Goal: Task Accomplishment & Management: Use online tool/utility

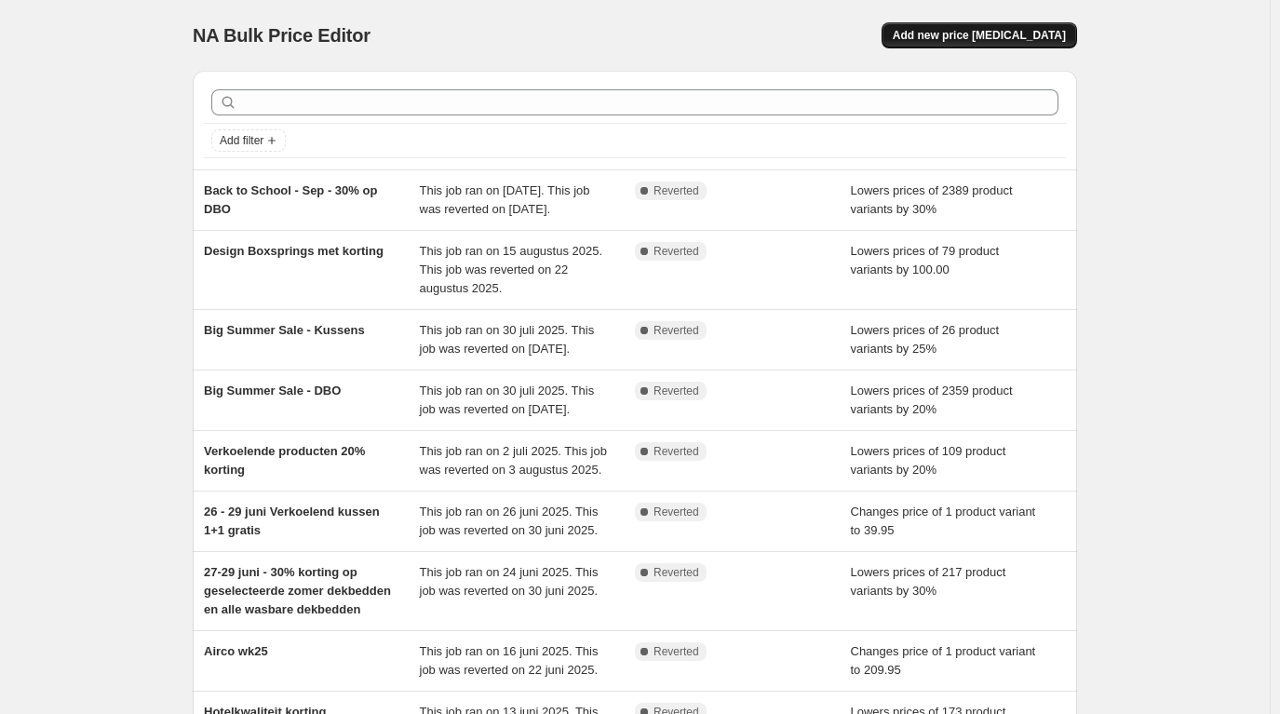
click at [974, 33] on span "Add new price [MEDICAL_DATA]" at bounding box center [979, 35] width 173 height 15
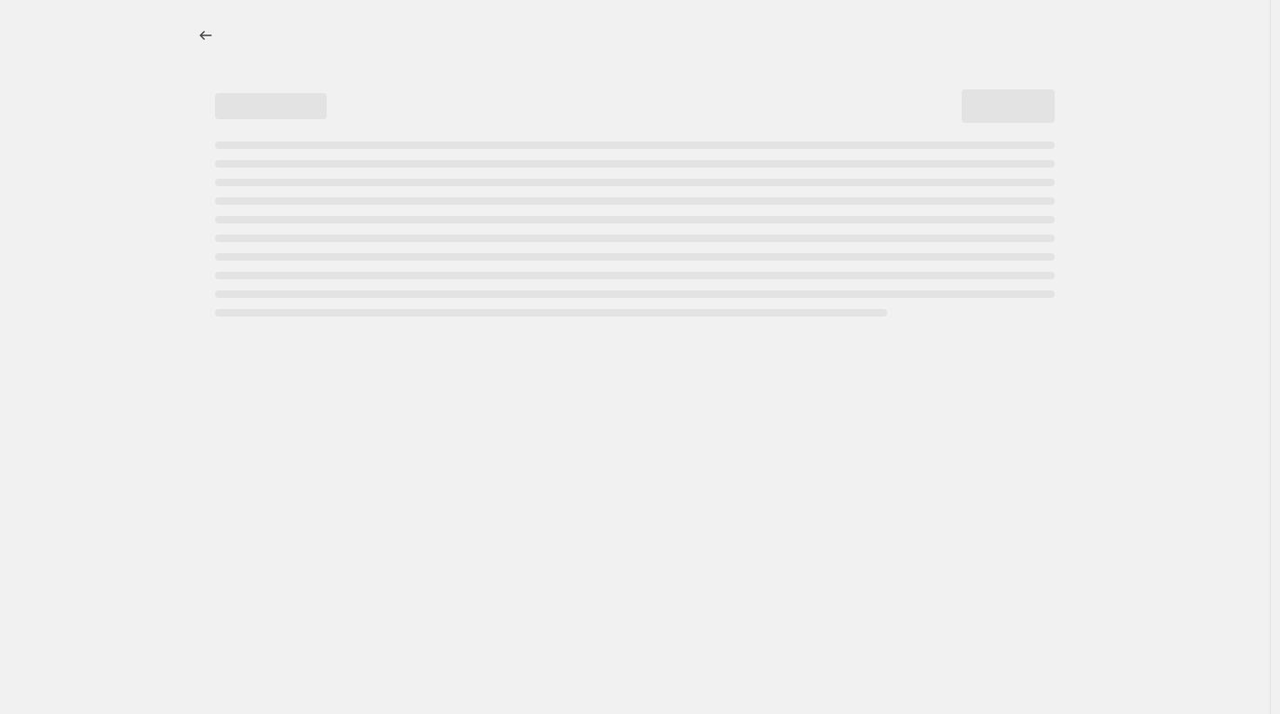
select select "percentage"
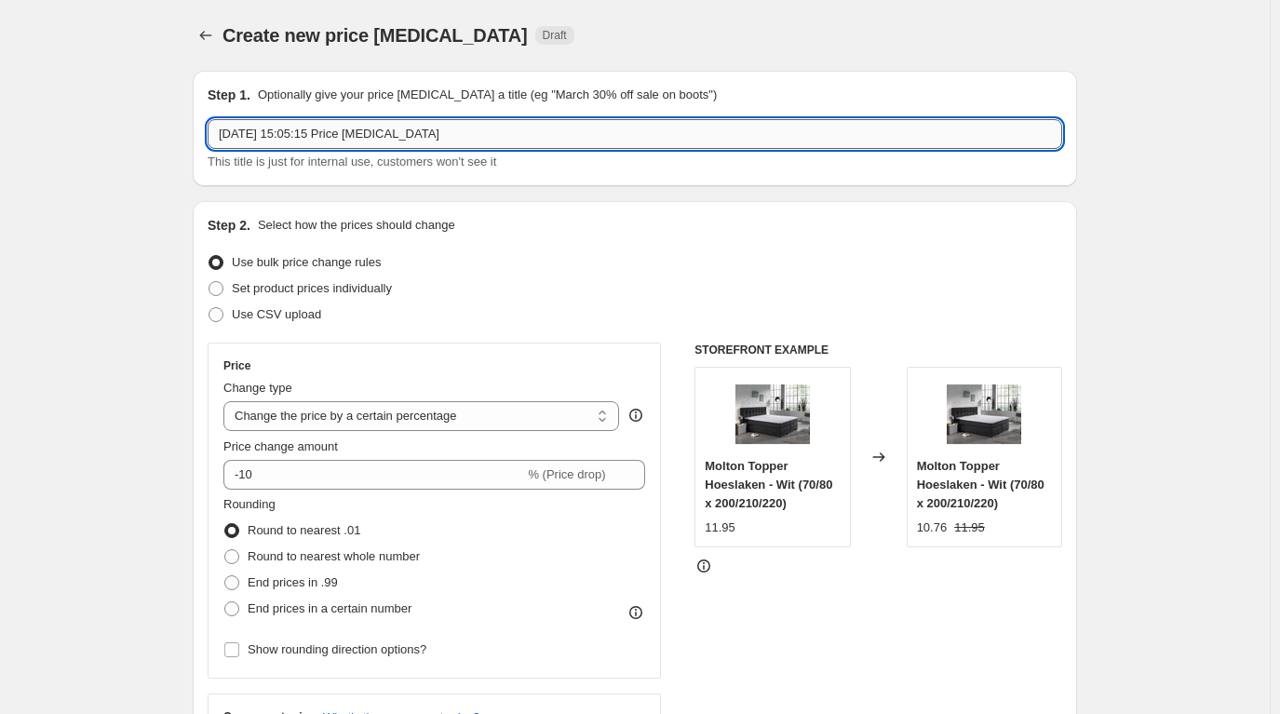
click at [329, 126] on input "[DATE] 15:05:15 Price [MEDICAL_DATA]" at bounding box center [635, 134] width 855 height 30
drag, startPoint x: 486, startPoint y: 127, endPoint x: 92, endPoint y: 130, distance: 393.9
type input "DBO - 30% korting - Sept - Back 2 School"
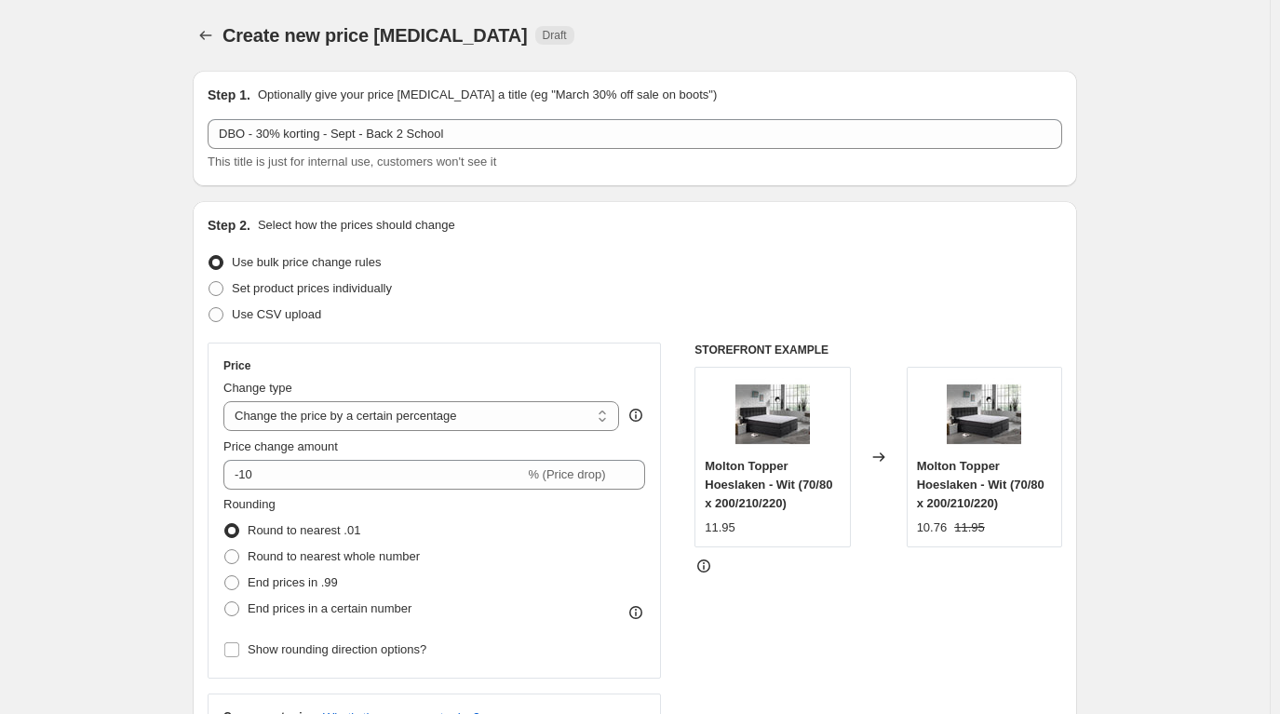
click at [561, 239] on div "Step 2. Select how the prices should change Use bulk price change rules Set pro…" at bounding box center [635, 528] width 855 height 624
click at [524, 246] on div "Step 2. Select how the prices should change Use bulk price change rules Set pro…" at bounding box center [635, 528] width 855 height 624
click at [556, 249] on div "Step 2. Select how the prices should change Use bulk price change rules Set pro…" at bounding box center [635, 528] width 855 height 624
click at [616, 233] on div "Step 2. Select how the prices should change" at bounding box center [635, 225] width 855 height 19
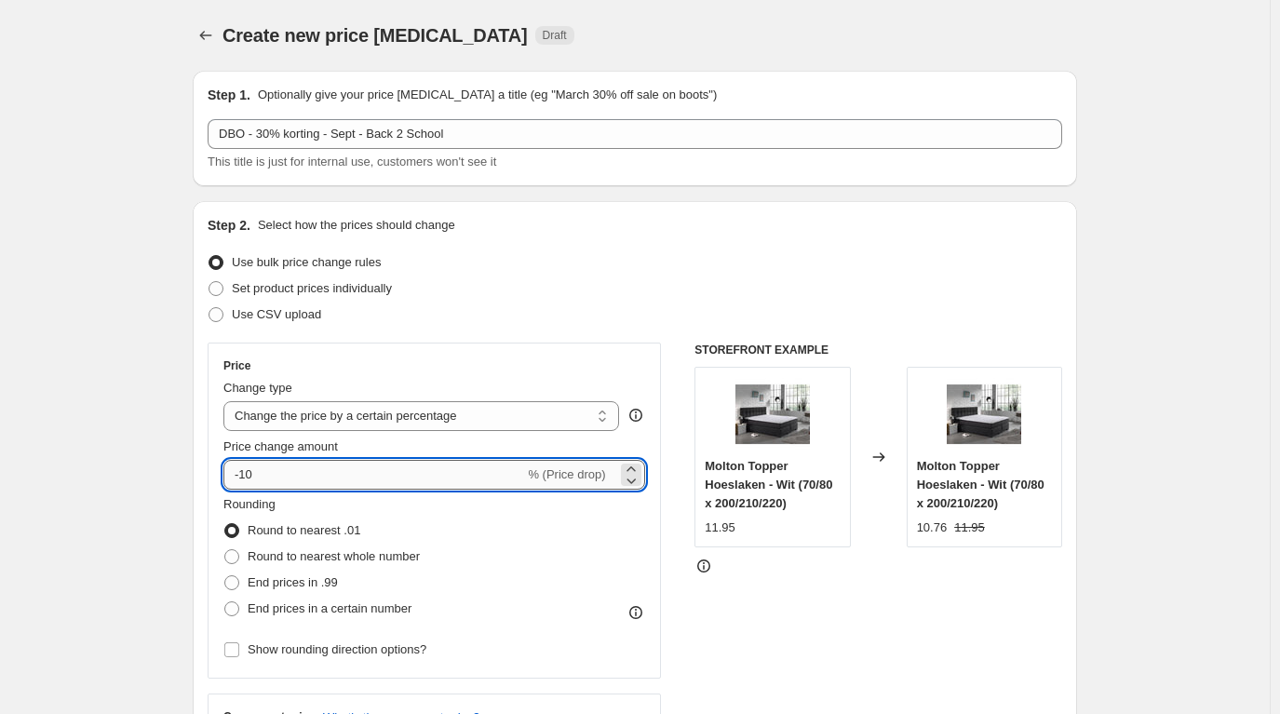
click at [277, 480] on input "-10" at bounding box center [373, 475] width 301 height 30
type input "-1"
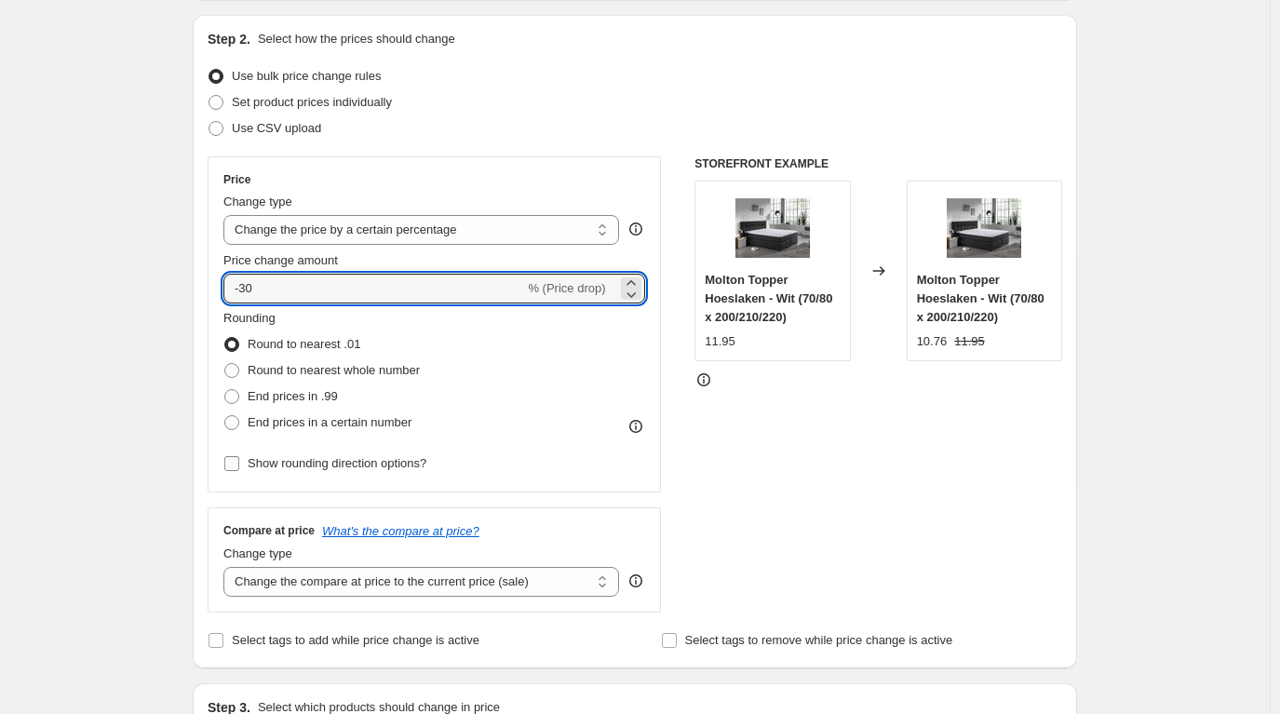
type input "-30"
click at [236, 462] on input "Show rounding direction options?" at bounding box center [231, 463] width 15 height 15
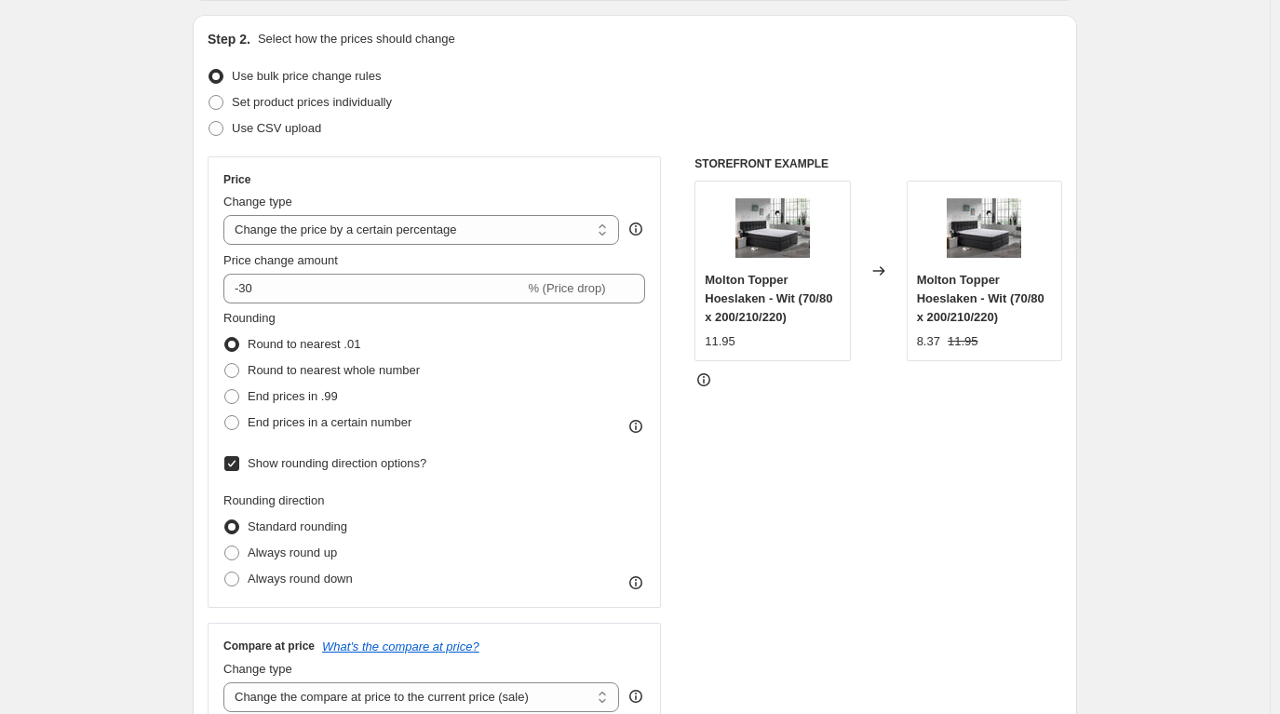
click at [235, 460] on input "Show rounding direction options?" at bounding box center [231, 463] width 15 height 15
checkbox input "false"
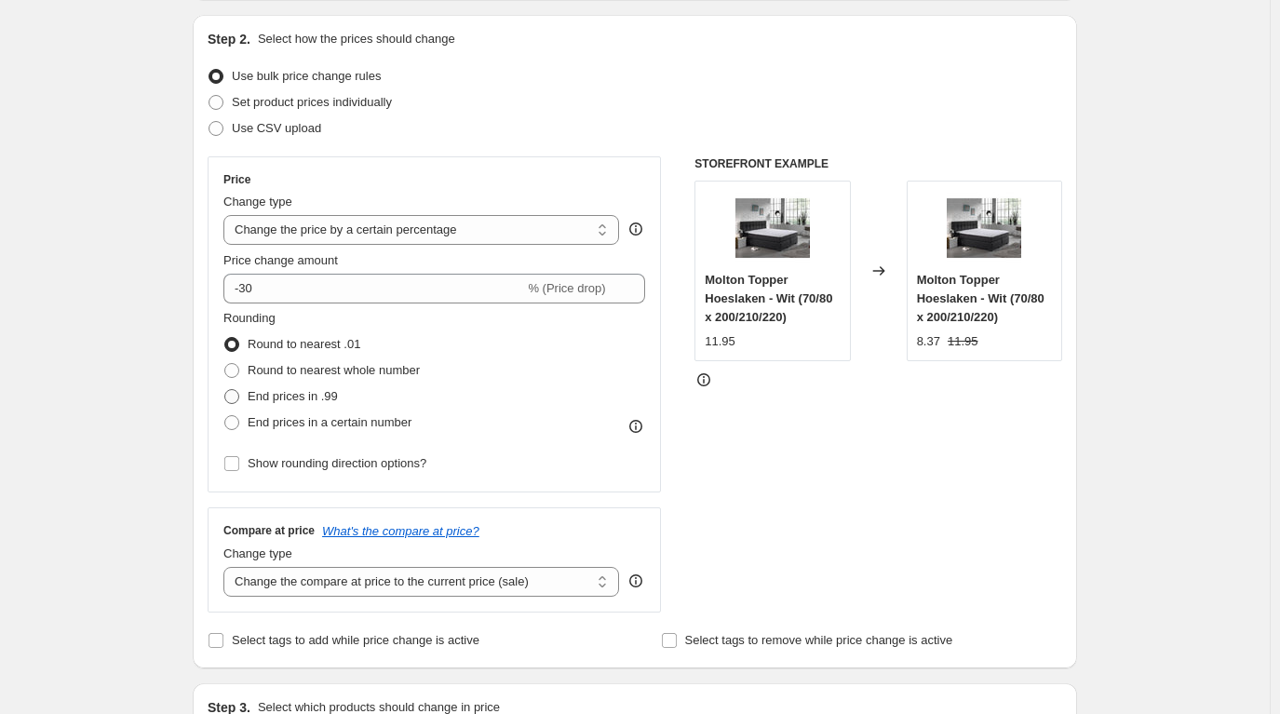
click at [236, 393] on span at bounding box center [231, 396] width 15 height 15
click at [225, 390] on input "End prices in .99" at bounding box center [224, 389] width 1 height 1
radio input "true"
click at [235, 429] on span at bounding box center [231, 422] width 15 height 15
click at [225, 416] on input "End prices in a certain number" at bounding box center [224, 415] width 1 height 1
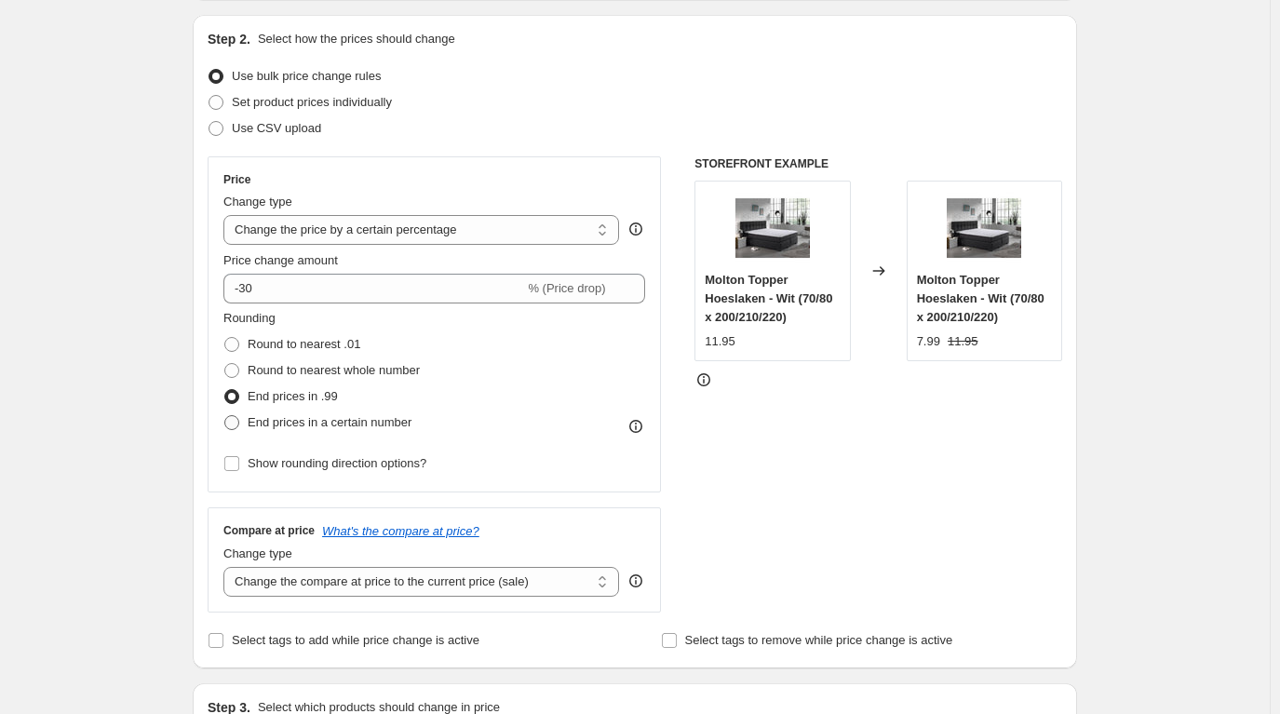
radio input "true"
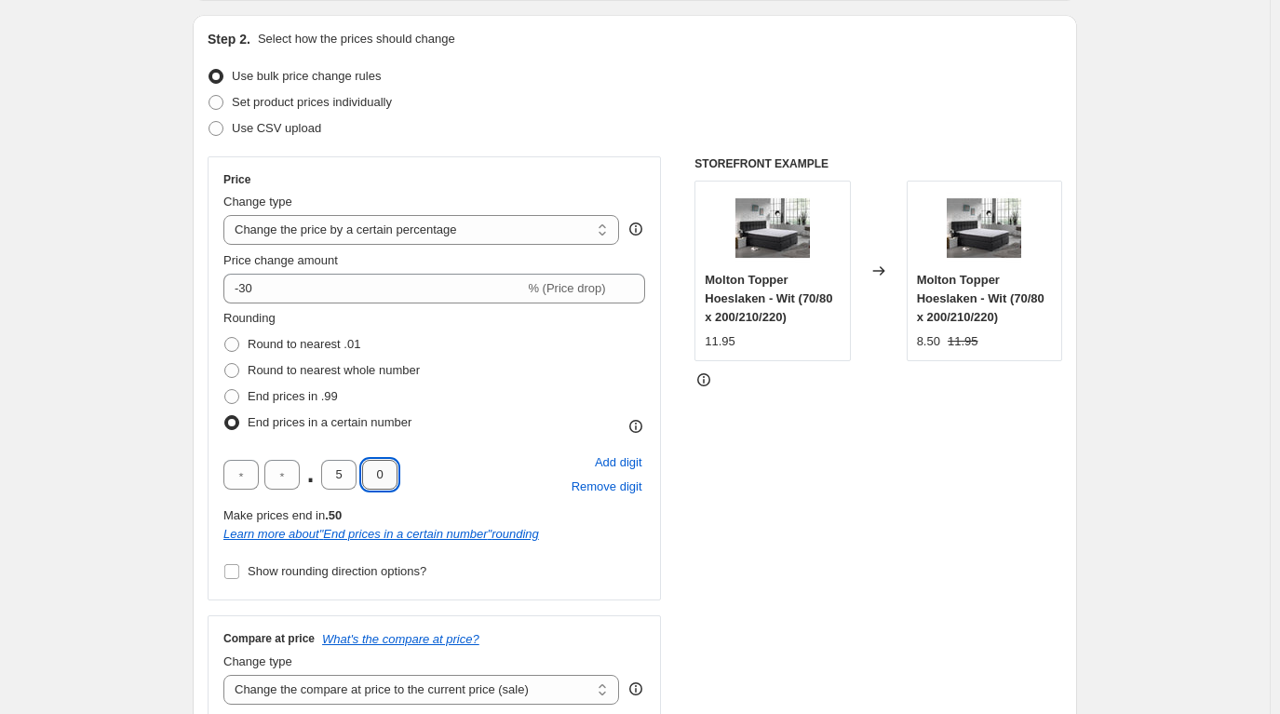
click at [386, 469] on input "0" at bounding box center [379, 475] width 35 height 30
click at [342, 474] on input "5" at bounding box center [338, 475] width 35 height 30
type input "9"
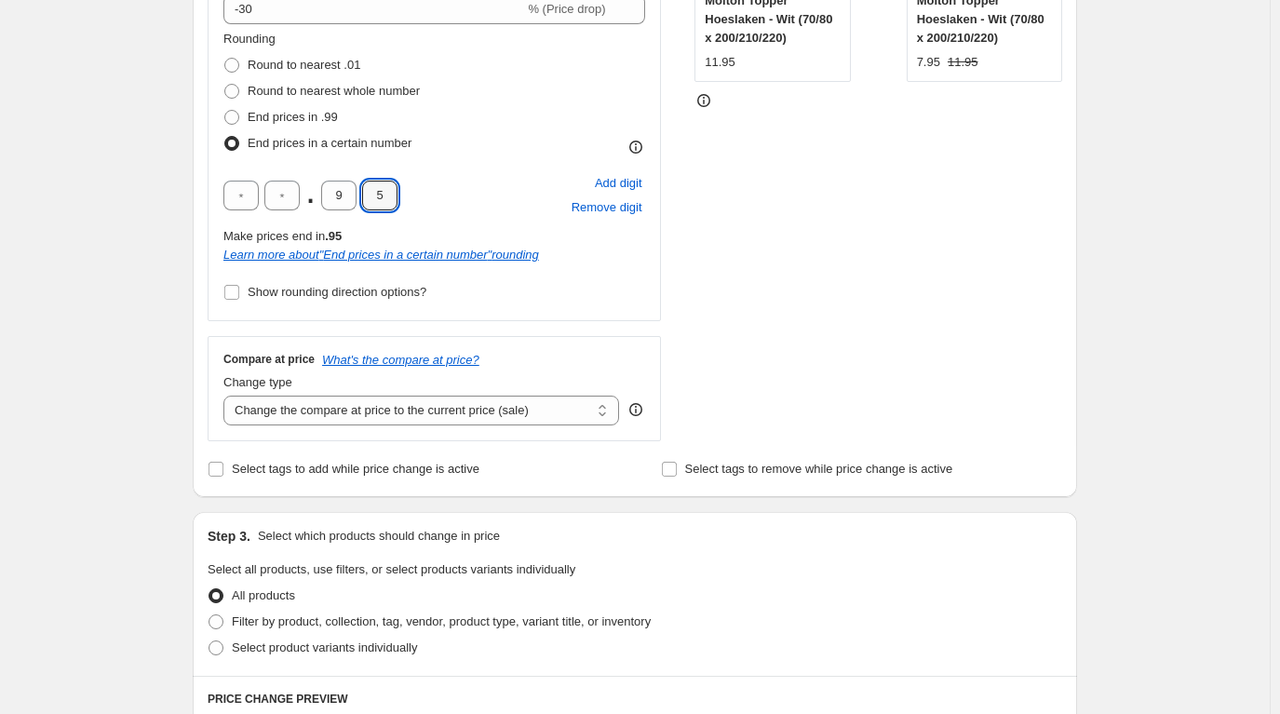
type input "5"
click at [801, 276] on div "STOREFRONT EXAMPLE Molton Topper Hoeslaken - Wit (70/80 x 200/210/220) 11.95 Ch…" at bounding box center [879, 159] width 368 height 564
click at [751, 281] on div "STOREFRONT EXAMPLE Molton Topper Hoeslaken - Wit (70/80 x 200/210/220) 11.95 Ch…" at bounding box center [879, 159] width 368 height 564
click at [818, 295] on div "STOREFRONT EXAMPLE Molton Topper Hoeslaken - Wit (70/80 x 200/210/220) 11.95 Ch…" at bounding box center [879, 159] width 368 height 564
click at [817, 296] on div "STOREFRONT EXAMPLE Molton Topper Hoeslaken - Wit (70/80 x 200/210/220) 11.95 Ch…" at bounding box center [879, 159] width 368 height 564
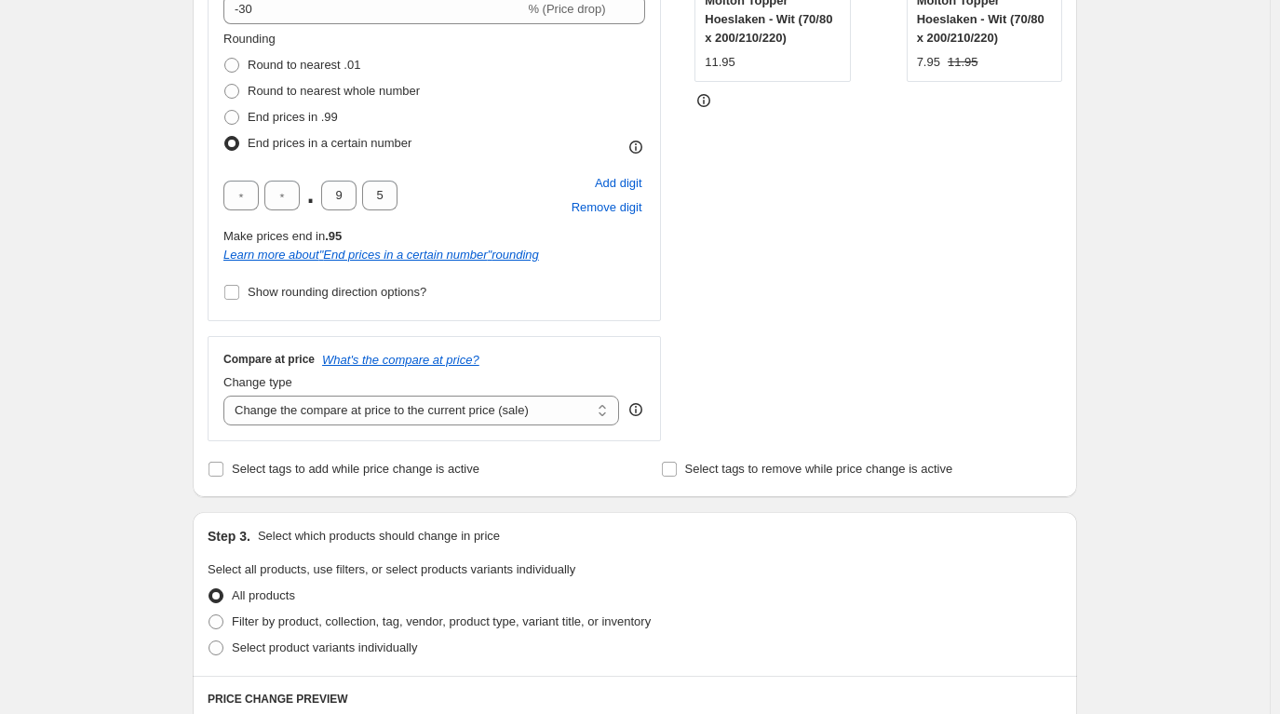
click at [809, 305] on div "STOREFRONT EXAMPLE Molton Topper Hoeslaken - Wit (70/80 x 200/210/220) 11.95 Ch…" at bounding box center [879, 159] width 368 height 564
click at [370, 415] on select "Change the compare at price to the current price (sale) Change the compare at p…" at bounding box center [421, 411] width 396 height 30
select select "remove"
click at [228, 396] on select "Change the compare at price to the current price (sale) Change the compare at p…" at bounding box center [421, 411] width 396 height 30
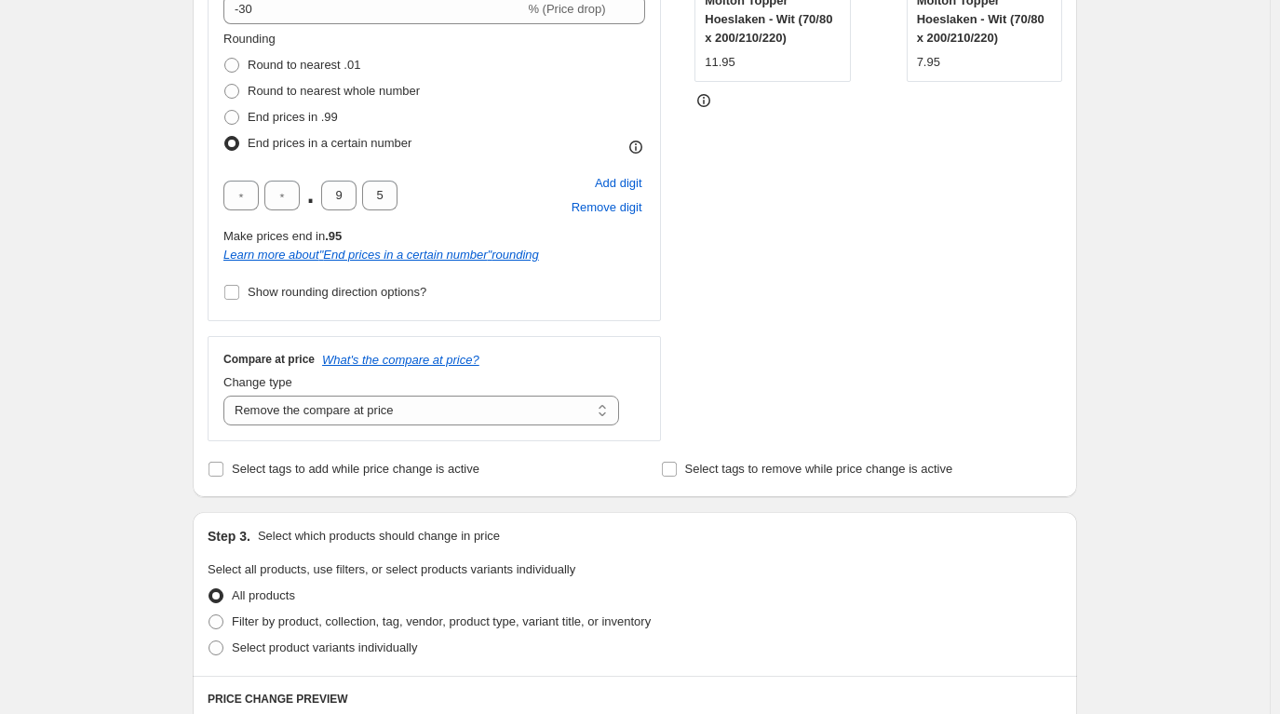
click at [1031, 370] on div "STOREFRONT EXAMPLE Molton Topper Hoeslaken - Wit (70/80 x 200/210/220) 11.95 Ch…" at bounding box center [879, 159] width 368 height 564
click at [217, 472] on input "Select tags to add while price change is active" at bounding box center [216, 469] width 15 height 15
checkbox input "true"
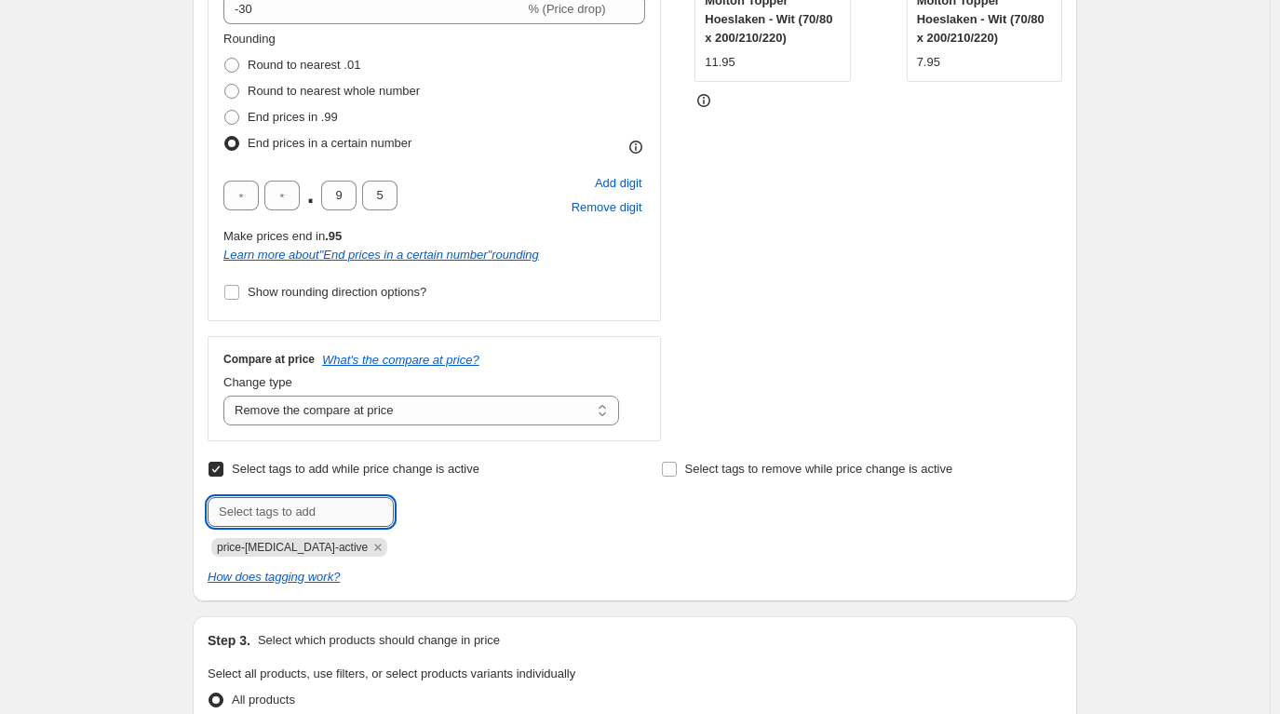
click at [280, 506] on input "text" at bounding box center [301, 512] width 186 height 30
type input "Ignore_Feed_Price"
click at [487, 501] on button "Add Ignore_Feed_..." at bounding box center [463, 510] width 129 height 26
click at [370, 548] on icon "Remove price-change-job-active" at bounding box center [378, 547] width 17 height 17
click at [501, 547] on div "Ignore_Feed_Price" at bounding box center [408, 545] width 401 height 22
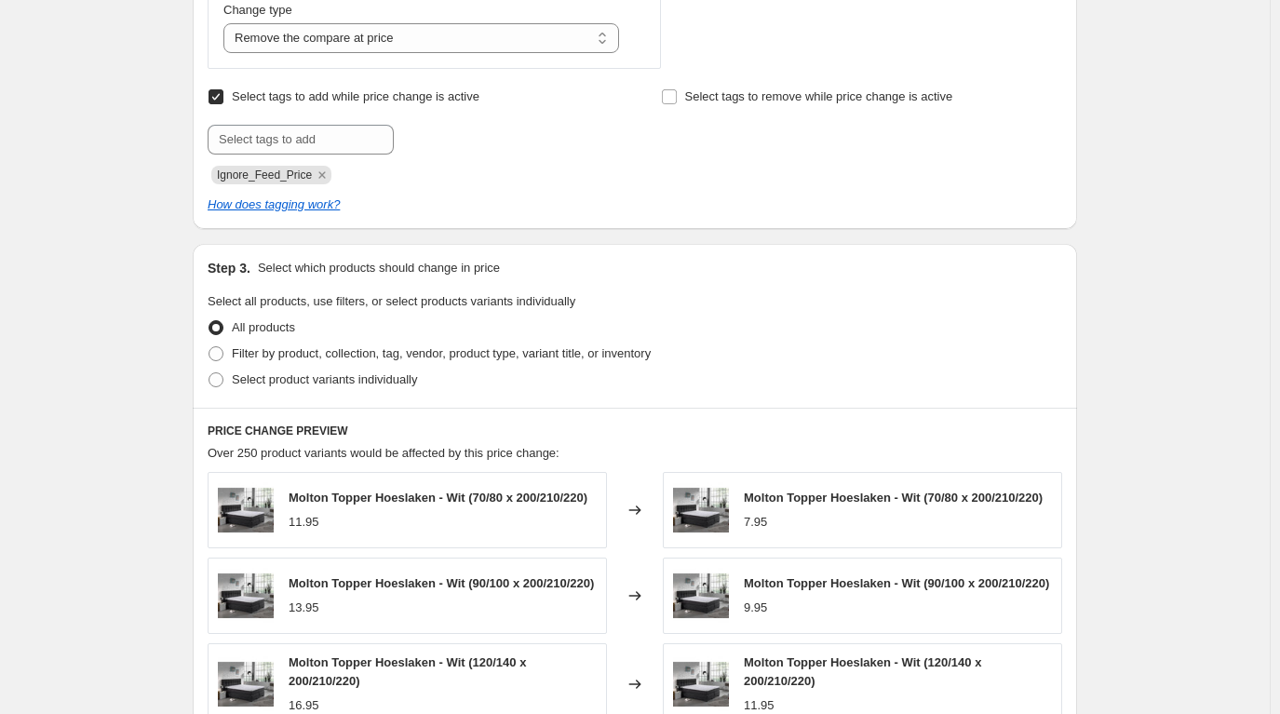
scroll to position [1024, 0]
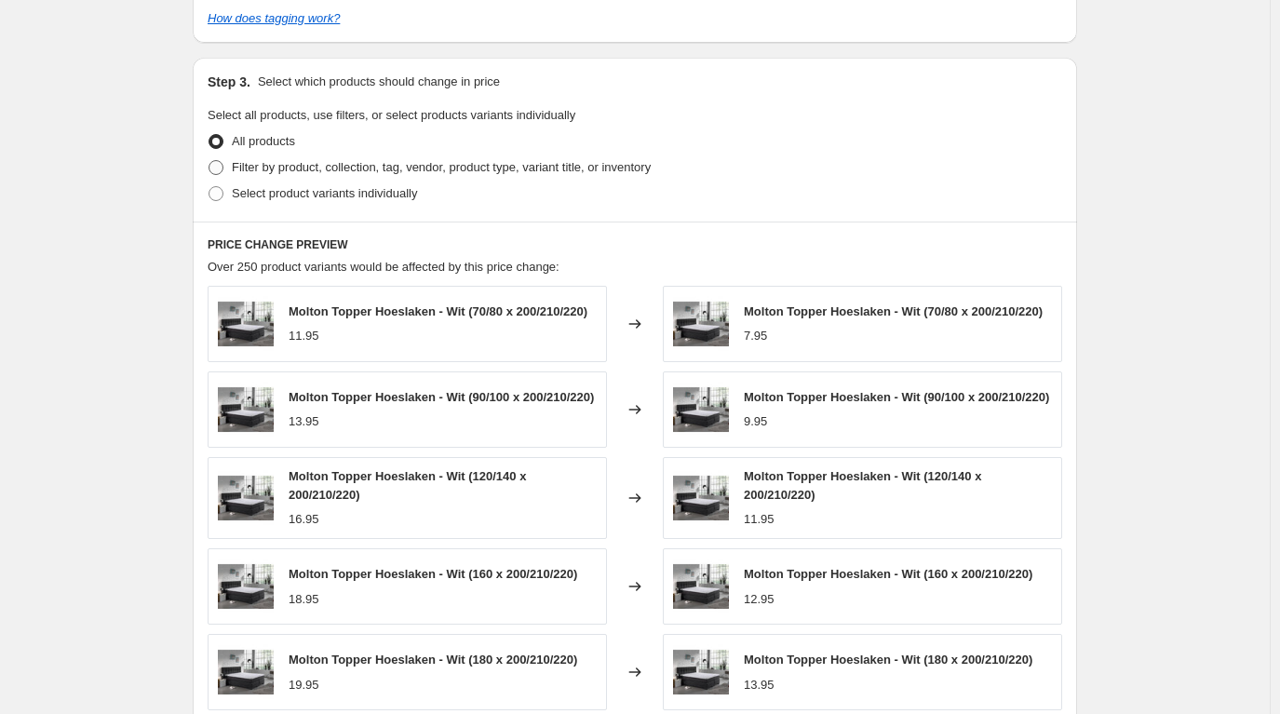
click at [240, 169] on span "Filter by product, collection, tag, vendor, product type, variant title, or inv…" at bounding box center [441, 167] width 419 height 14
click at [209, 161] on input "Filter by product, collection, tag, vendor, product type, variant title, or inv…" at bounding box center [209, 160] width 1 height 1
radio input "true"
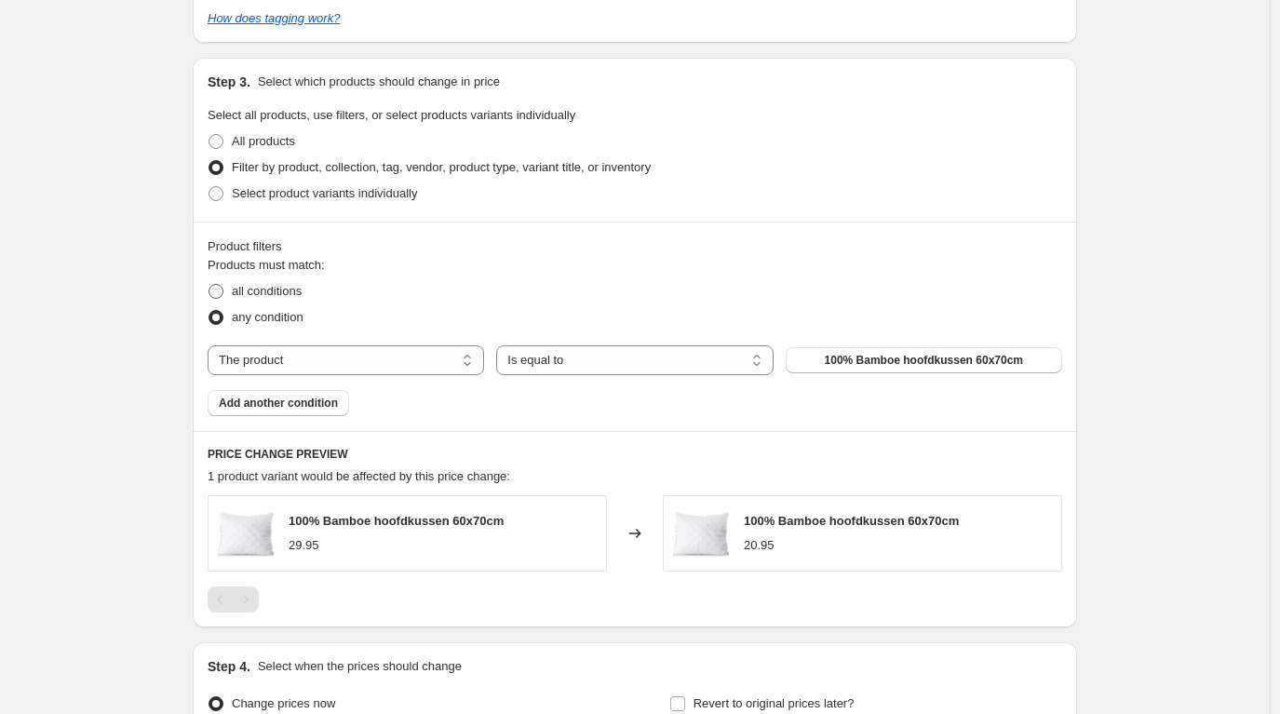
click at [269, 295] on span "all conditions" at bounding box center [267, 291] width 70 height 14
click at [209, 285] on input "all conditions" at bounding box center [209, 284] width 1 height 1
radio input "true"
click at [252, 310] on span "any condition" at bounding box center [268, 317] width 72 height 14
click at [209, 310] on input "any condition" at bounding box center [209, 310] width 1 height 1
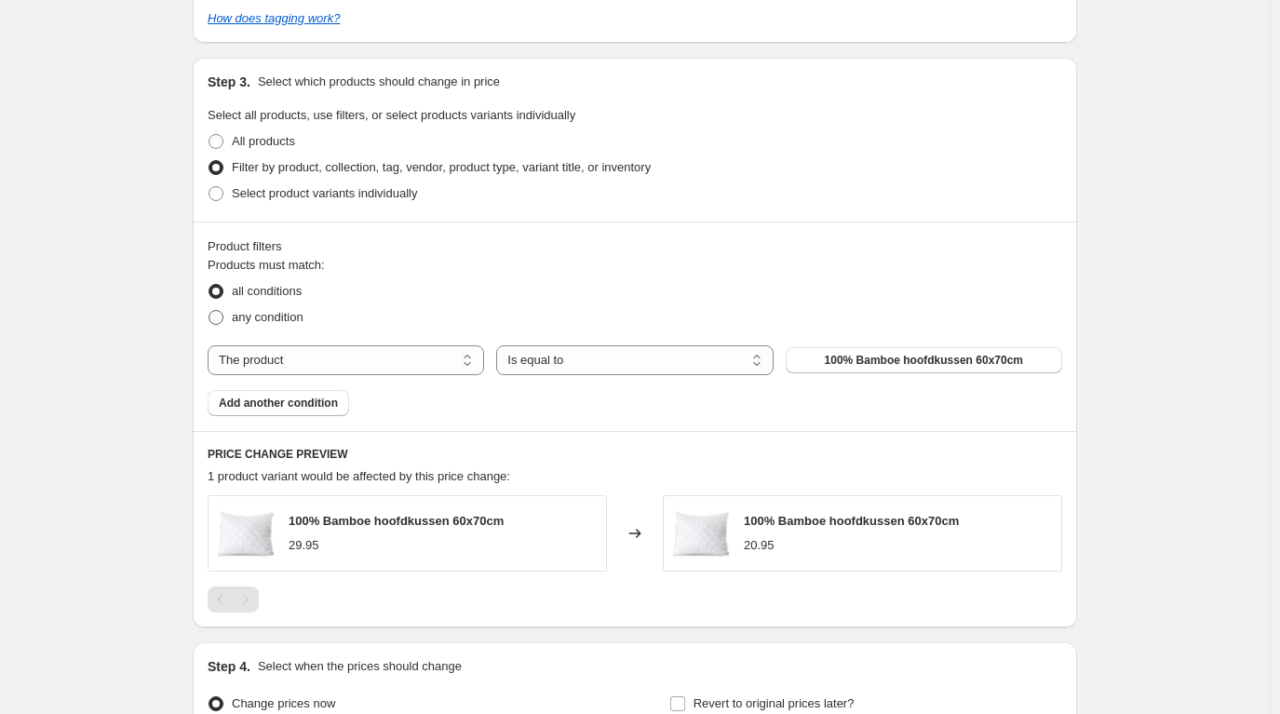
radio input "true"
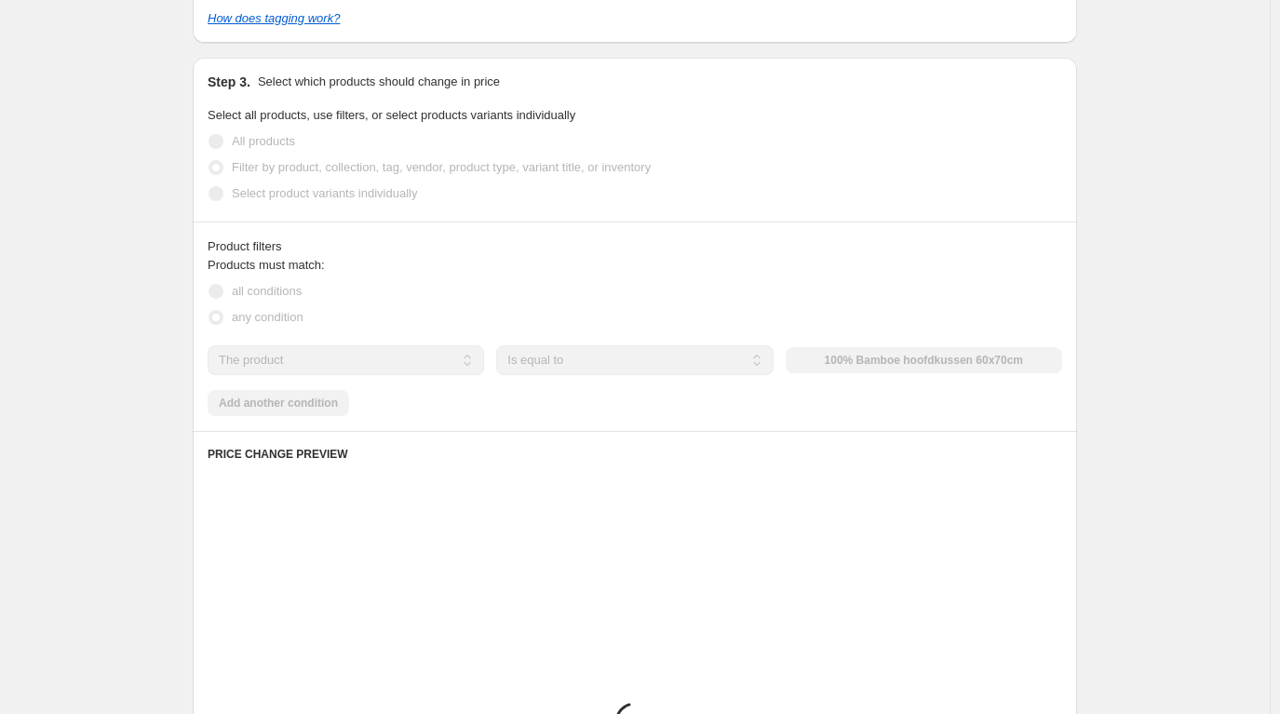
click at [257, 298] on span "all conditions" at bounding box center [267, 291] width 70 height 14
click at [209, 285] on input "all conditions" at bounding box center [209, 284] width 1 height 1
radio input "true"
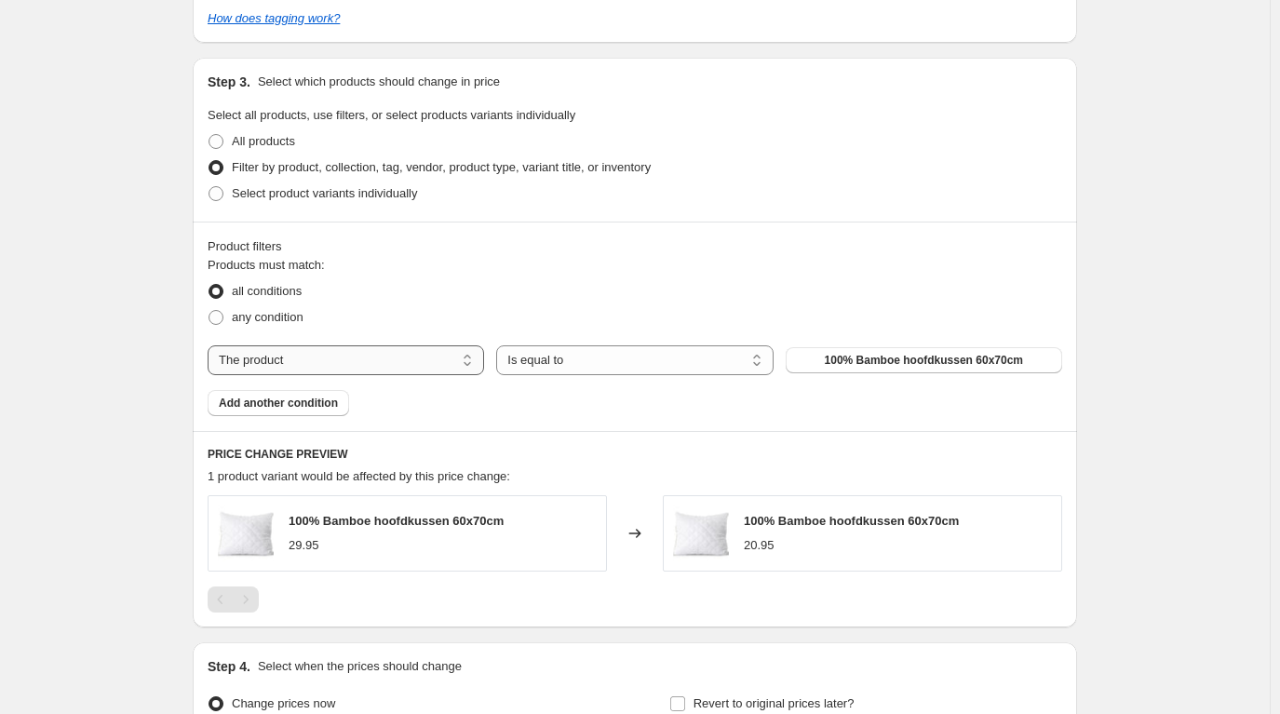
click at [322, 358] on select "The product The product's collection The product's tag The product's vendor The…" at bounding box center [346, 360] width 277 height 30
select select "collection"
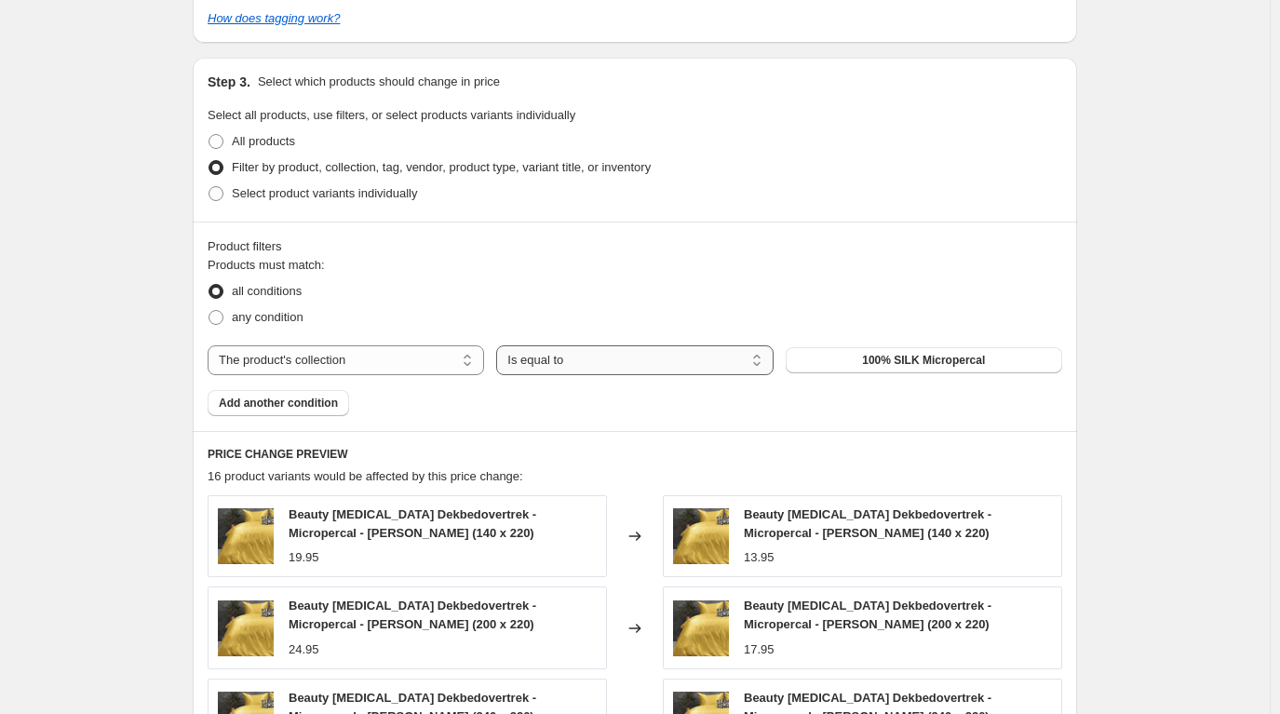
click at [581, 364] on select "Is equal to Is not equal to" at bounding box center [634, 360] width 277 height 30
click at [501, 345] on select "Is equal to Is not equal to" at bounding box center [634, 360] width 277 height 30
click at [913, 358] on span "100% SILK Micropercal" at bounding box center [923, 360] width 123 height 15
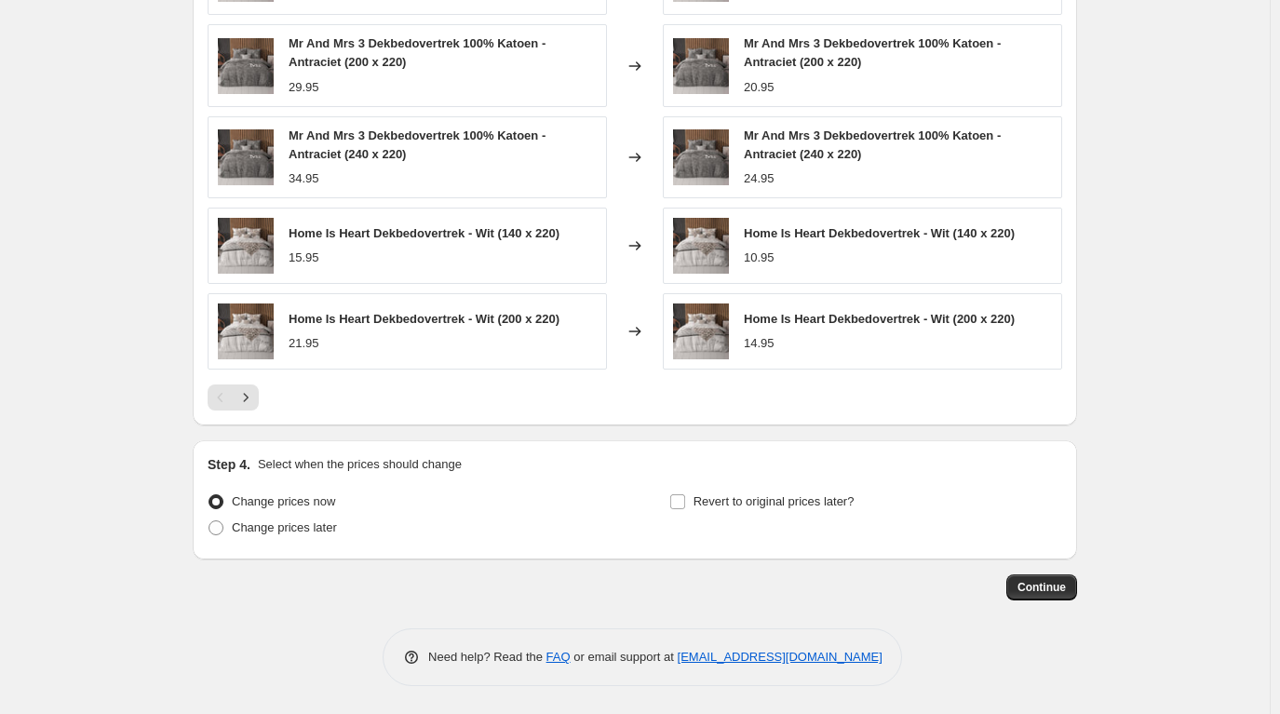
scroll to position [1401, 0]
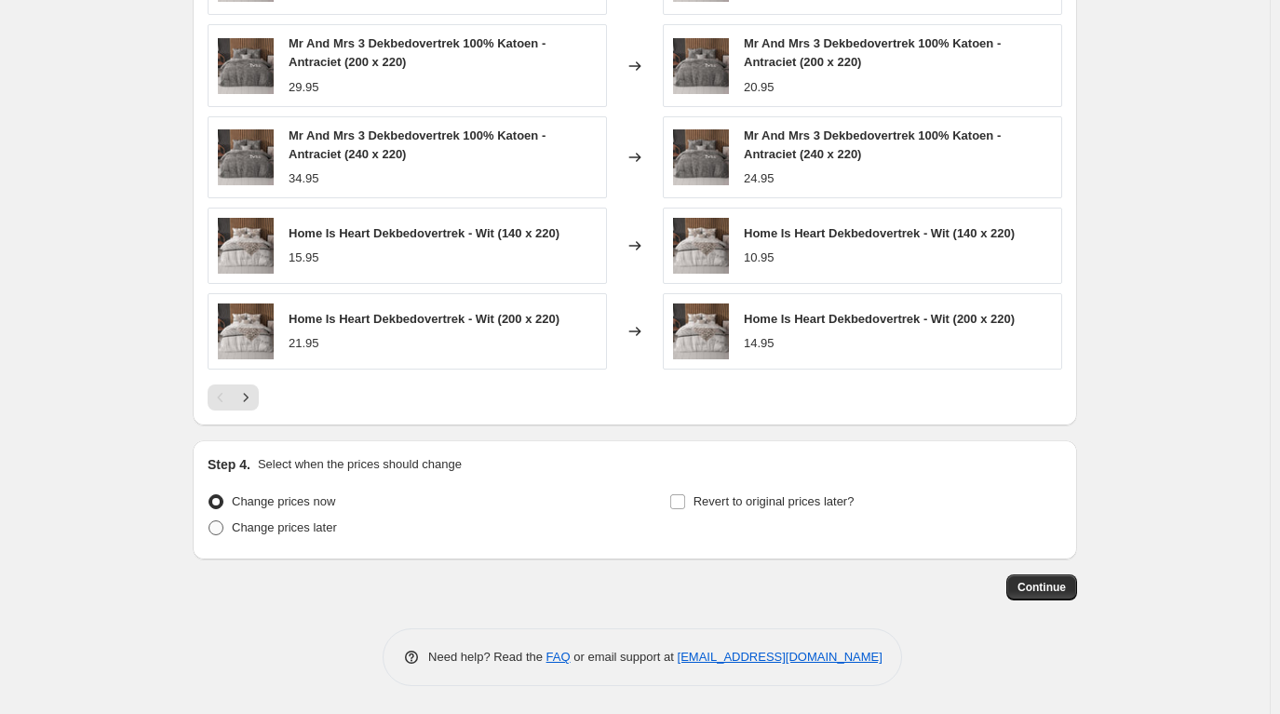
click at [223, 524] on span at bounding box center [216, 527] width 15 height 15
click at [209, 521] on input "Change prices later" at bounding box center [209, 520] width 1 height 1
radio input "true"
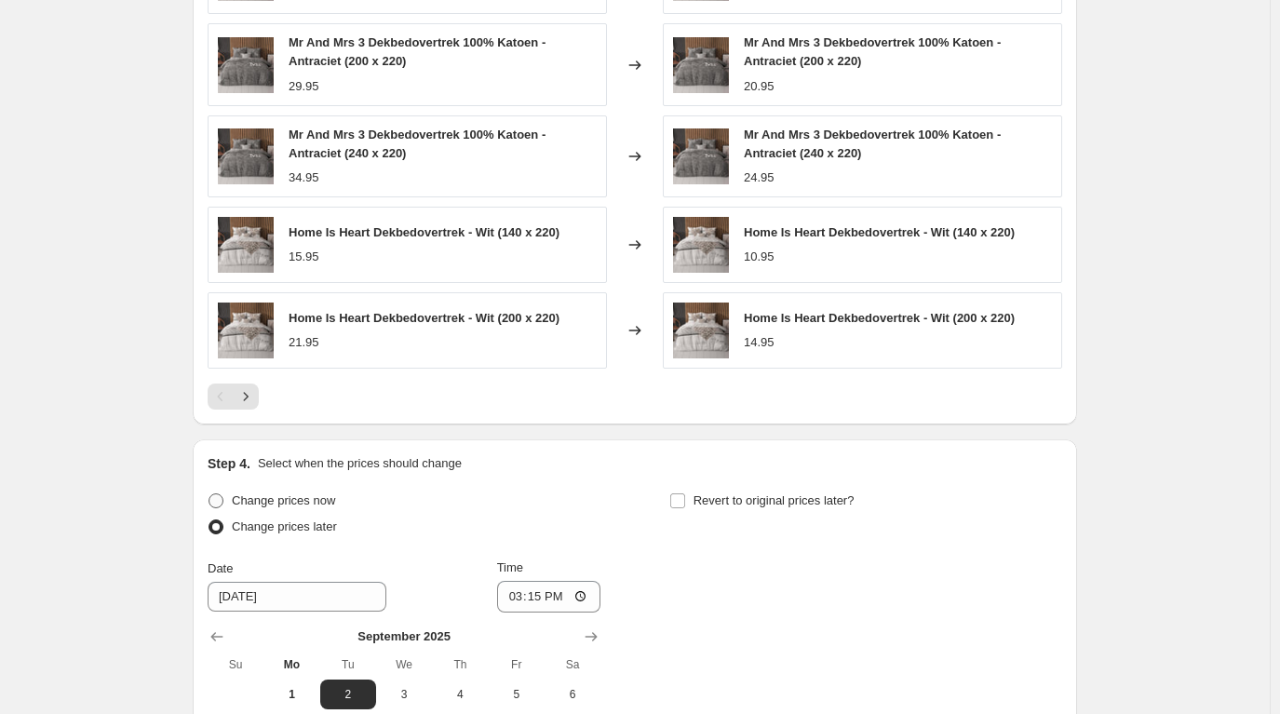
click at [222, 499] on span at bounding box center [216, 500] width 15 height 15
click at [209, 494] on input "Change prices now" at bounding box center [209, 493] width 1 height 1
radio input "true"
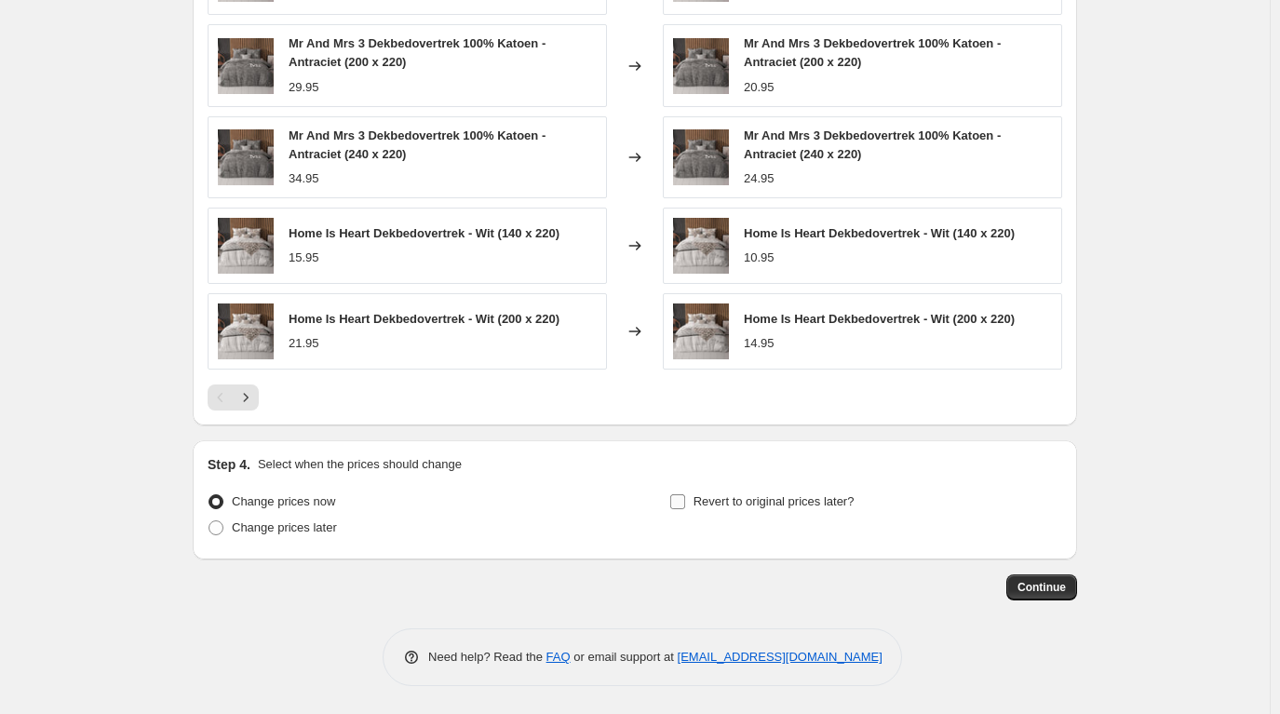
click at [683, 500] on input "Revert to original prices later?" at bounding box center [677, 501] width 15 height 15
checkbox input "true"
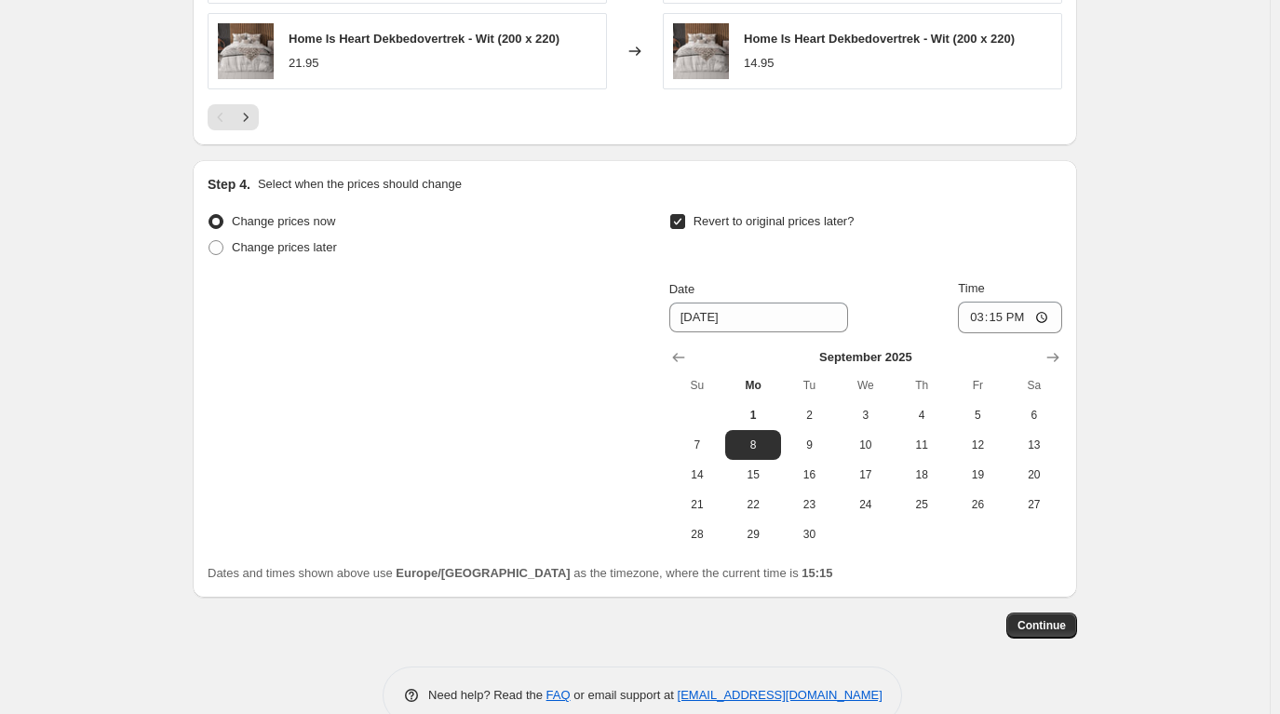
scroll to position [1906, 0]
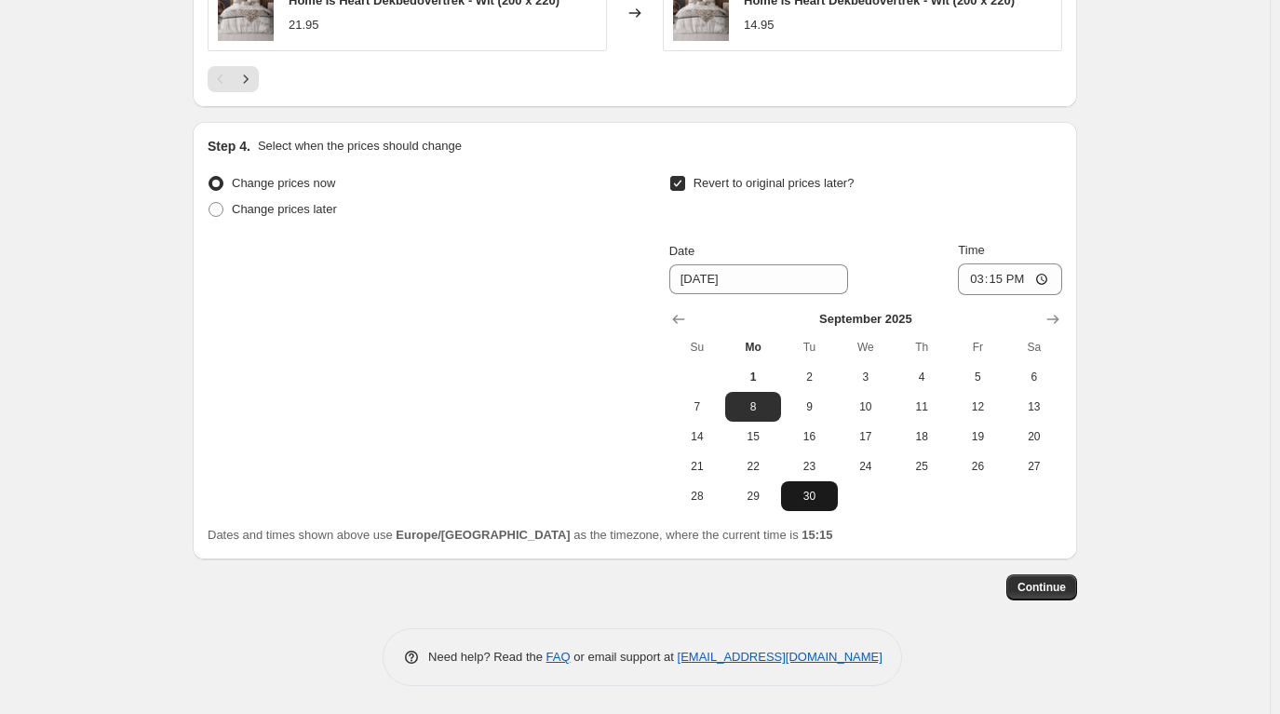
click at [823, 496] on span "30" at bounding box center [809, 496] width 41 height 15
type input "[DATE]"
click at [1022, 276] on input "15:15" at bounding box center [1010, 280] width 104 height 32
click at [1003, 279] on input "15:15" at bounding box center [1010, 280] width 104 height 32
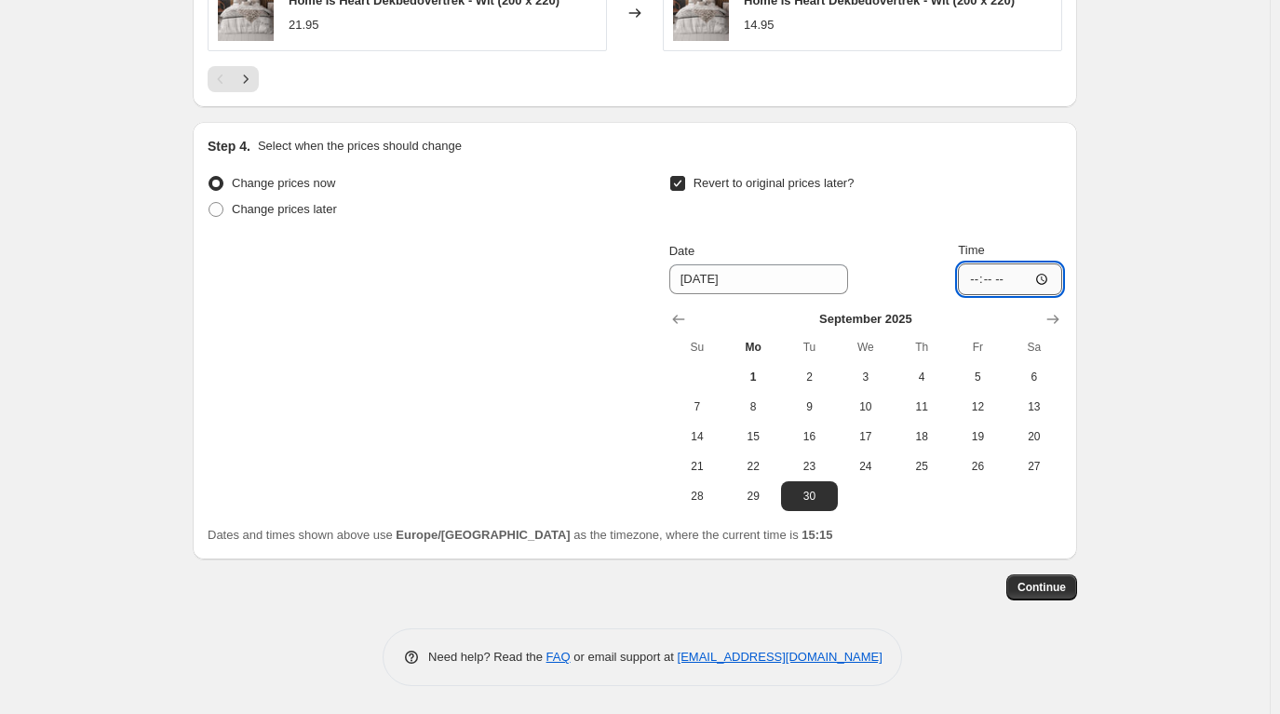
type input "01:15"
type input "23:59"
click at [1061, 583] on span "Continue" at bounding box center [1042, 587] width 48 height 15
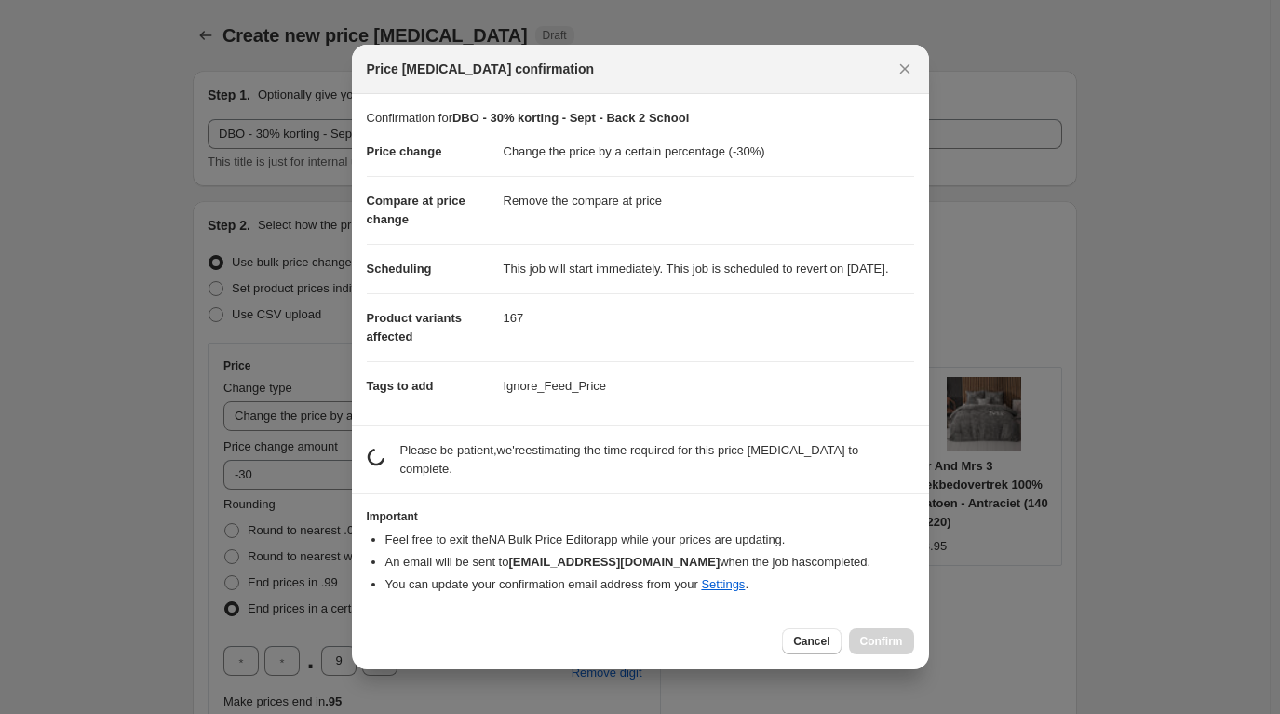
scroll to position [0, 0]
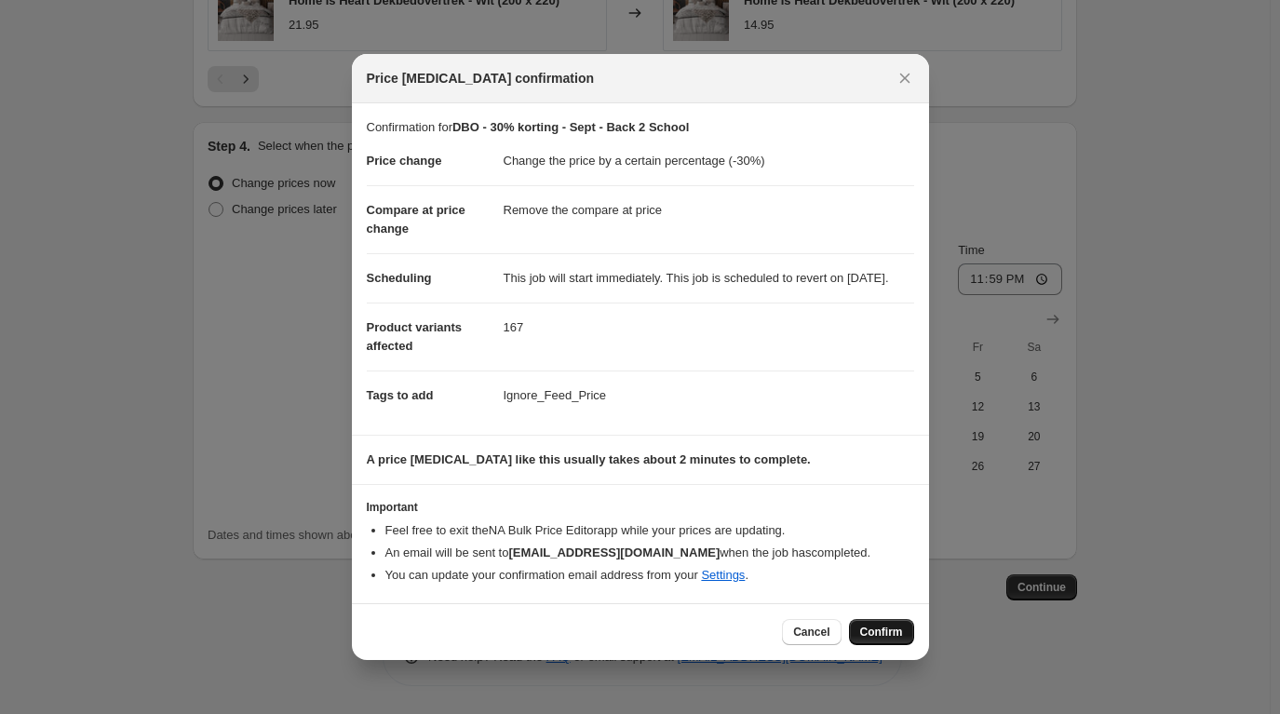
click at [878, 640] on span "Confirm" at bounding box center [881, 632] width 43 height 15
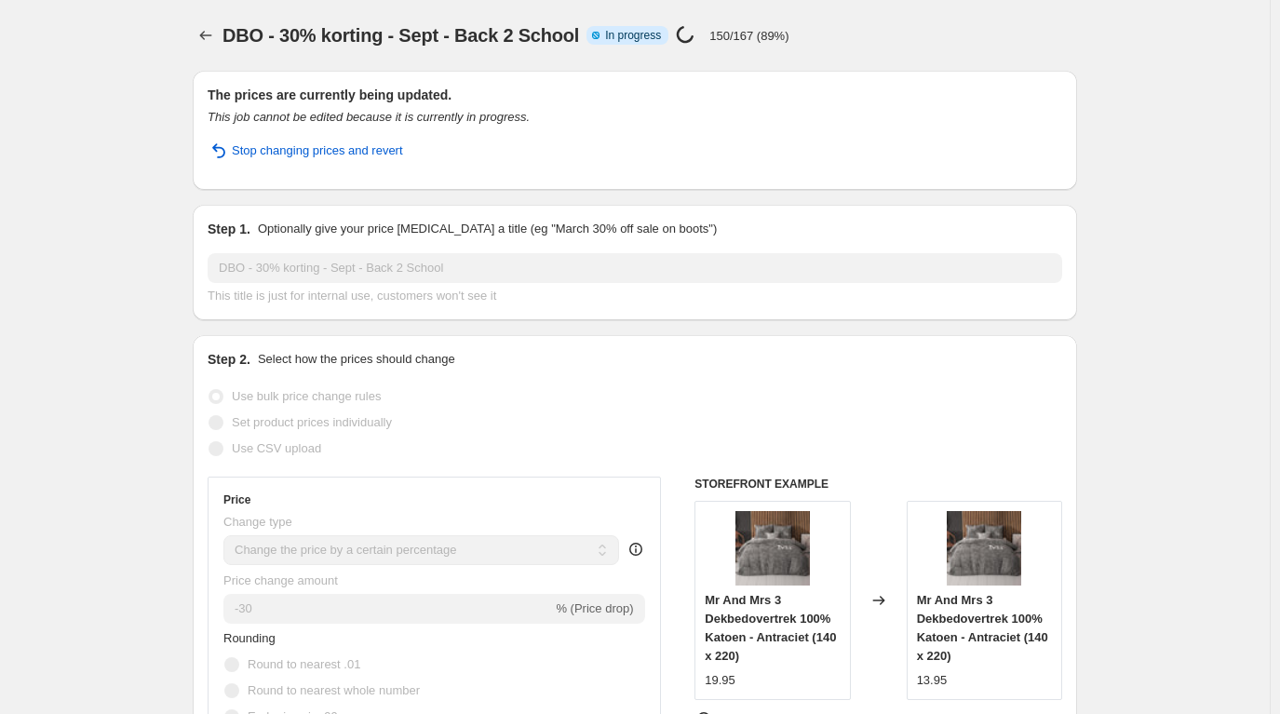
select select "percentage"
select select "remove"
select select "collection"
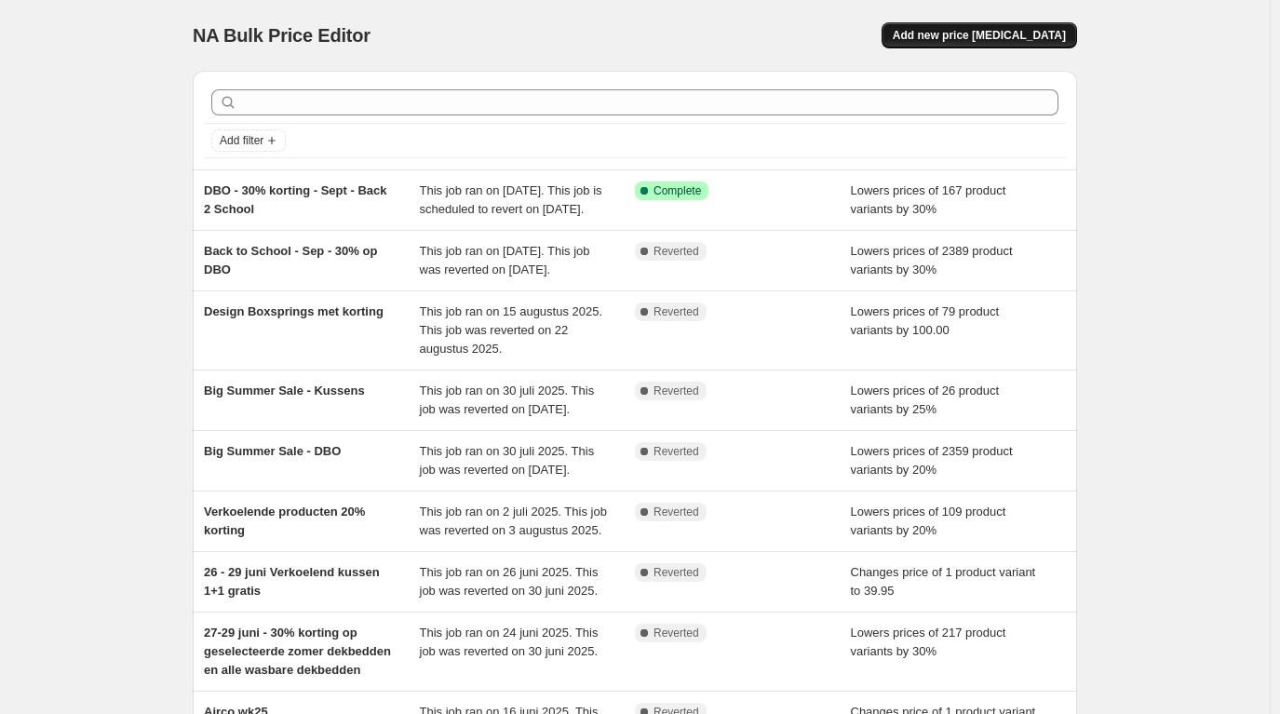
click at [1058, 32] on span "Add new price [MEDICAL_DATA]" at bounding box center [979, 35] width 173 height 15
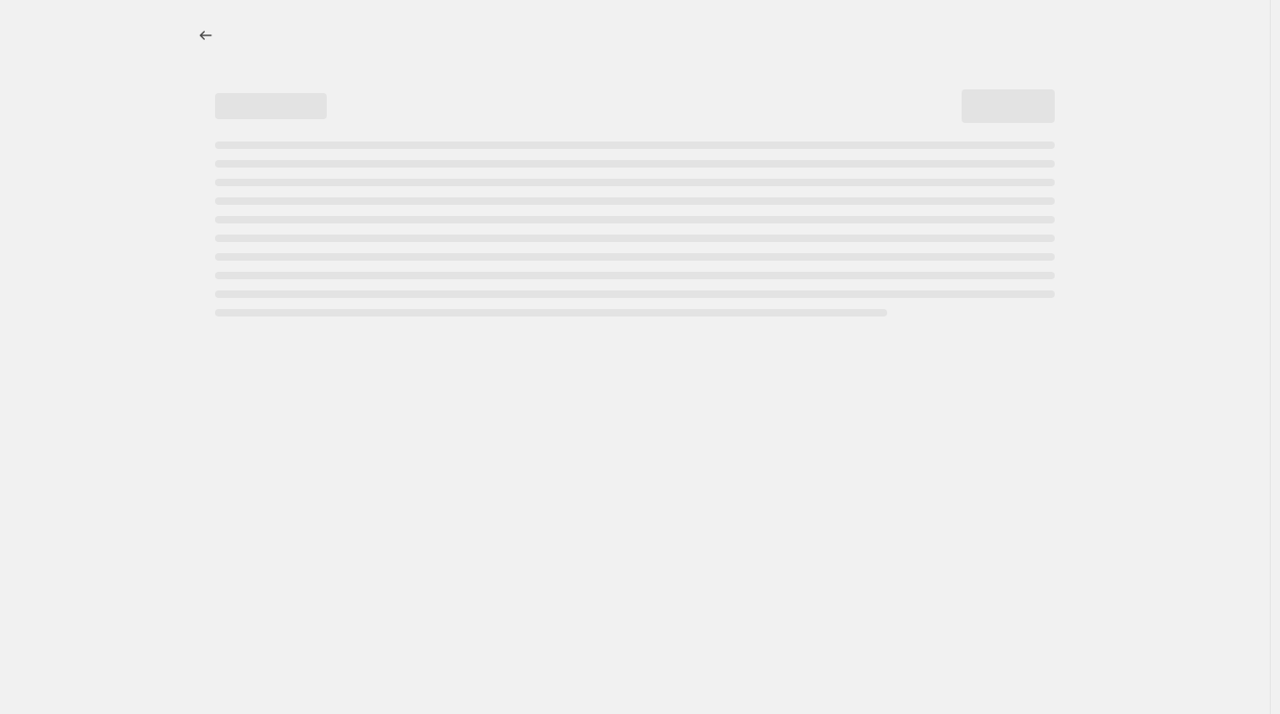
select select "percentage"
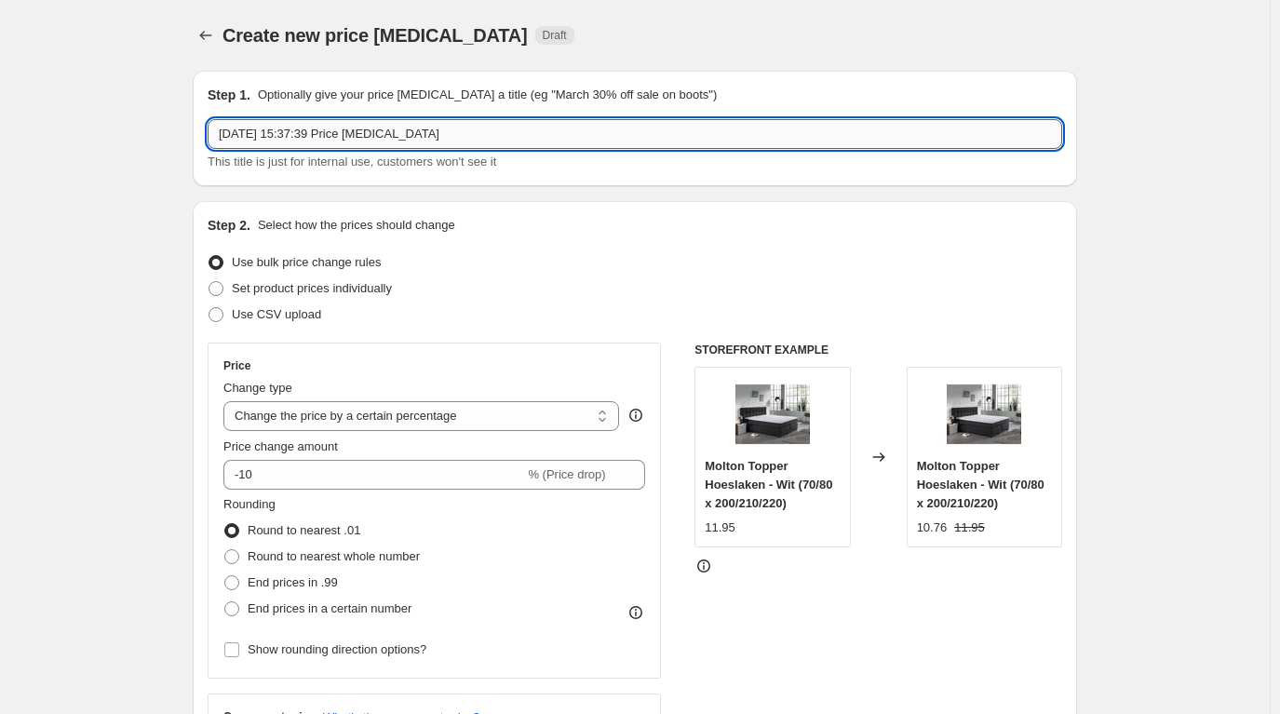
click at [282, 132] on input "1 sep 2025, 15:37:39 Price change job" at bounding box center [635, 134] width 855 height 30
drag, startPoint x: 481, startPoint y: 135, endPoint x: 160, endPoint y: 125, distance: 321.4
type input "DBO 2 - 30% korting -Sep - Back to work"
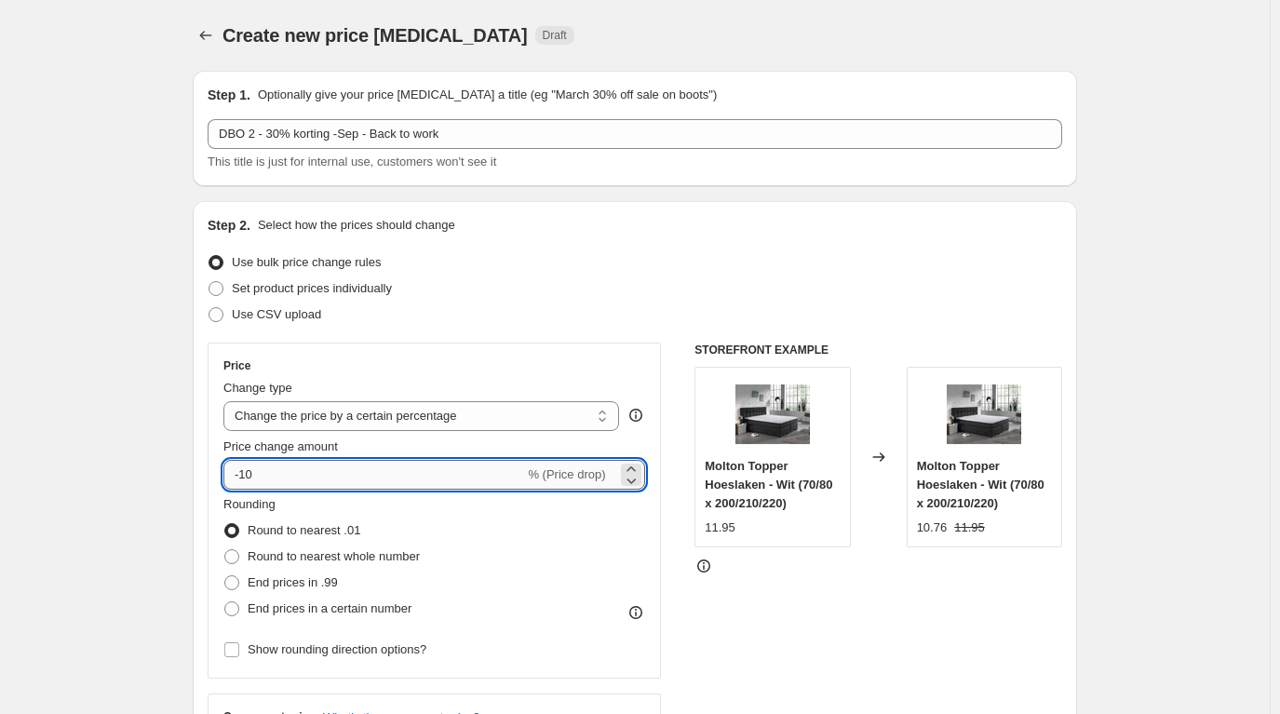
click at [298, 481] on input "-10" at bounding box center [373, 475] width 301 height 30
type input "-1"
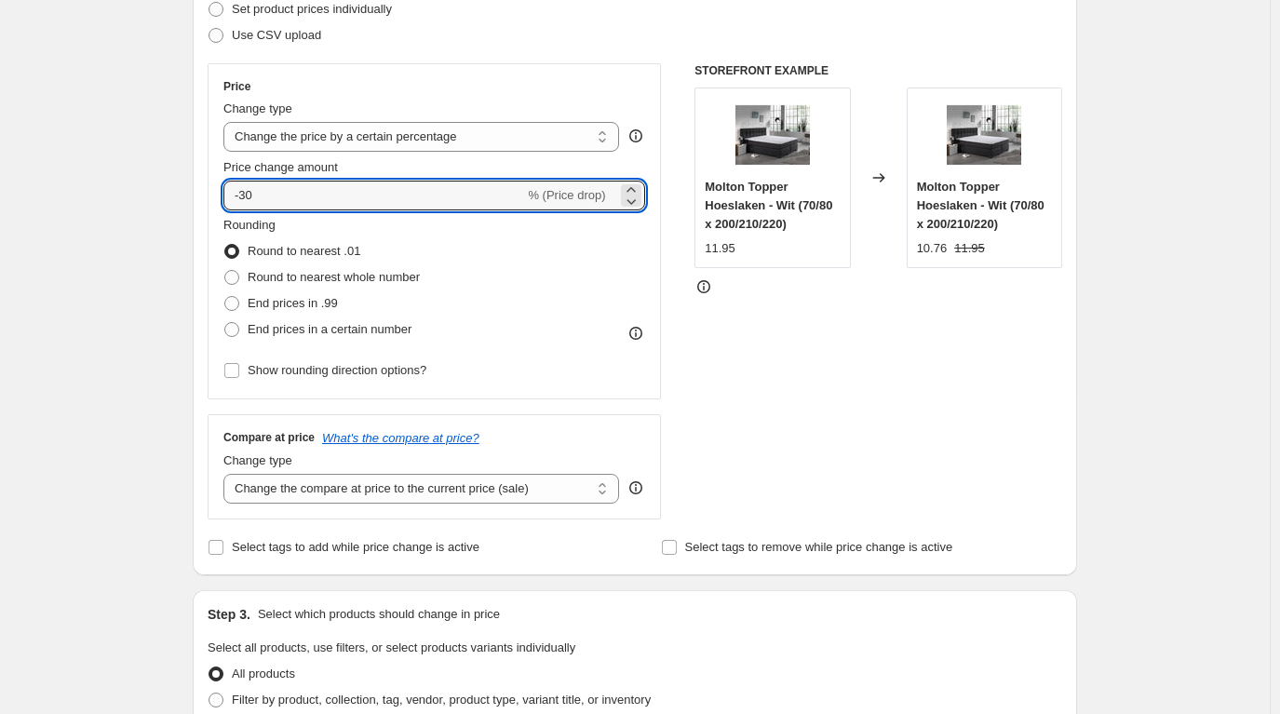
scroll to position [186, 0]
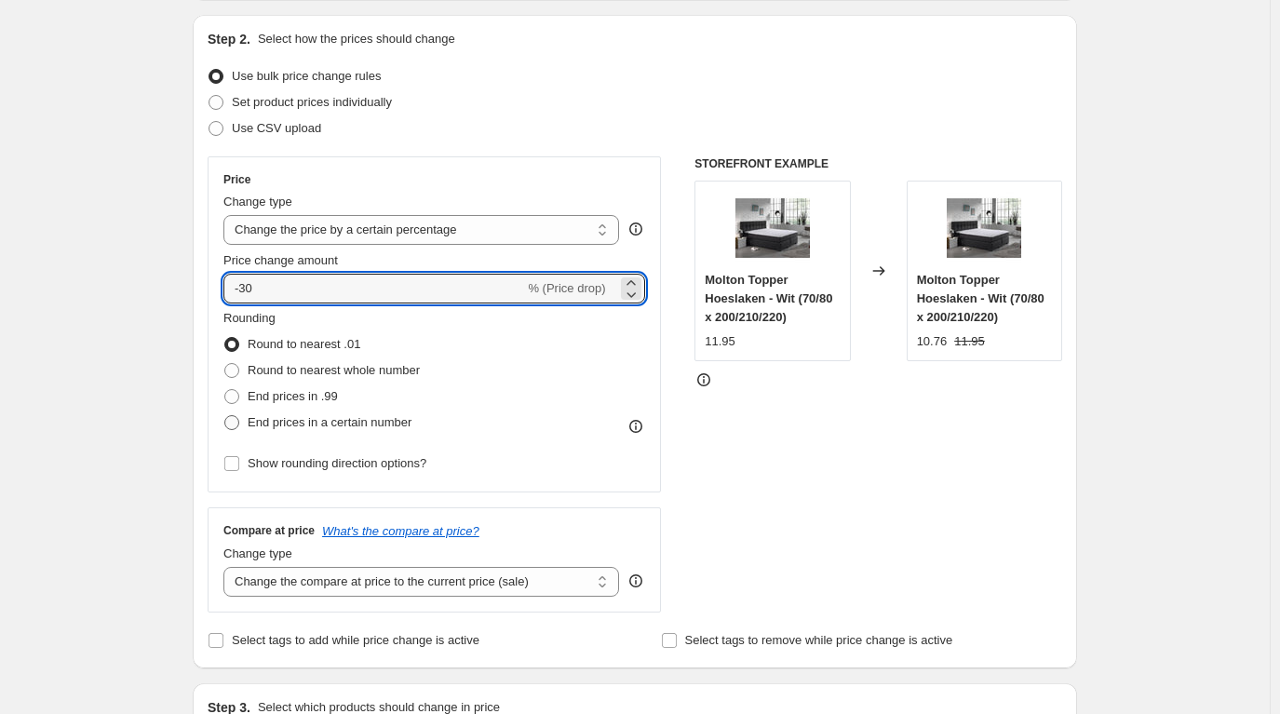
type input "-30"
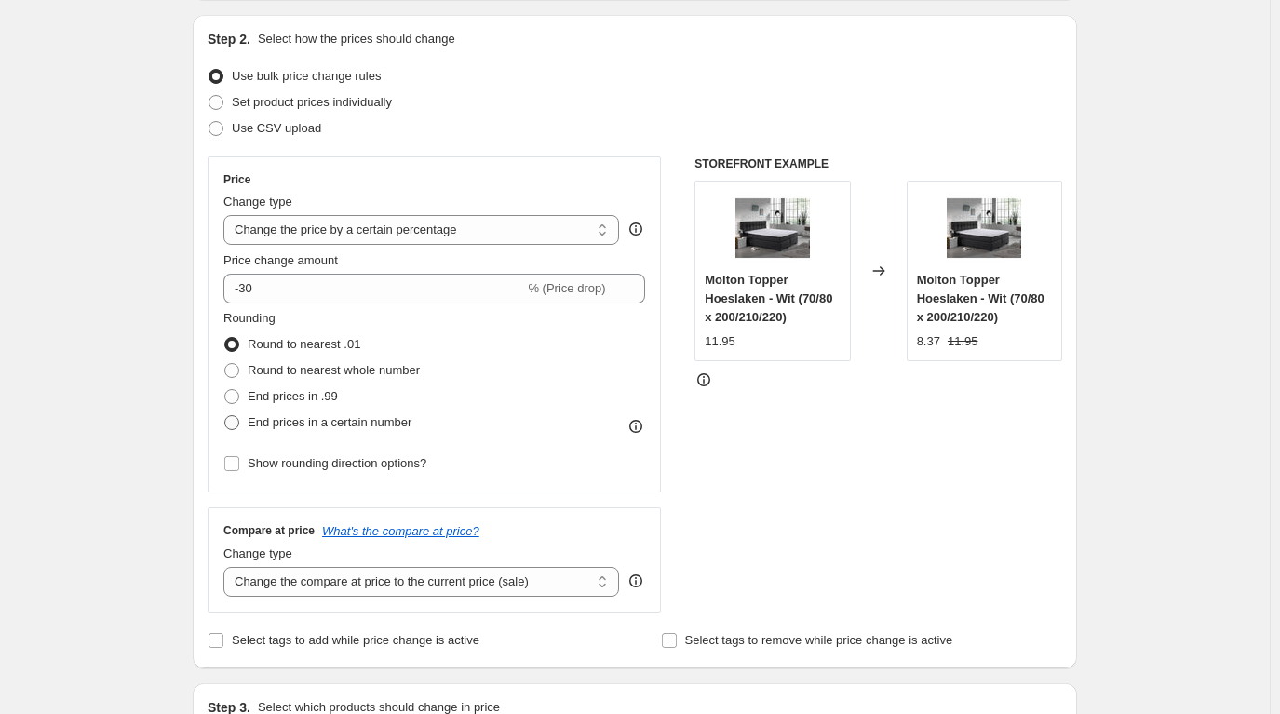
click at [238, 418] on span at bounding box center [231, 422] width 15 height 15
click at [225, 416] on input "End prices in a certain number" at bounding box center [224, 415] width 1 height 1
radio input "true"
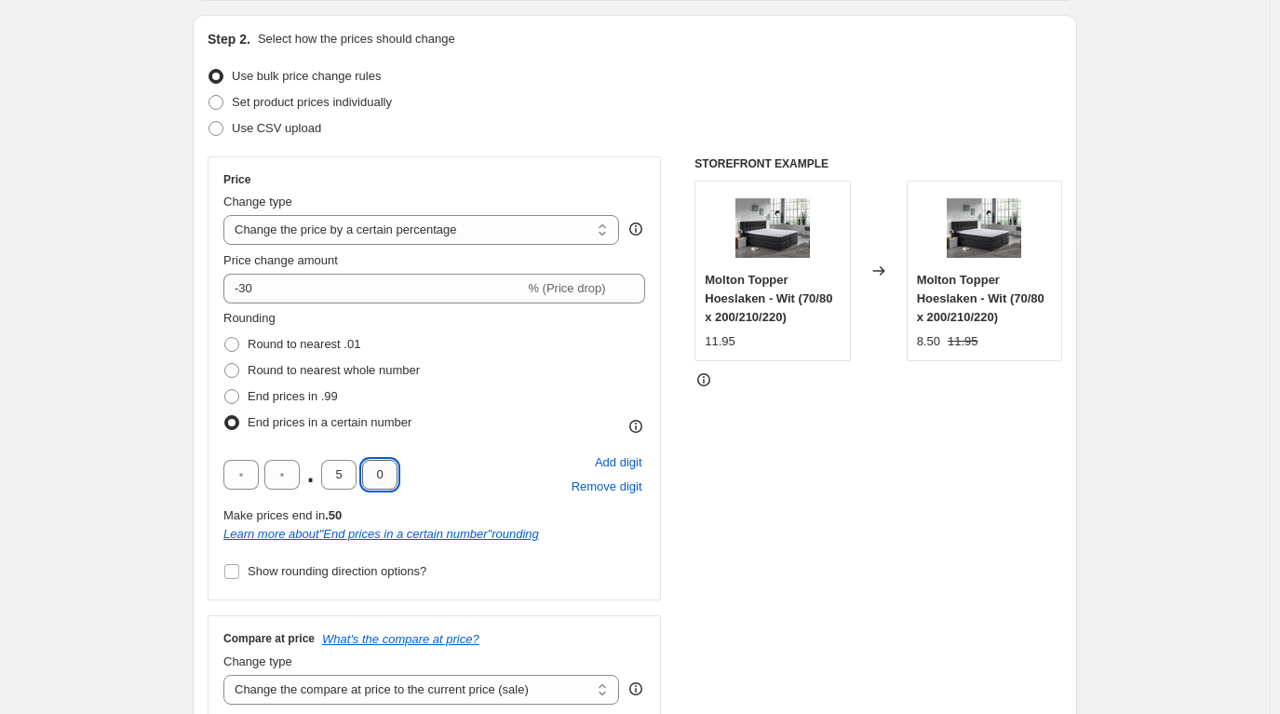
click at [388, 480] on input "0" at bounding box center [379, 475] width 35 height 30
type input "5"
click at [345, 466] on input "5" at bounding box center [338, 475] width 35 height 30
type input "9"
click at [885, 490] on div "STOREFRONT EXAMPLE Molton Topper Hoeslaken - Wit (70/80 x 200/210/220) 11.95 Ch…" at bounding box center [879, 438] width 368 height 564
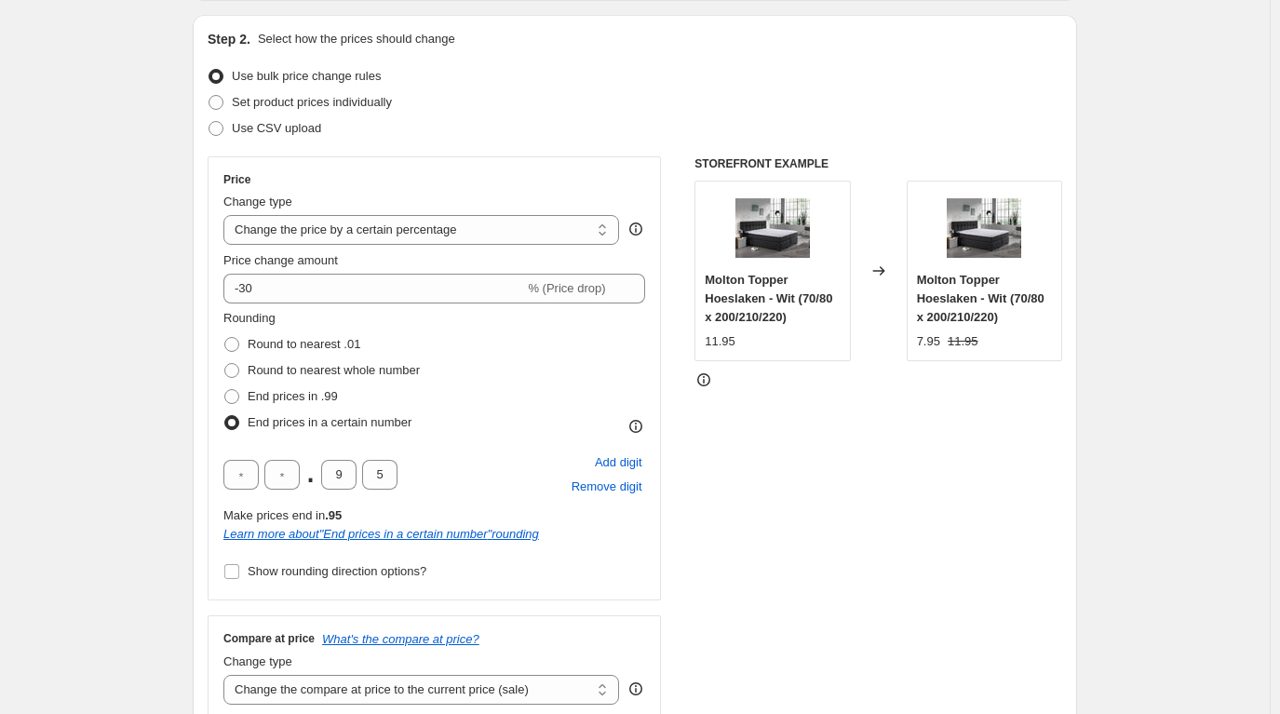
scroll to position [372, 0]
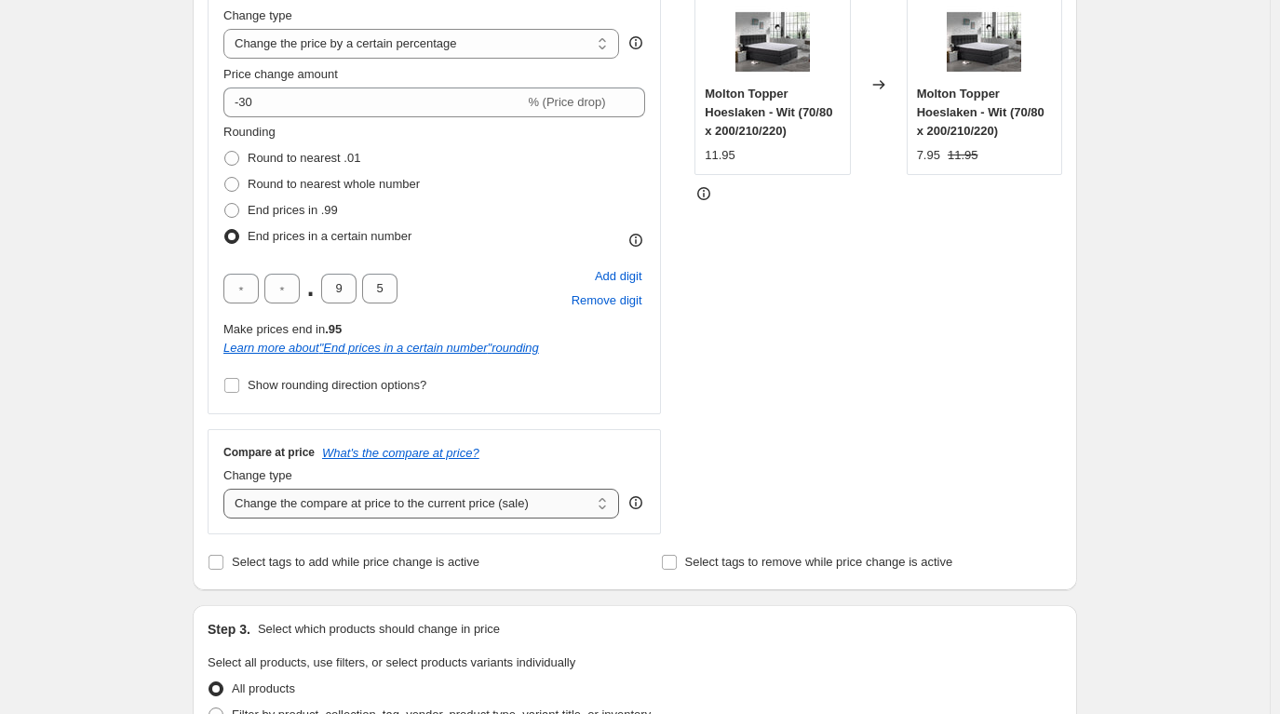
click at [553, 505] on select "Change the compare at price to the current price (sale) Change the compare at p…" at bounding box center [421, 504] width 396 height 30
select select "remove"
click at [228, 489] on select "Change the compare at price to the current price (sale) Change the compare at p…" at bounding box center [421, 504] width 396 height 30
click at [219, 560] on input "Select tags to add while price change is active" at bounding box center [216, 562] width 15 height 15
checkbox input "true"
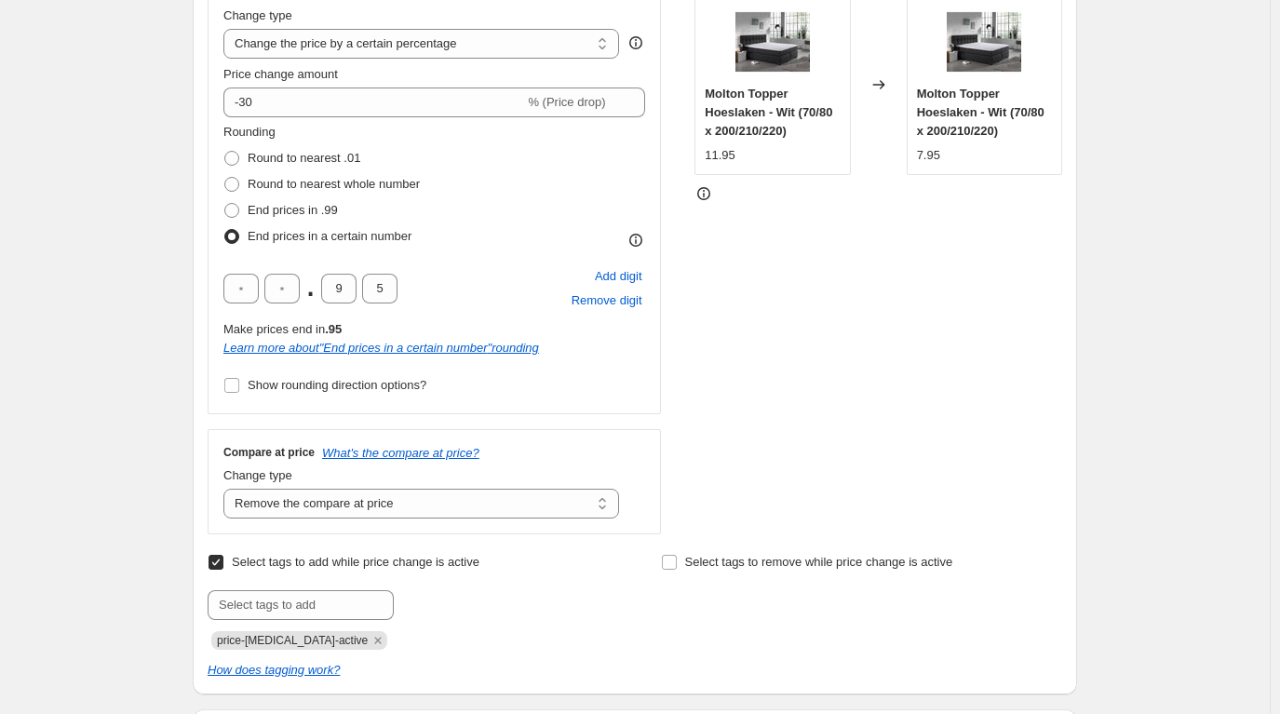
scroll to position [466, 0]
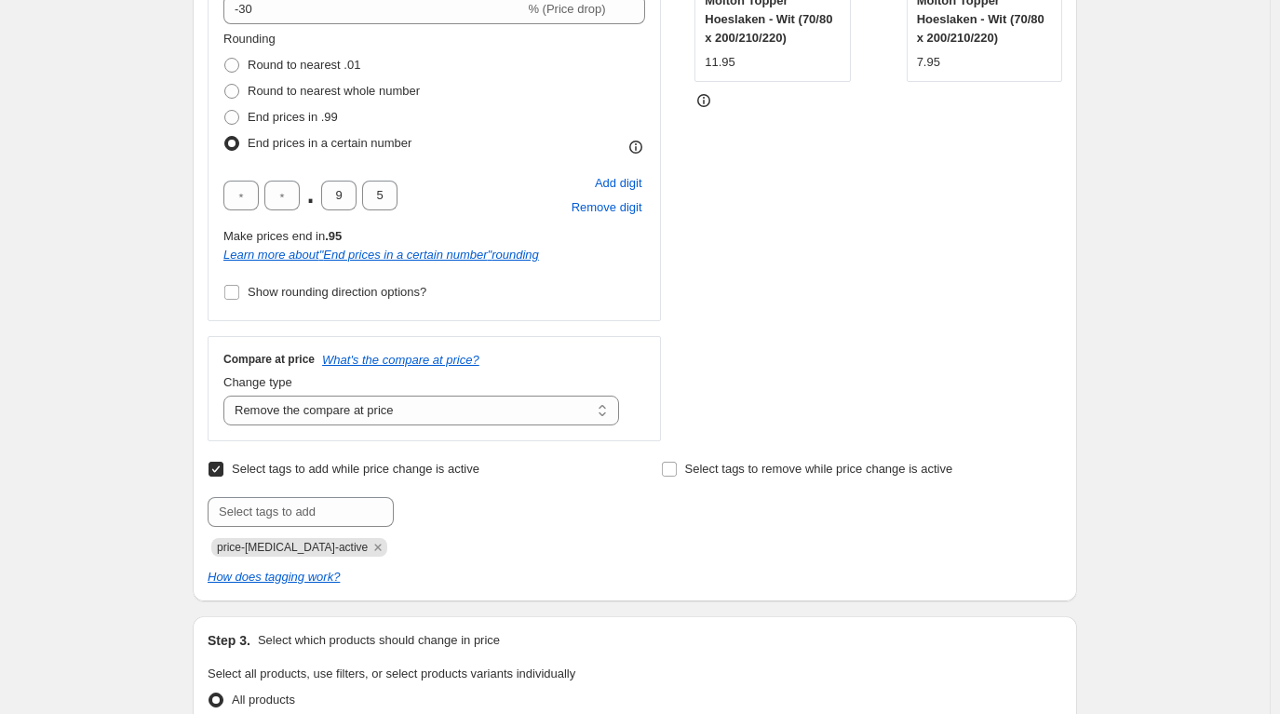
click at [347, 538] on span "price-[MEDICAL_DATA]-active" at bounding box center [299, 547] width 176 height 19
click at [370, 548] on icon "Remove price-change-job-active" at bounding box center [378, 547] width 17 height 17
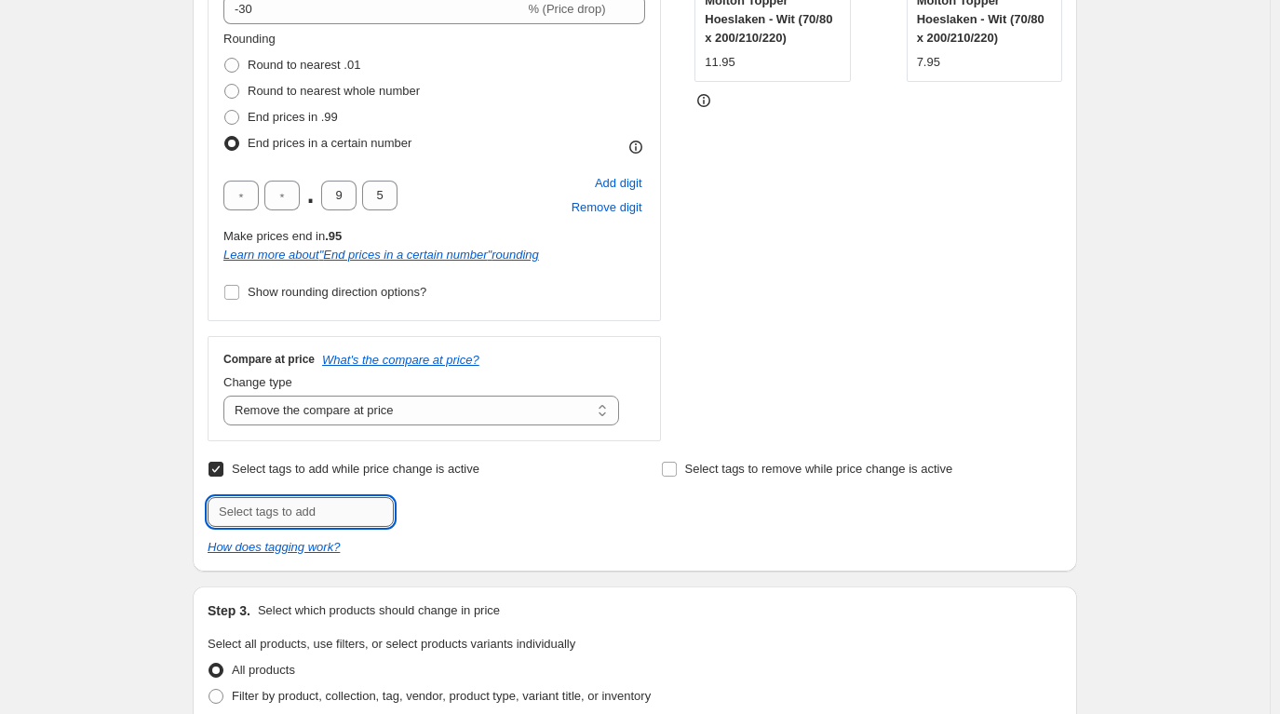
click at [310, 520] on input "text" at bounding box center [301, 512] width 186 height 30
type input "Ignore_Feed_Price"
click at [464, 509] on span "Ignore_Feed_..." at bounding box center [476, 510] width 82 height 13
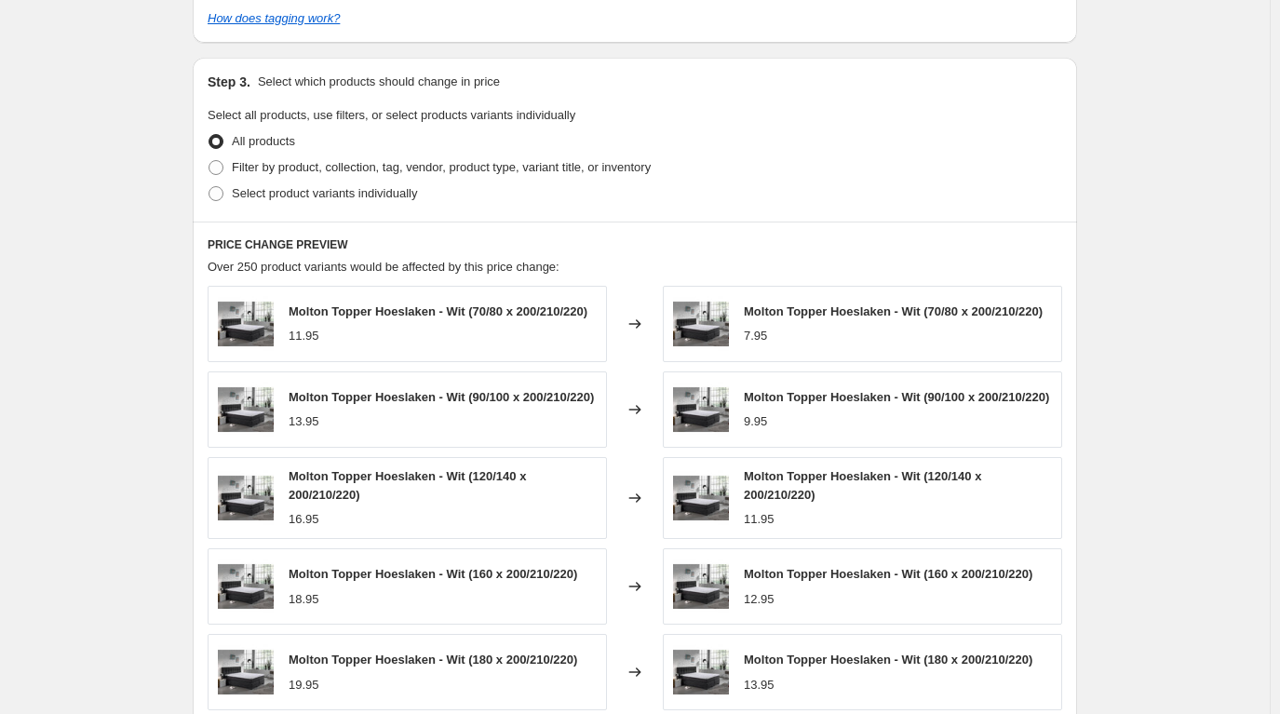
scroll to position [559, 0]
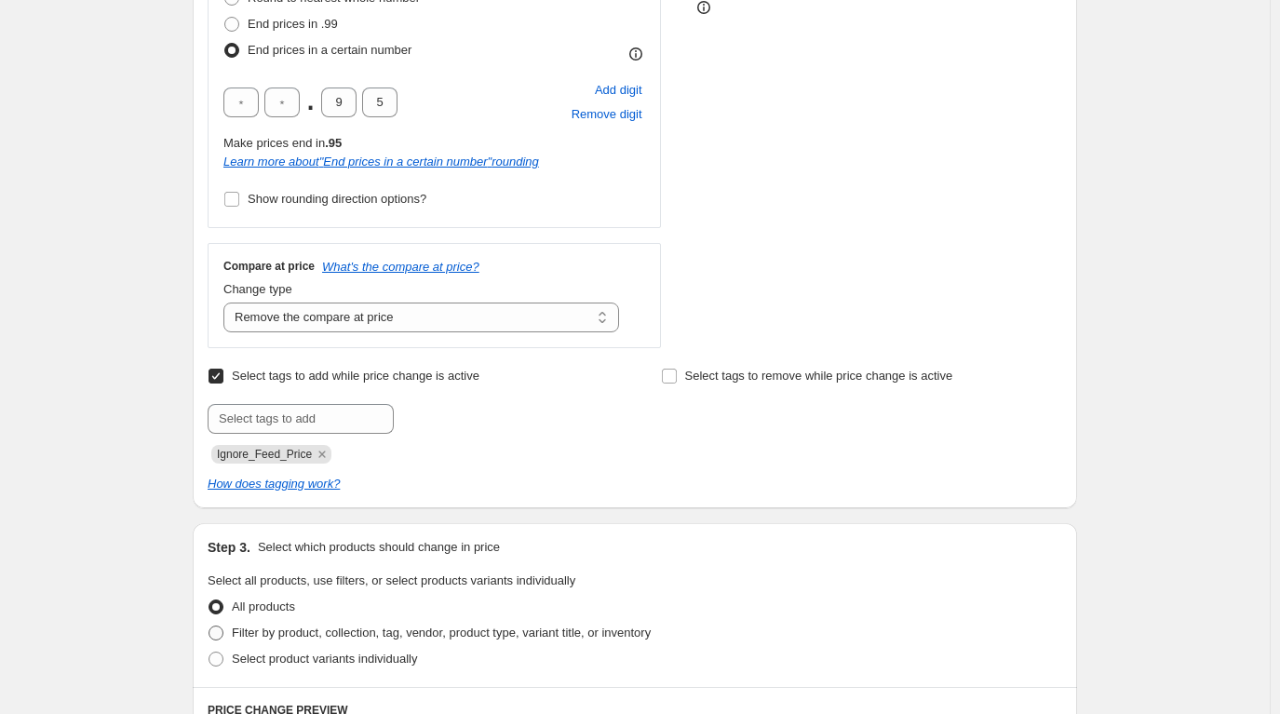
click at [300, 637] on span "Filter by product, collection, tag, vendor, product type, variant title, or inv…" at bounding box center [441, 633] width 419 height 14
click at [209, 627] on input "Filter by product, collection, tag, vendor, product type, variant title, or inv…" at bounding box center [209, 626] width 1 height 1
radio input "true"
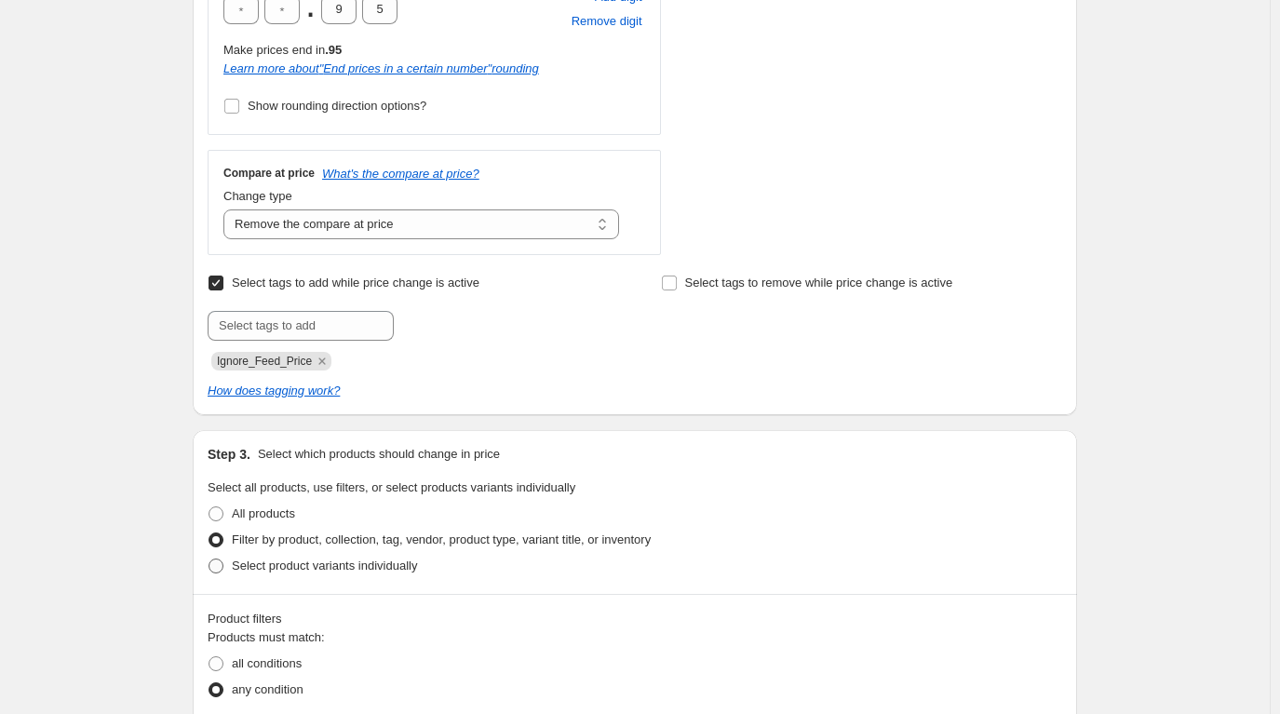
scroll to position [1024, 0]
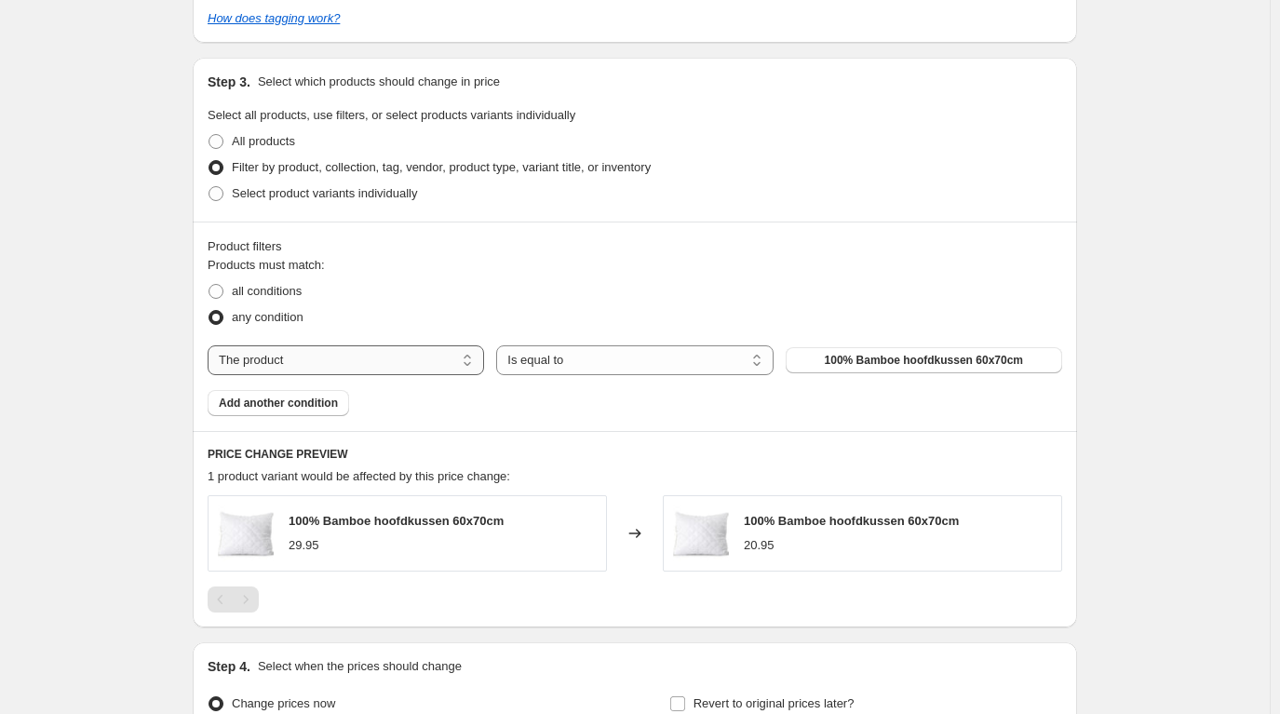
drag, startPoint x: 398, startPoint y: 362, endPoint x: 389, endPoint y: 367, distance: 9.6
click at [398, 362] on select "The product The product's collection The product's tag The product's vendor The…" at bounding box center [346, 360] width 277 height 30
select select "collection"
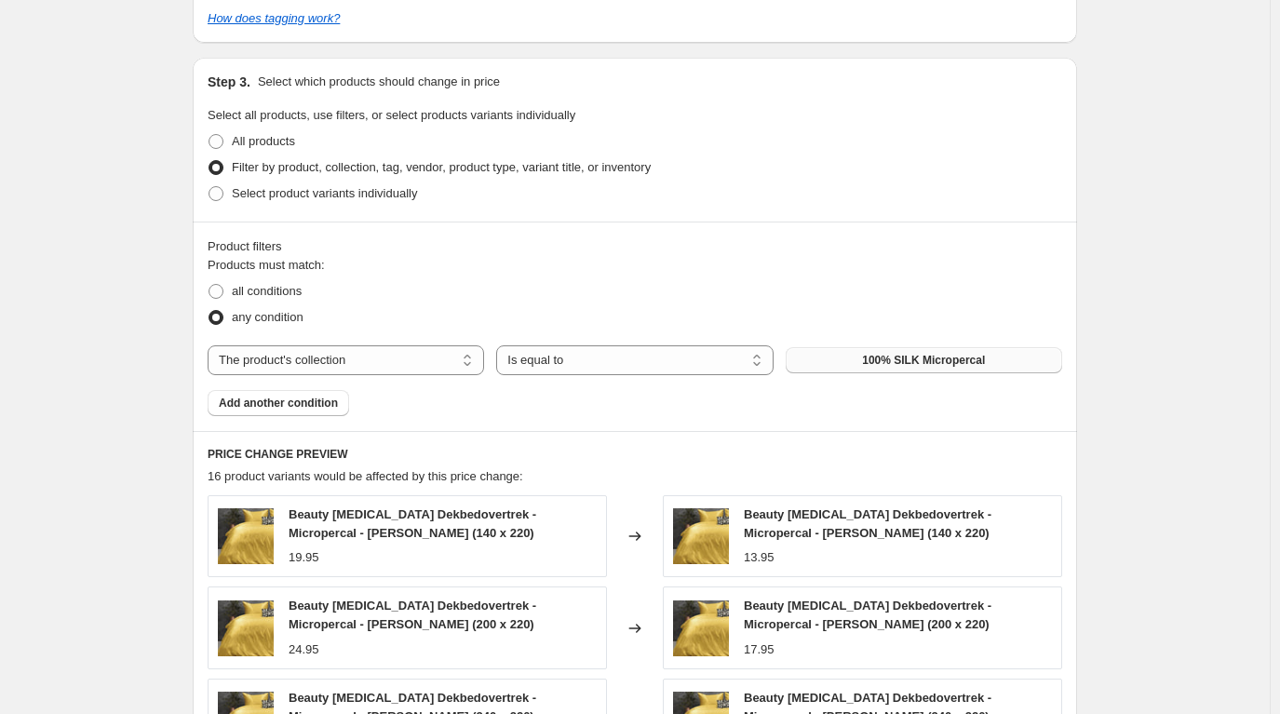
click at [945, 371] on button "100% SILK Micropercal" at bounding box center [924, 360] width 277 height 26
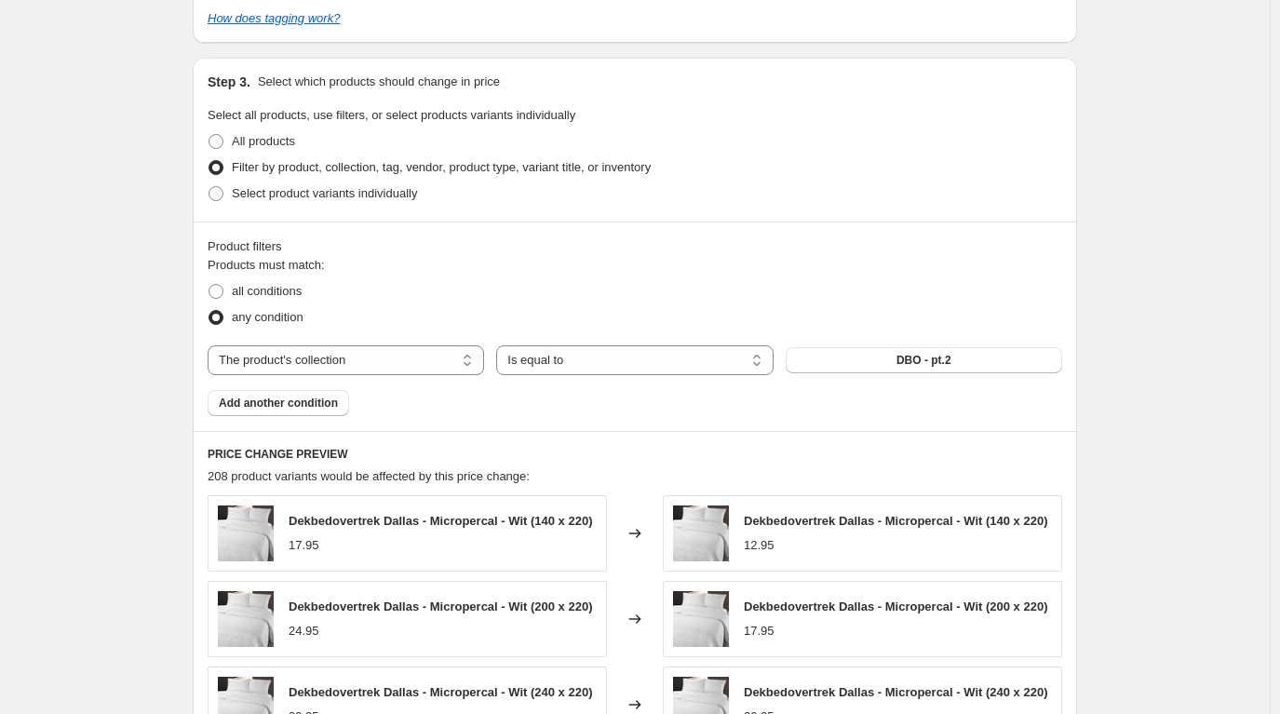
click at [1167, 378] on div "Create new price change job. This page is ready Create new price change job Dra…" at bounding box center [635, 123] width 1270 height 2295
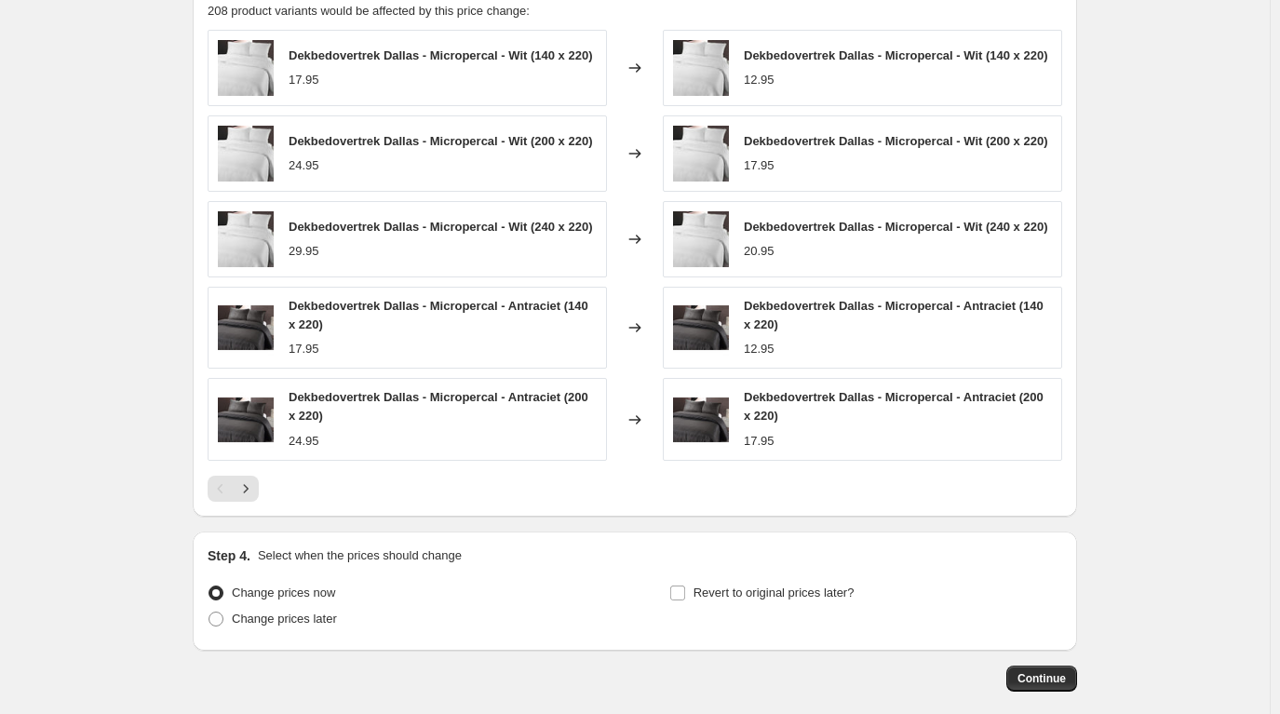
scroll to position [1582, 0]
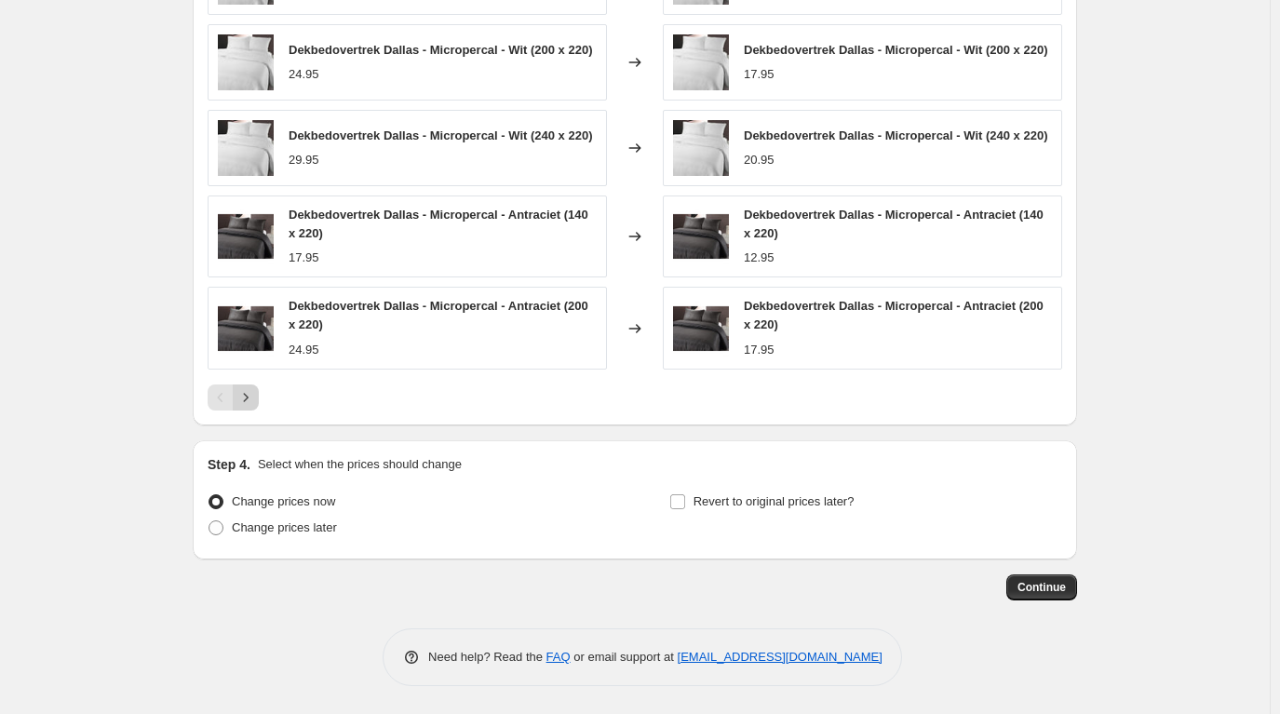
click at [255, 396] on icon "Next" at bounding box center [246, 397] width 19 height 19
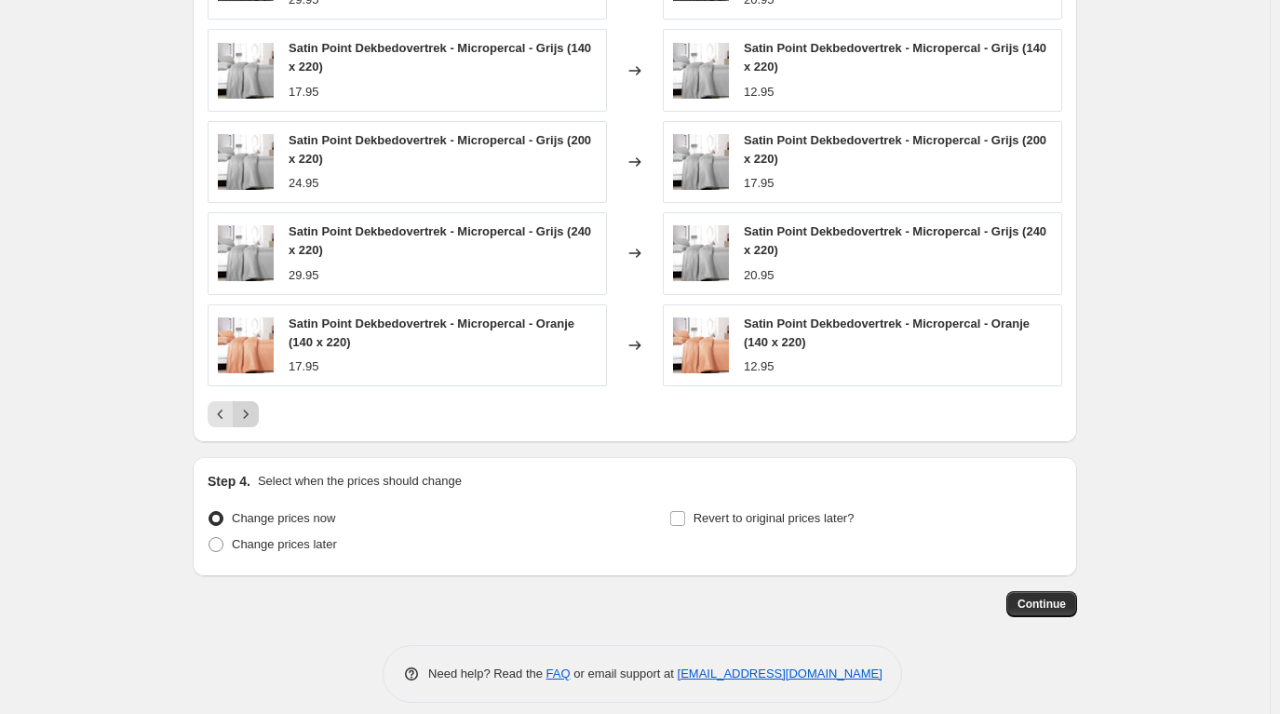
scroll to position [1396, 0]
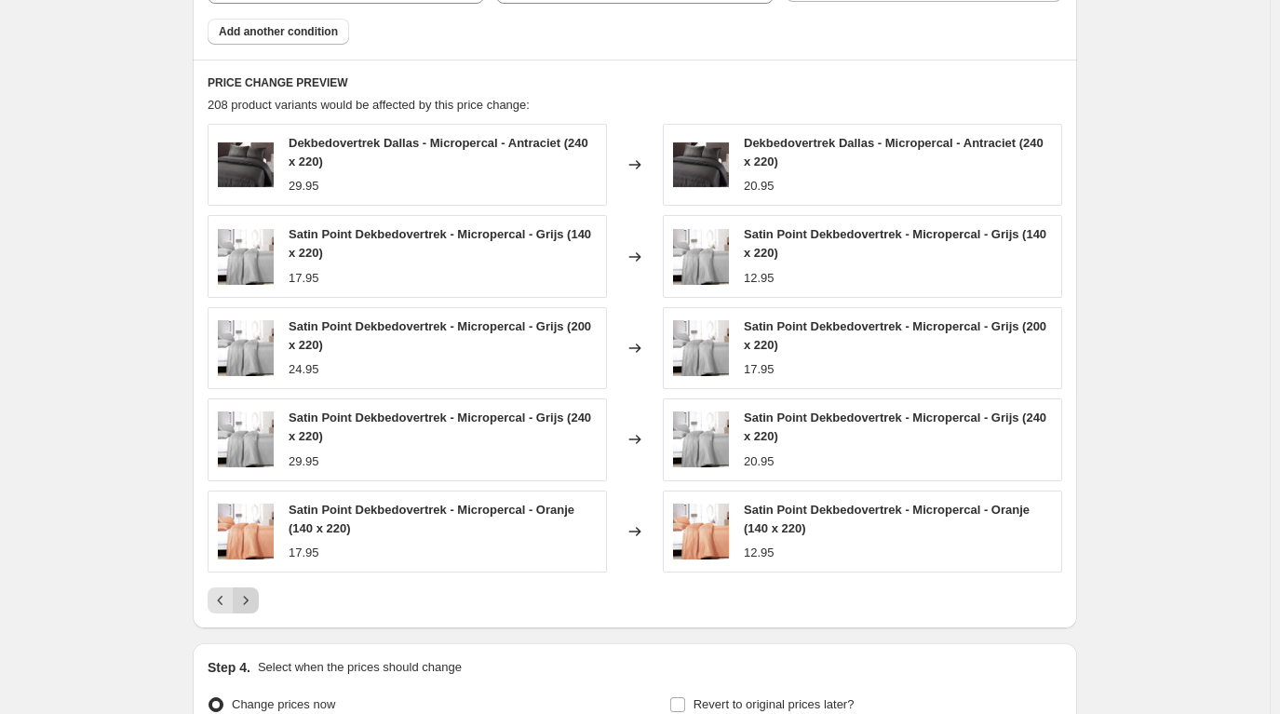
click at [259, 596] on button "Next" at bounding box center [246, 601] width 26 height 26
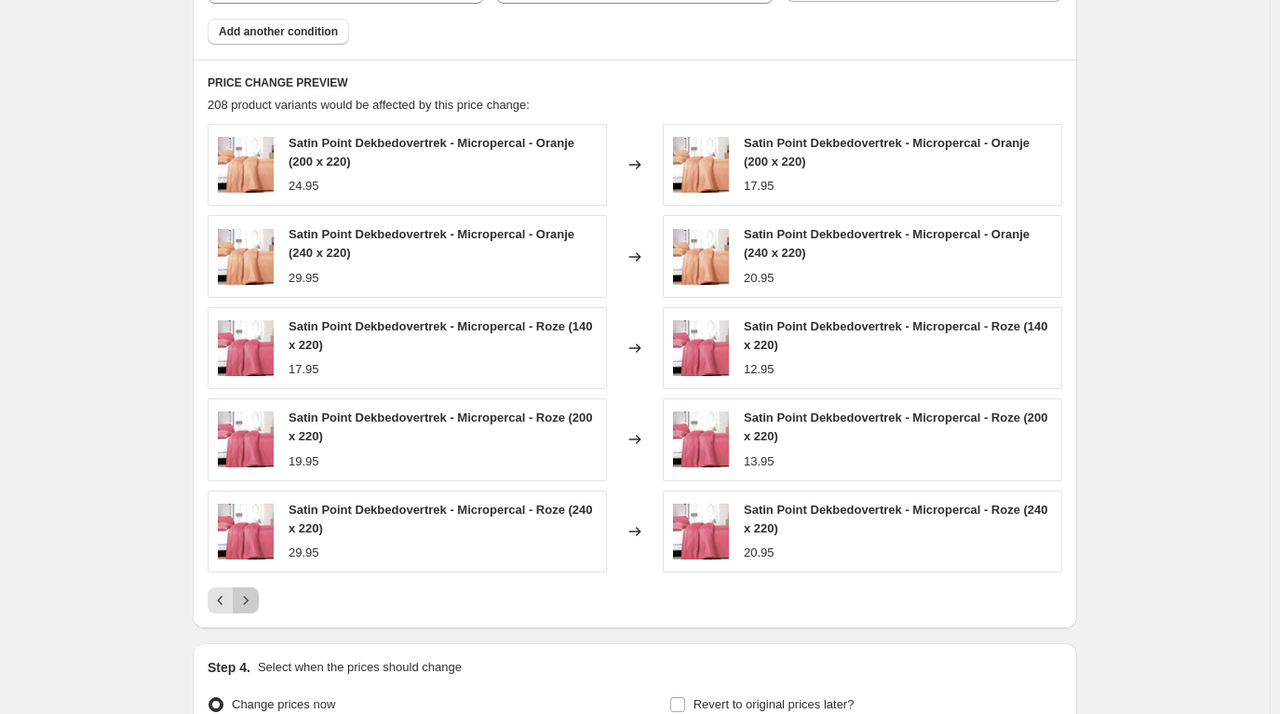
click at [259, 596] on button "Next" at bounding box center [246, 601] width 26 height 26
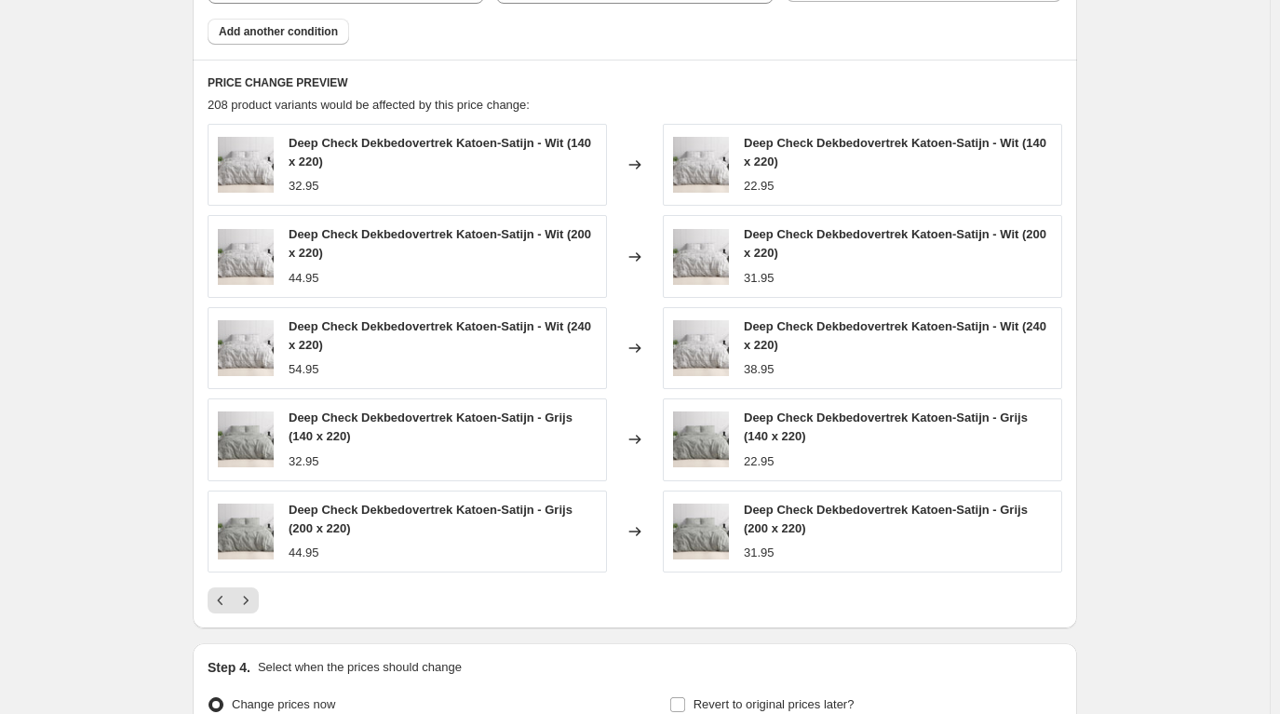
click at [259, 596] on button "Next" at bounding box center [246, 601] width 26 height 26
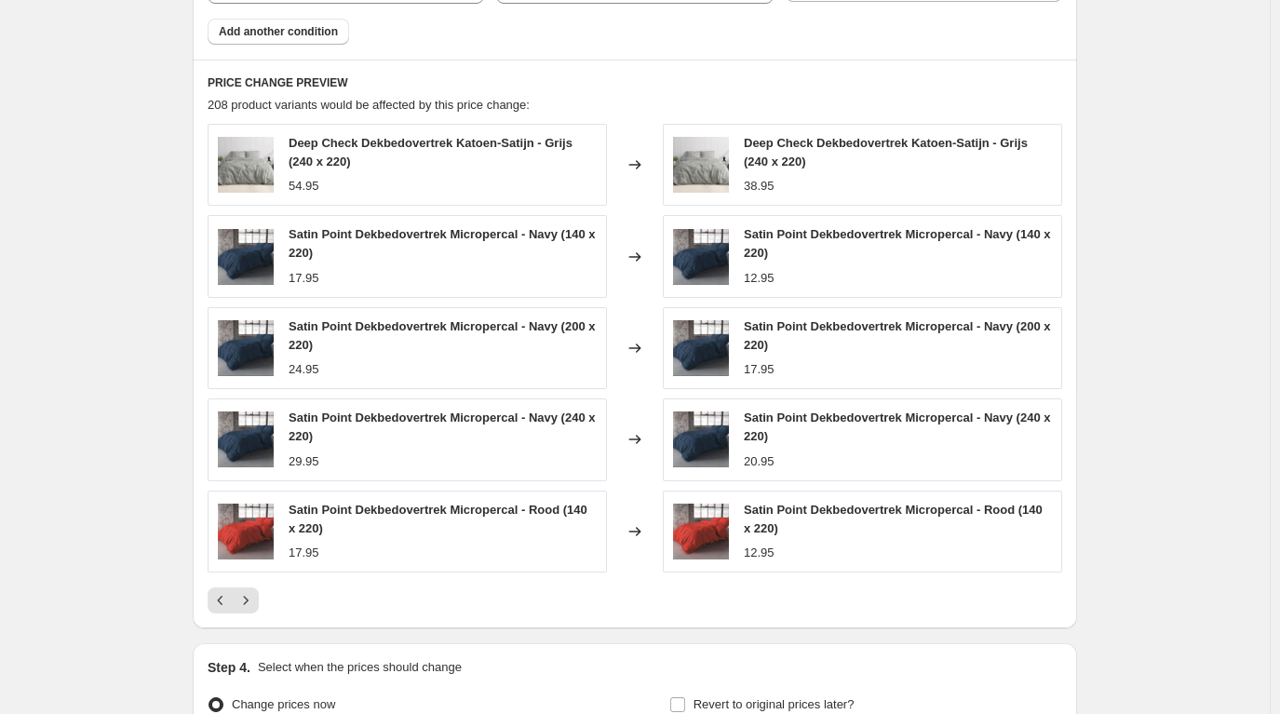
click at [259, 596] on button "Next" at bounding box center [246, 601] width 26 height 26
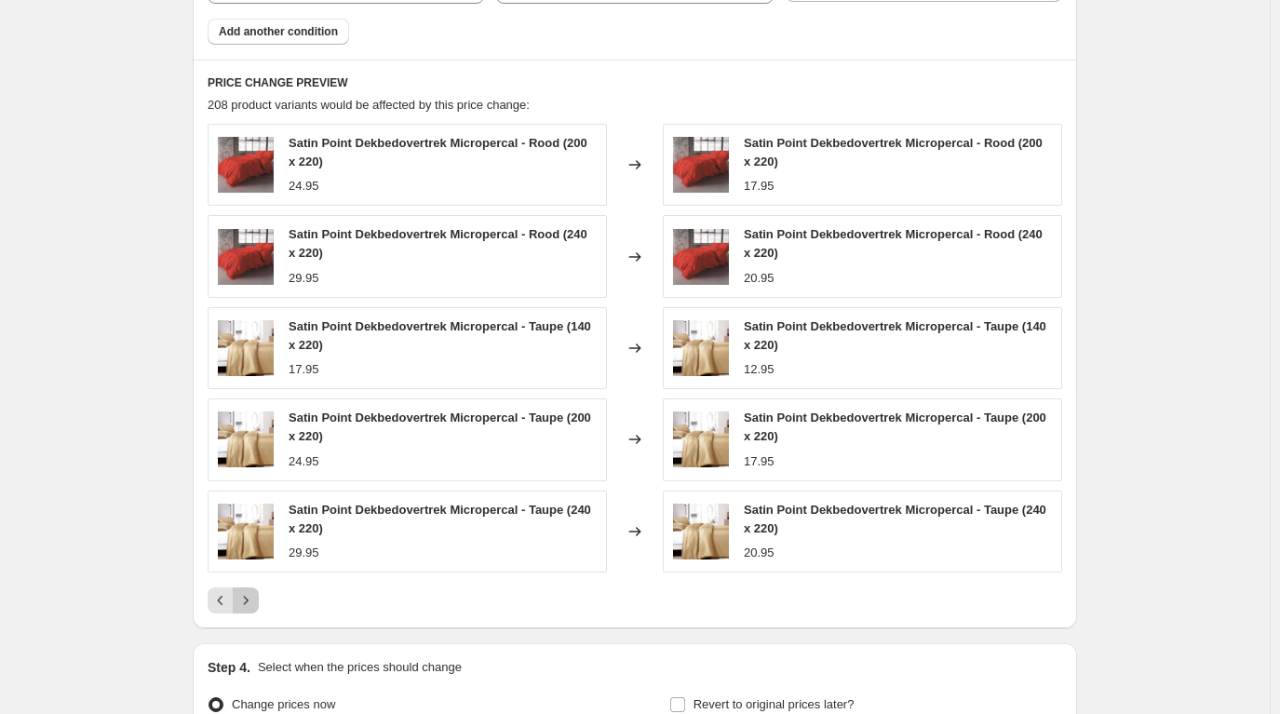
click at [252, 599] on icon "Next" at bounding box center [246, 600] width 19 height 19
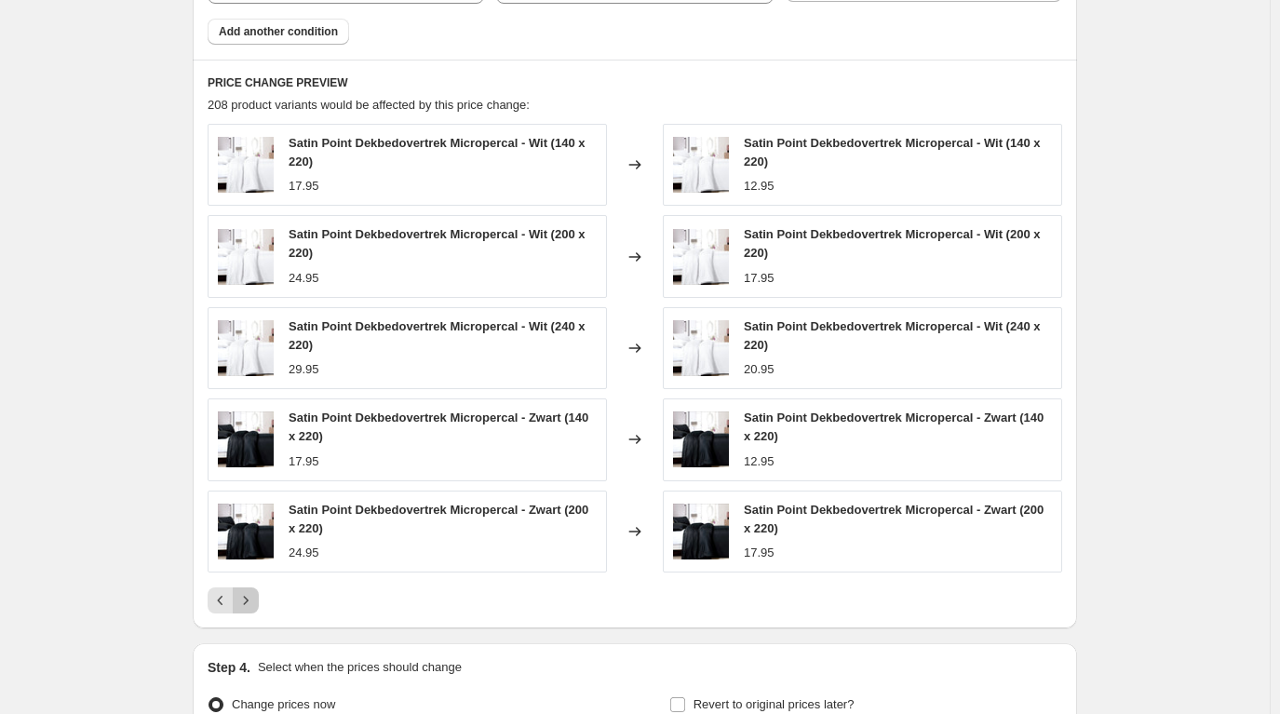
click at [252, 599] on icon "Next" at bounding box center [246, 600] width 19 height 19
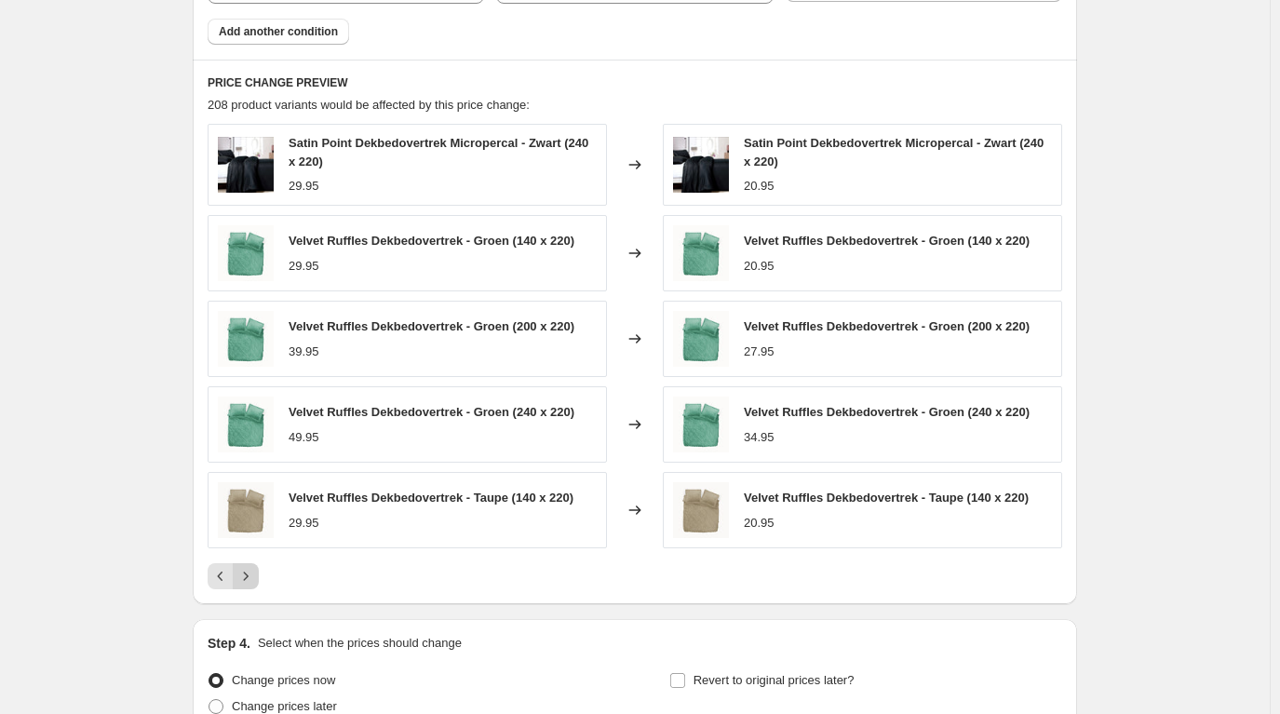
click at [252, 599] on div "PRICE CHANGE PREVIEW 208 product variants would be affected by this price chang…" at bounding box center [635, 333] width 885 height 546
click at [255, 572] on icon "Next" at bounding box center [246, 576] width 19 height 19
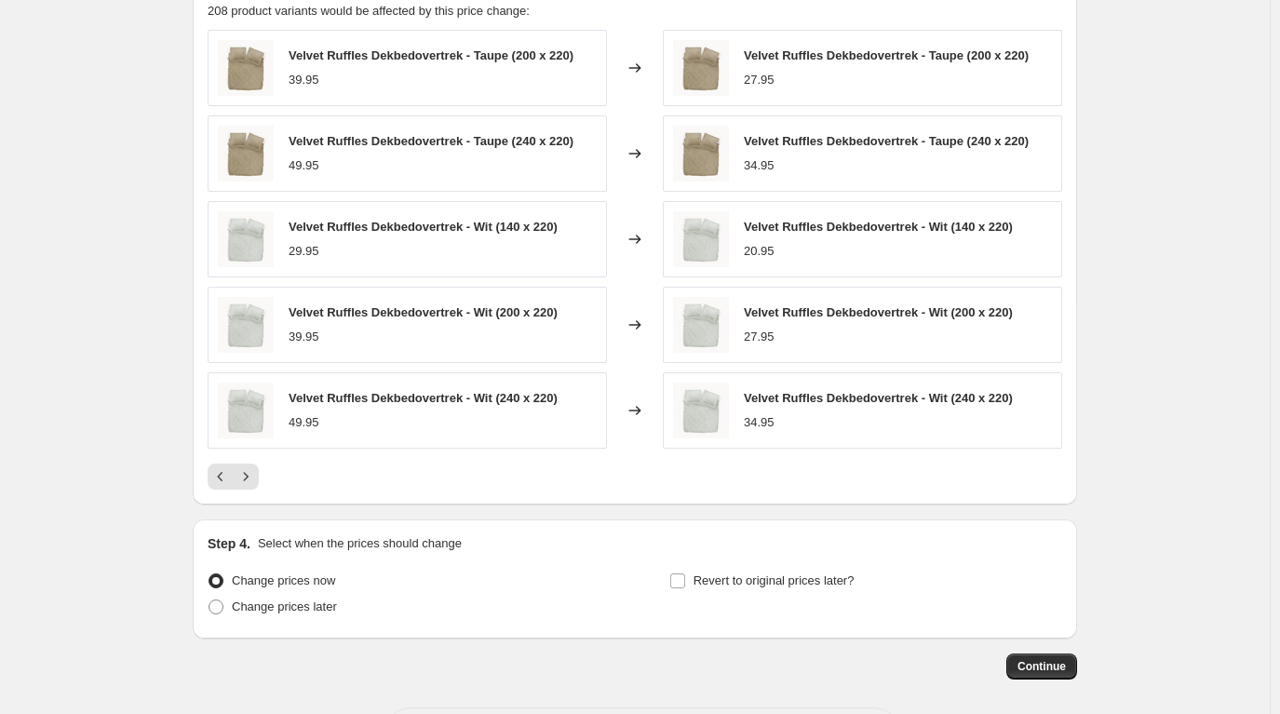
scroll to position [1570, 0]
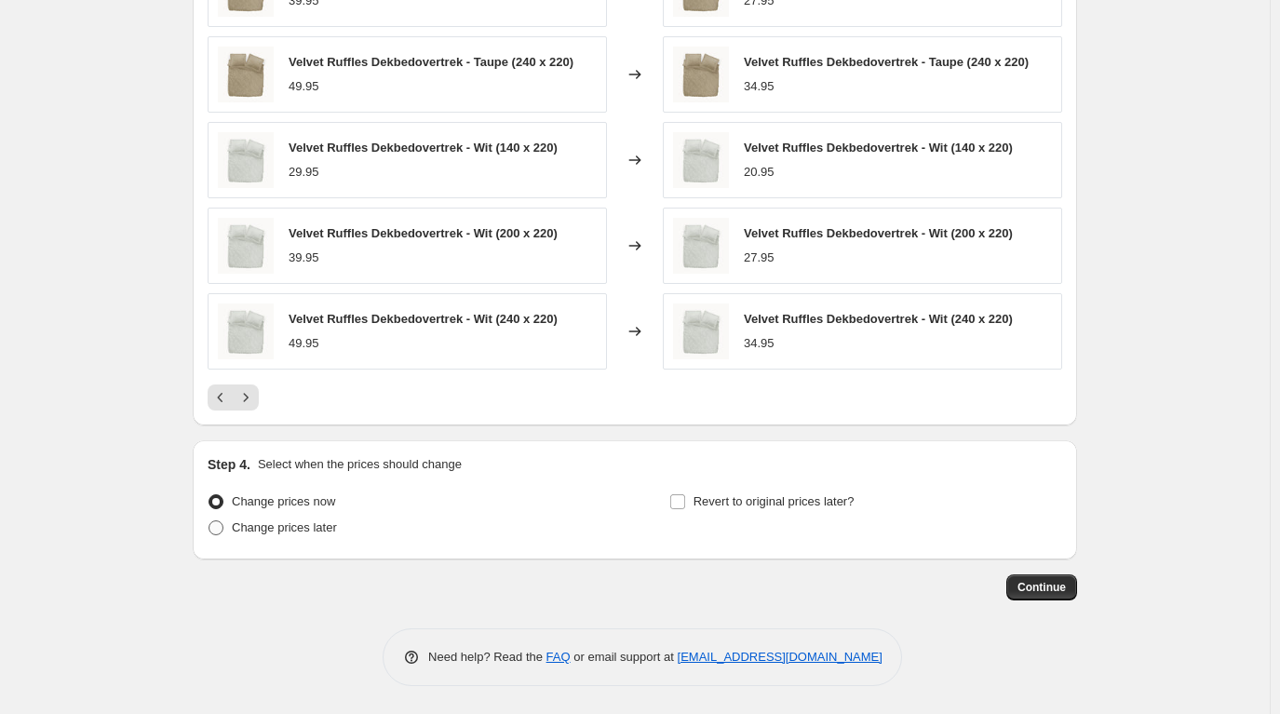
click at [222, 527] on span at bounding box center [216, 527] width 15 height 15
click at [209, 521] on input "Change prices later" at bounding box center [209, 520] width 1 height 1
radio input "true"
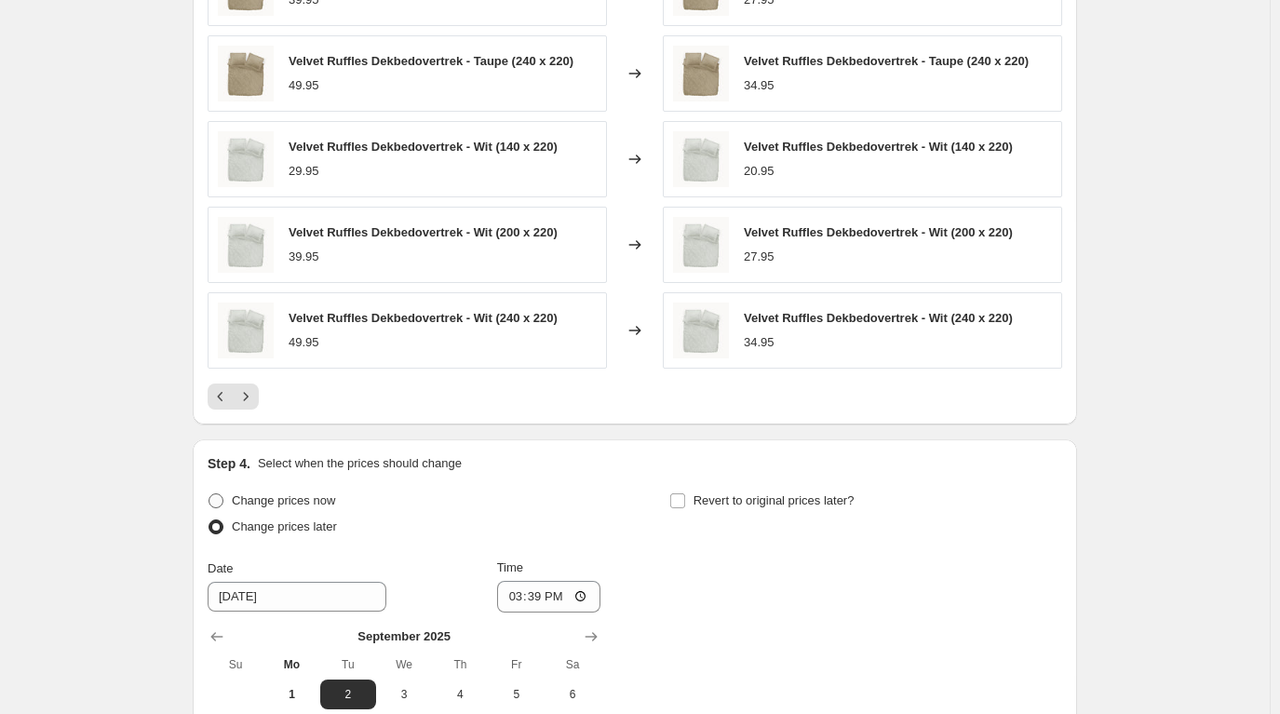
click at [270, 504] on span "Change prices now" at bounding box center [283, 500] width 103 height 14
click at [209, 494] on input "Change prices now" at bounding box center [209, 493] width 1 height 1
radio input "true"
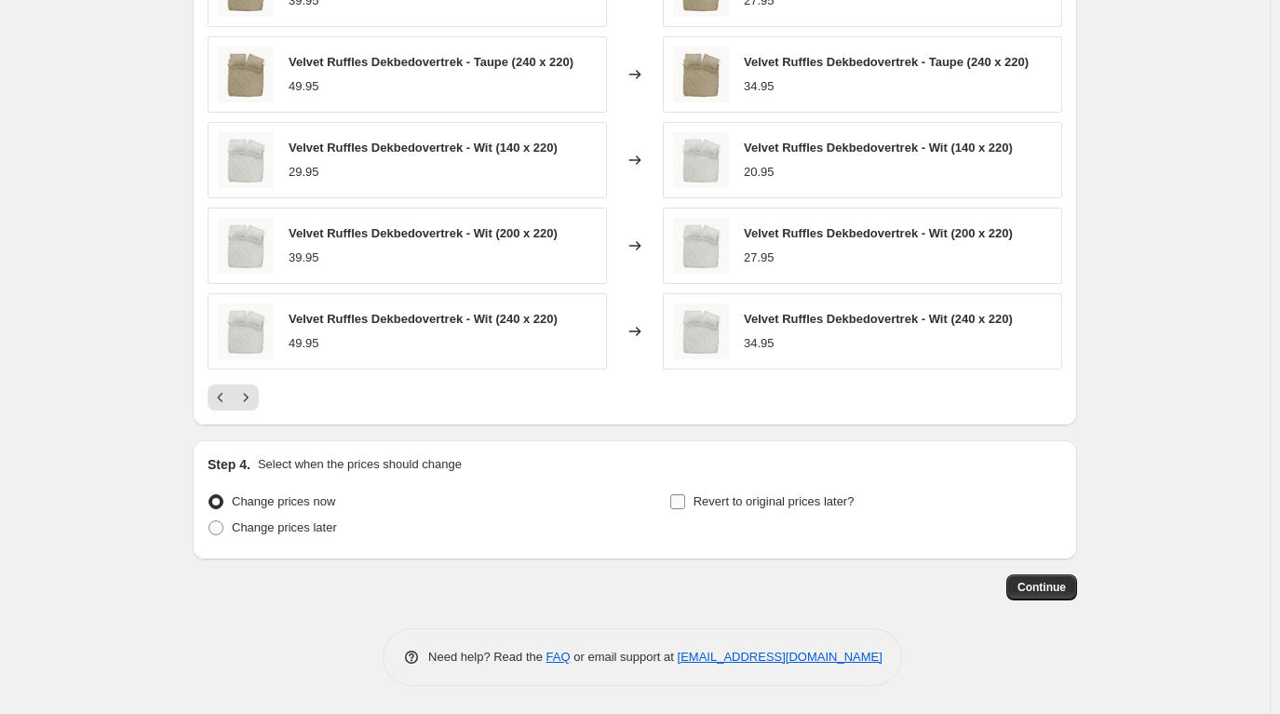
click at [682, 507] on input "Revert to original prices later?" at bounding box center [677, 501] width 15 height 15
checkbox input "true"
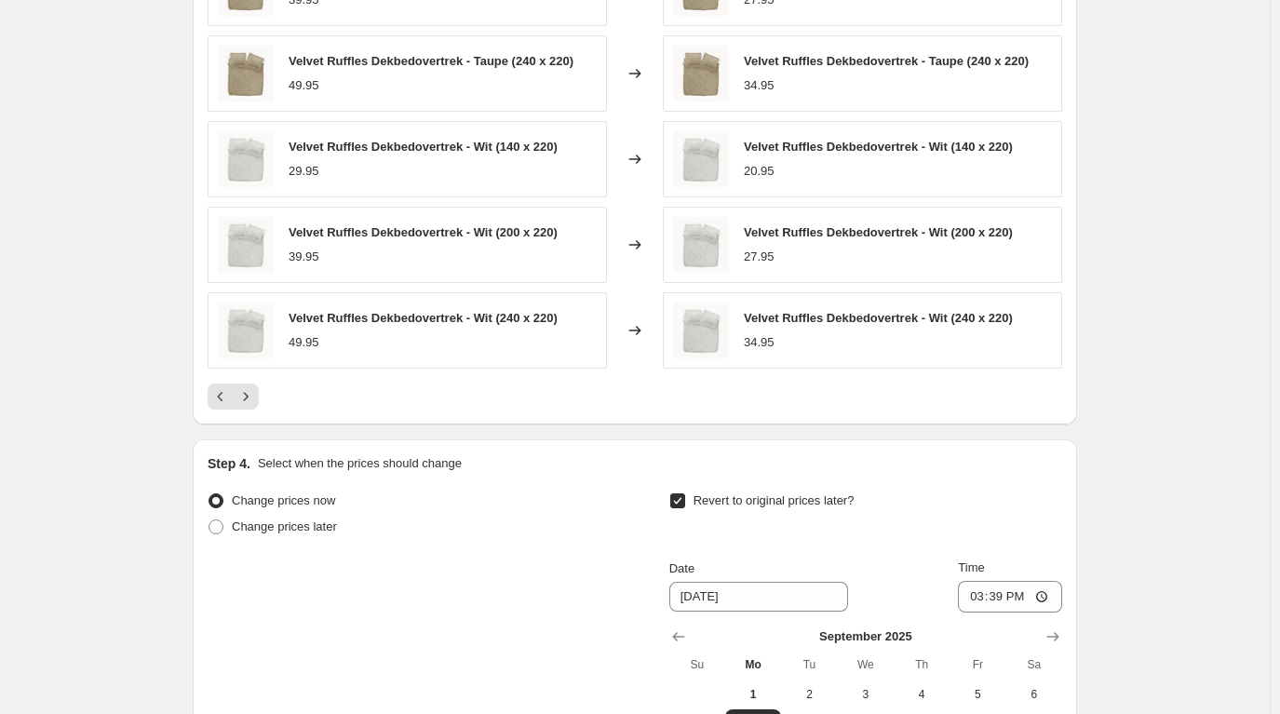
scroll to position [1849, 0]
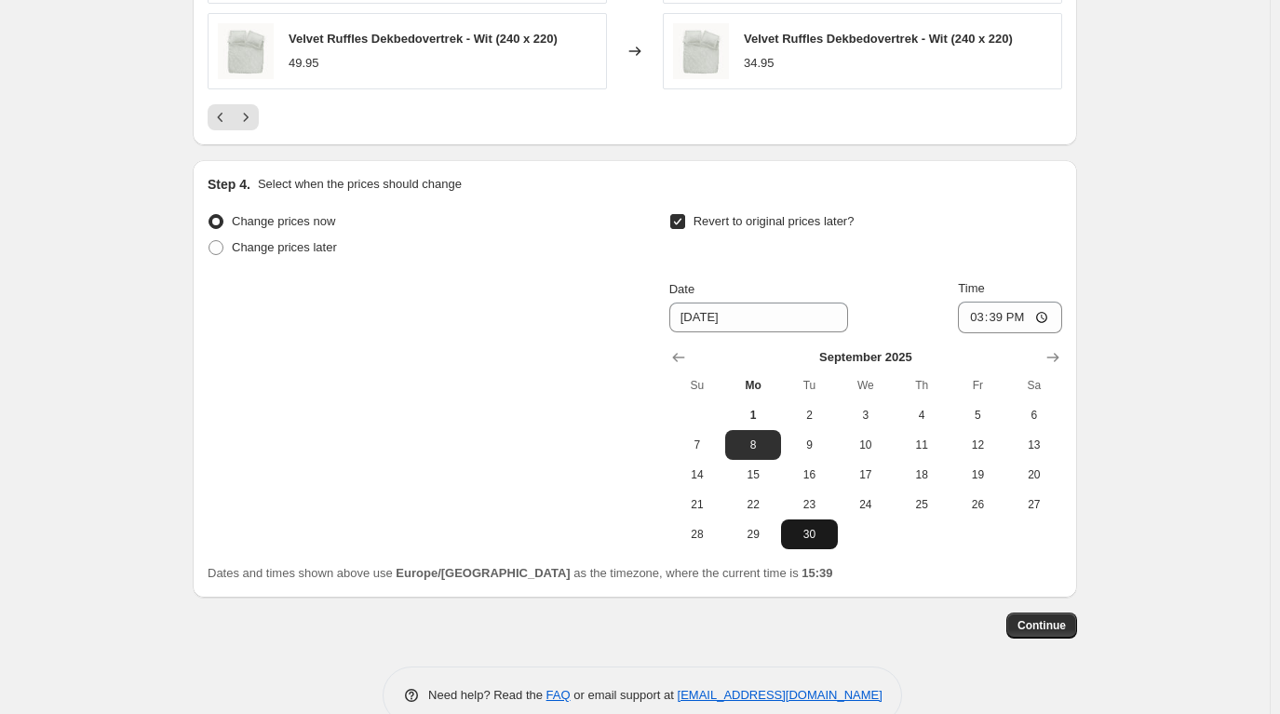
click at [800, 532] on span "30" at bounding box center [809, 534] width 41 height 15
type input "[DATE]"
click at [1009, 309] on input "15:39" at bounding box center [1010, 318] width 104 height 32
click at [1009, 310] on input "15:39" at bounding box center [1010, 318] width 104 height 32
type input "23:59"
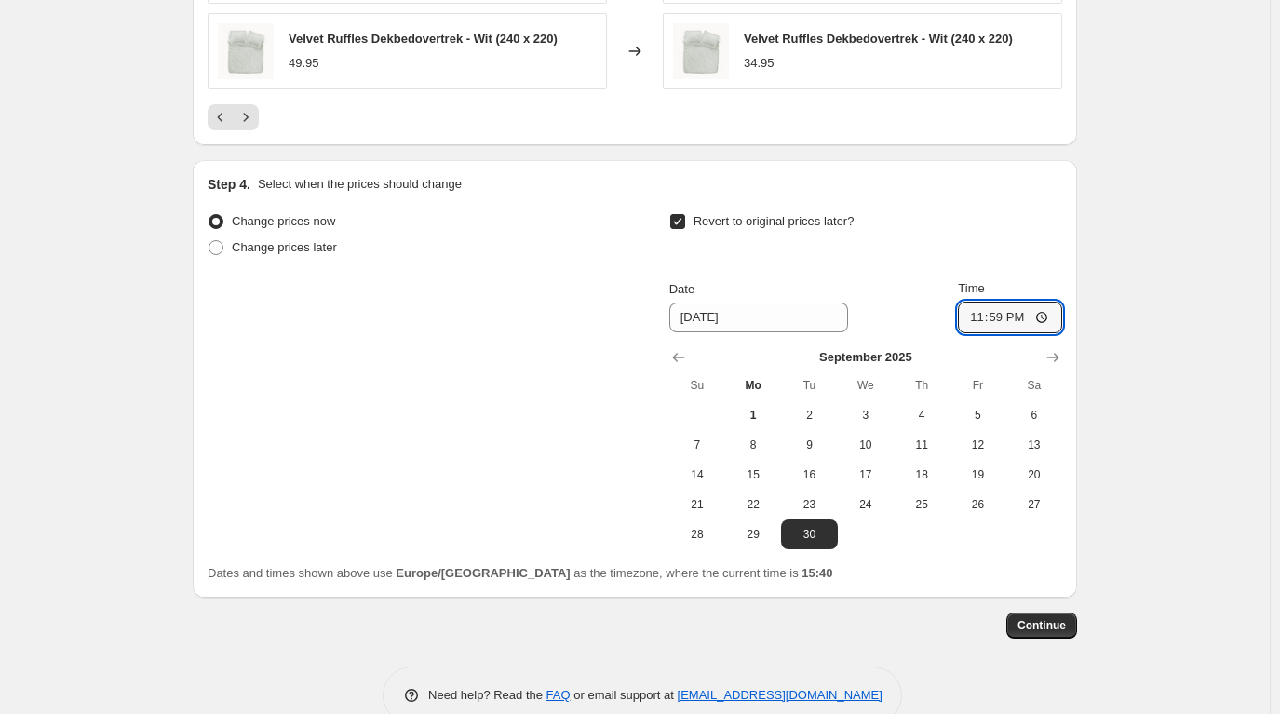
click at [1058, 635] on button "Continue" at bounding box center [1042, 626] width 71 height 26
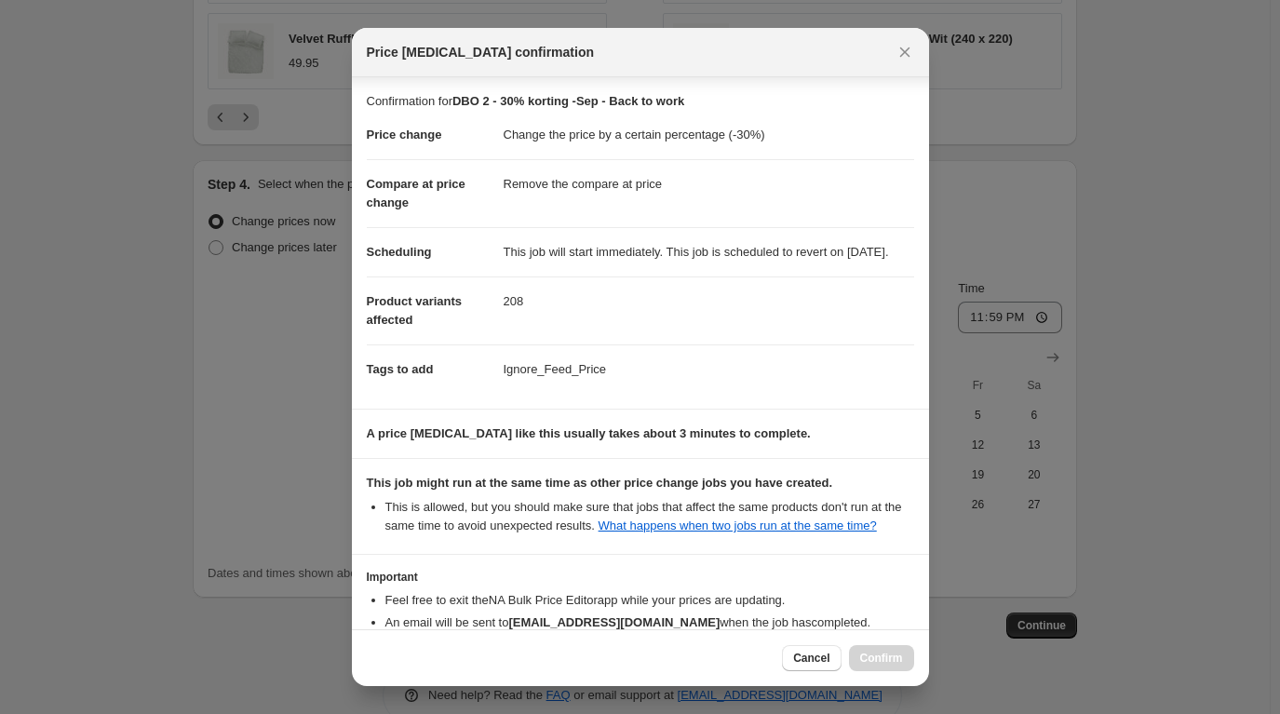
scroll to position [138, 0]
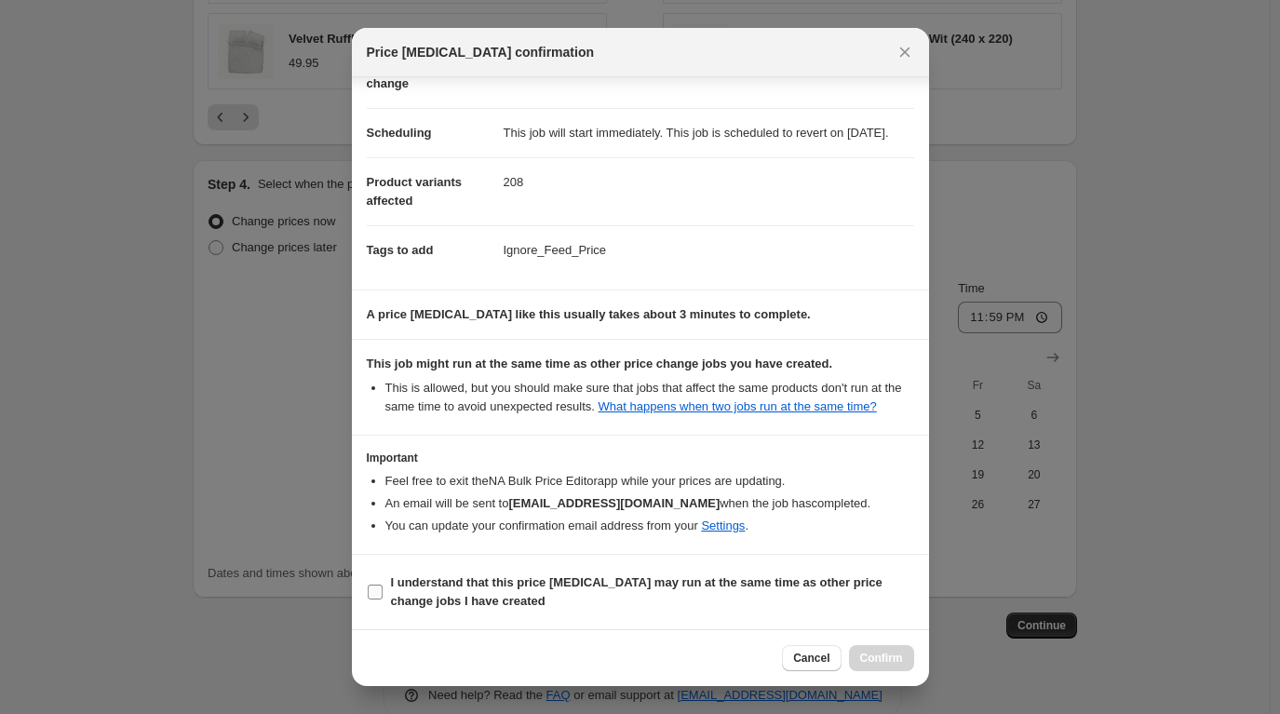
click at [382, 590] on input "I understand that this price change job may run at the same time as other price…" at bounding box center [375, 592] width 15 height 15
checkbox input "true"
click at [872, 651] on button "Confirm" at bounding box center [881, 658] width 65 height 26
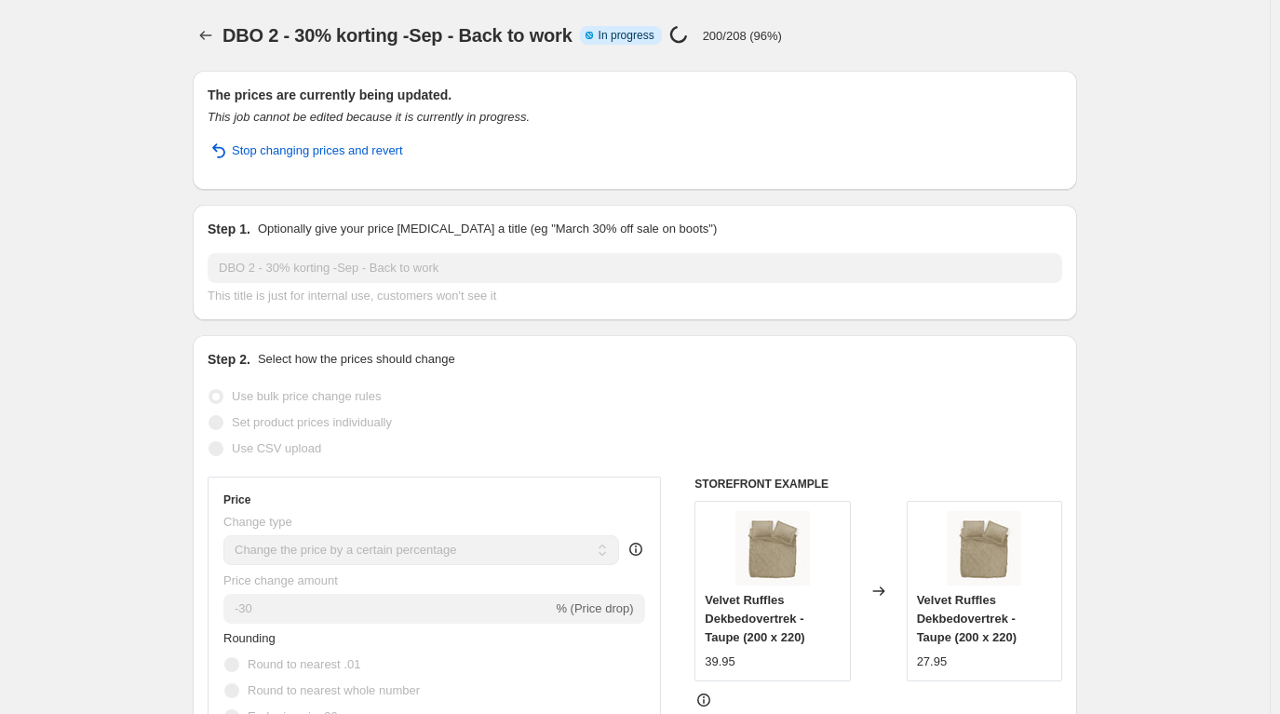
select select "percentage"
select select "remove"
select select "collection"
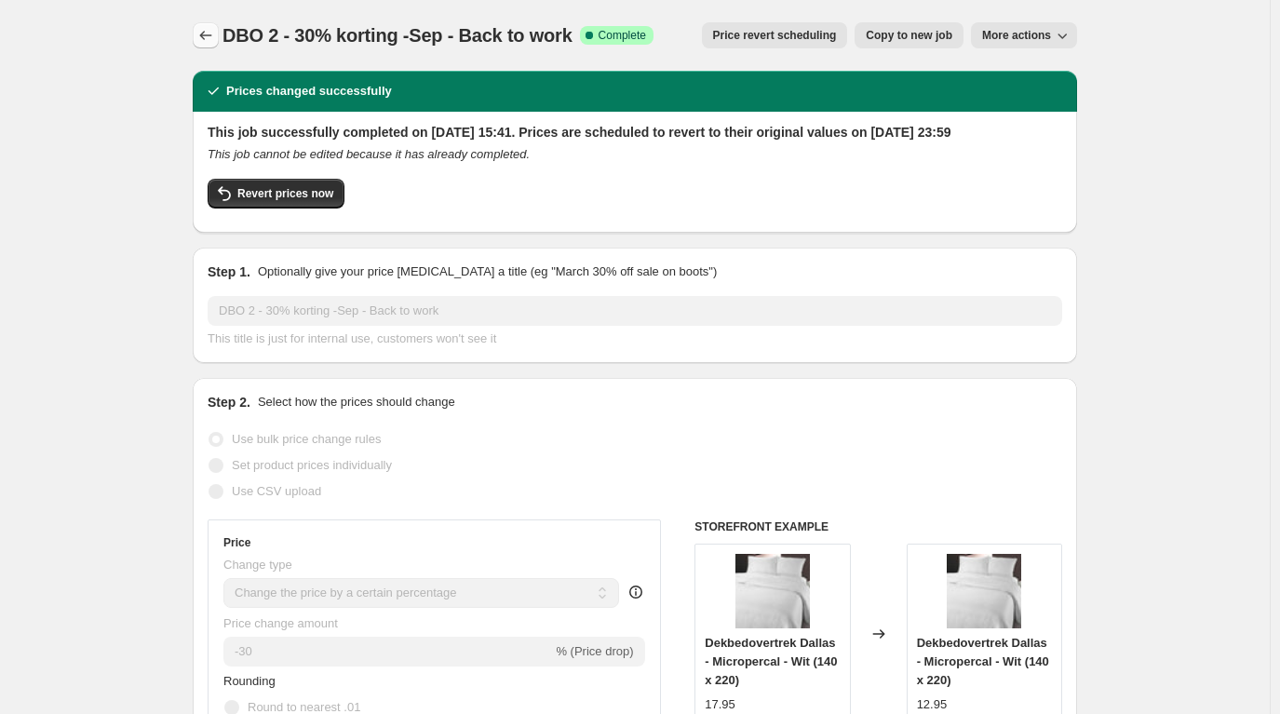
click at [209, 39] on icon "Price change jobs" at bounding box center [205, 35] width 19 height 19
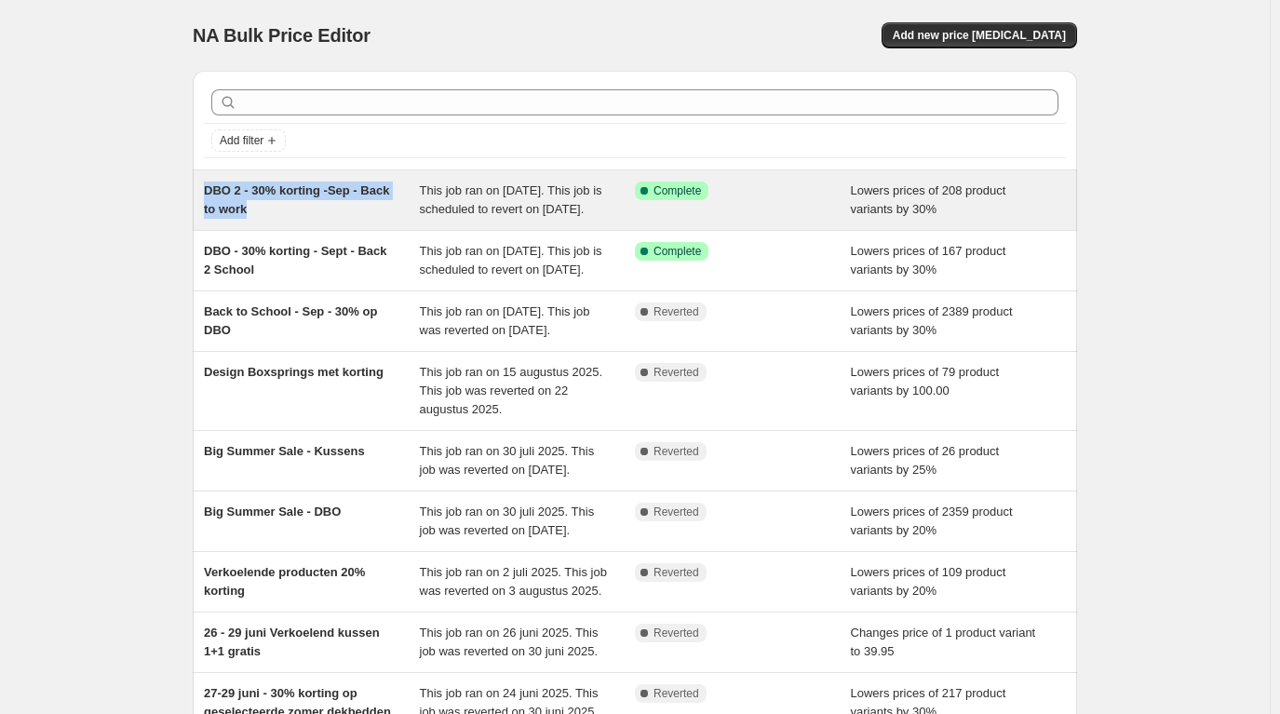
drag, startPoint x: 279, startPoint y: 216, endPoint x: 206, endPoint y: 189, distance: 78.4
click at [206, 189] on div "DBO 2 - 30% korting -Sep - Back to work This job ran on 1 september 2025. This …" at bounding box center [635, 200] width 885 height 60
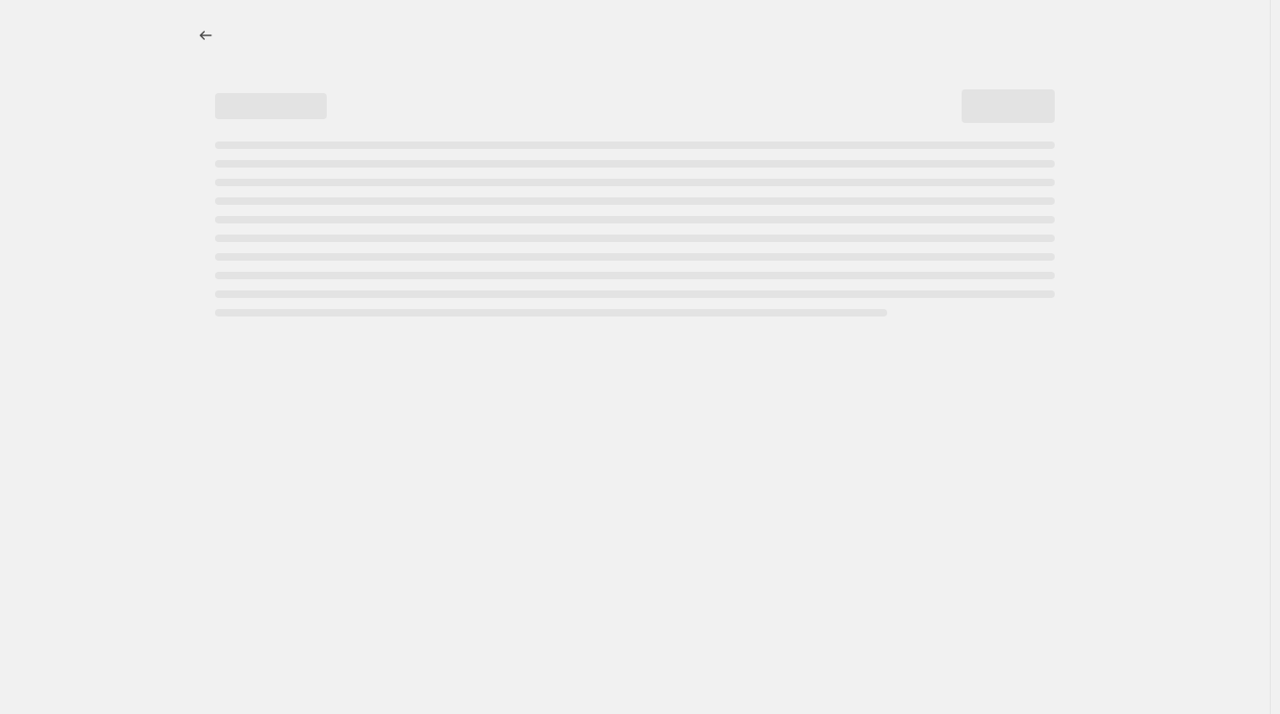
select select "percentage"
select select "remove"
select select "collection"
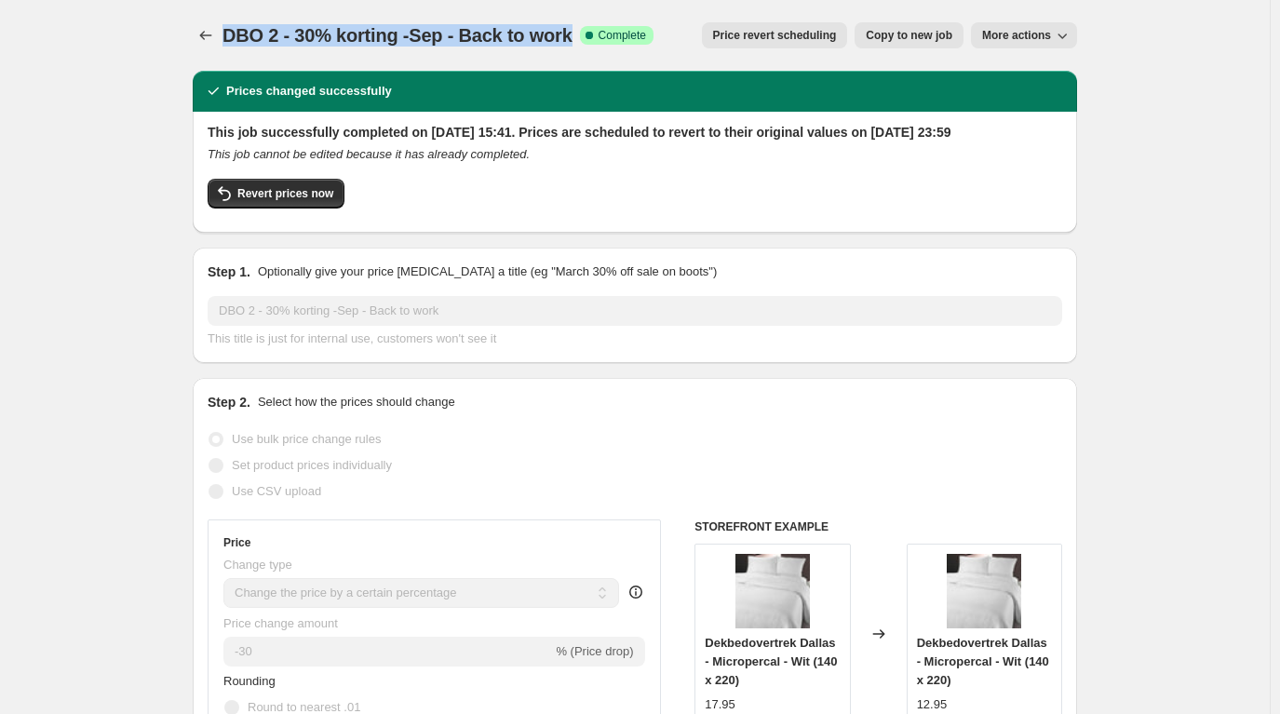
drag, startPoint x: 578, startPoint y: 40, endPoint x: 226, endPoint y: 53, distance: 352.2
click at [226, 53] on div "DBO 2 - 30% korting -Sep - Back to work. This page is ready DBO 2 - 30% korting…" at bounding box center [635, 35] width 885 height 71
copy span "DBO 2 - 30% korting -Sep - Back to work"
click at [209, 35] on icon "Price change jobs" at bounding box center [205, 35] width 19 height 19
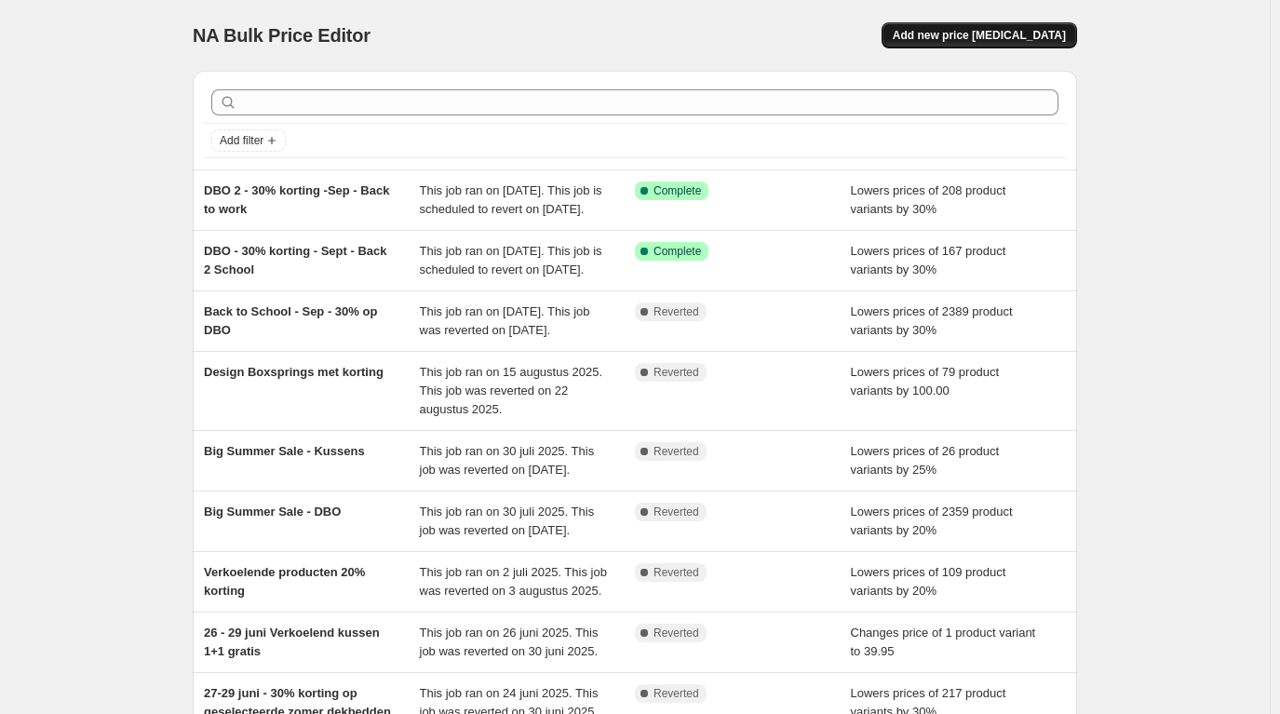
click at [960, 35] on span "Add new price [MEDICAL_DATA]" at bounding box center [979, 35] width 173 height 15
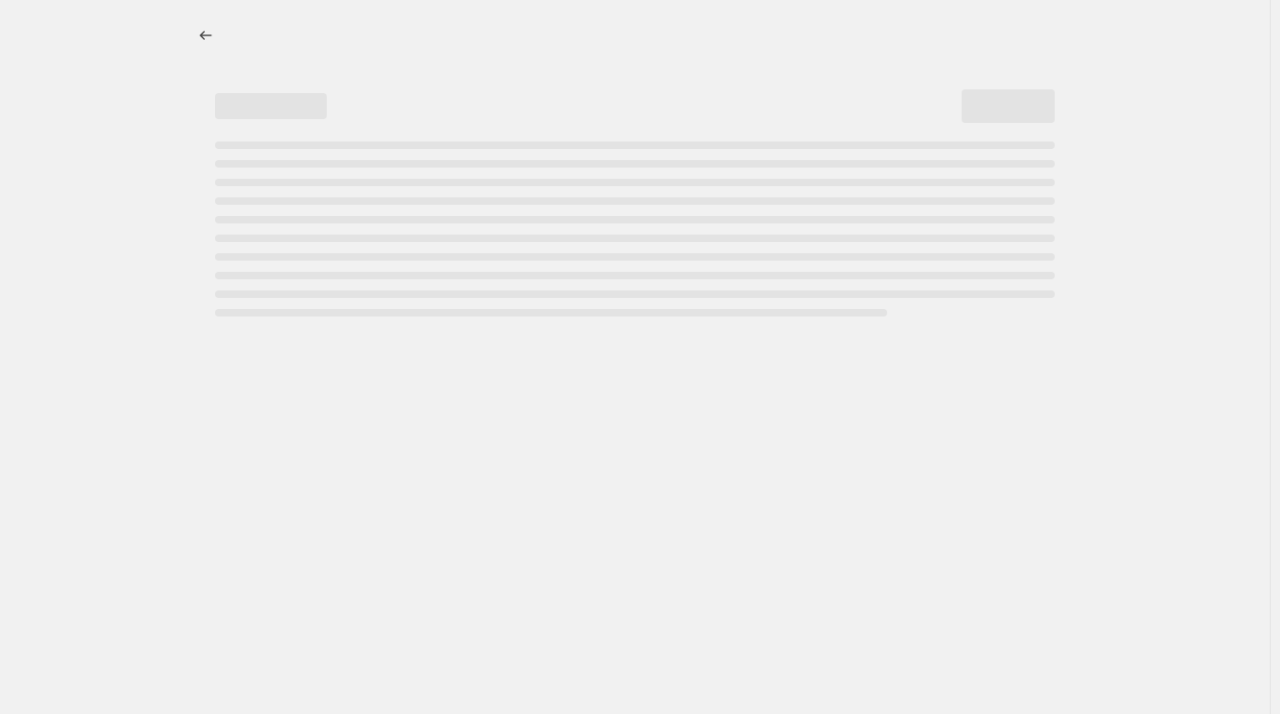
select select "percentage"
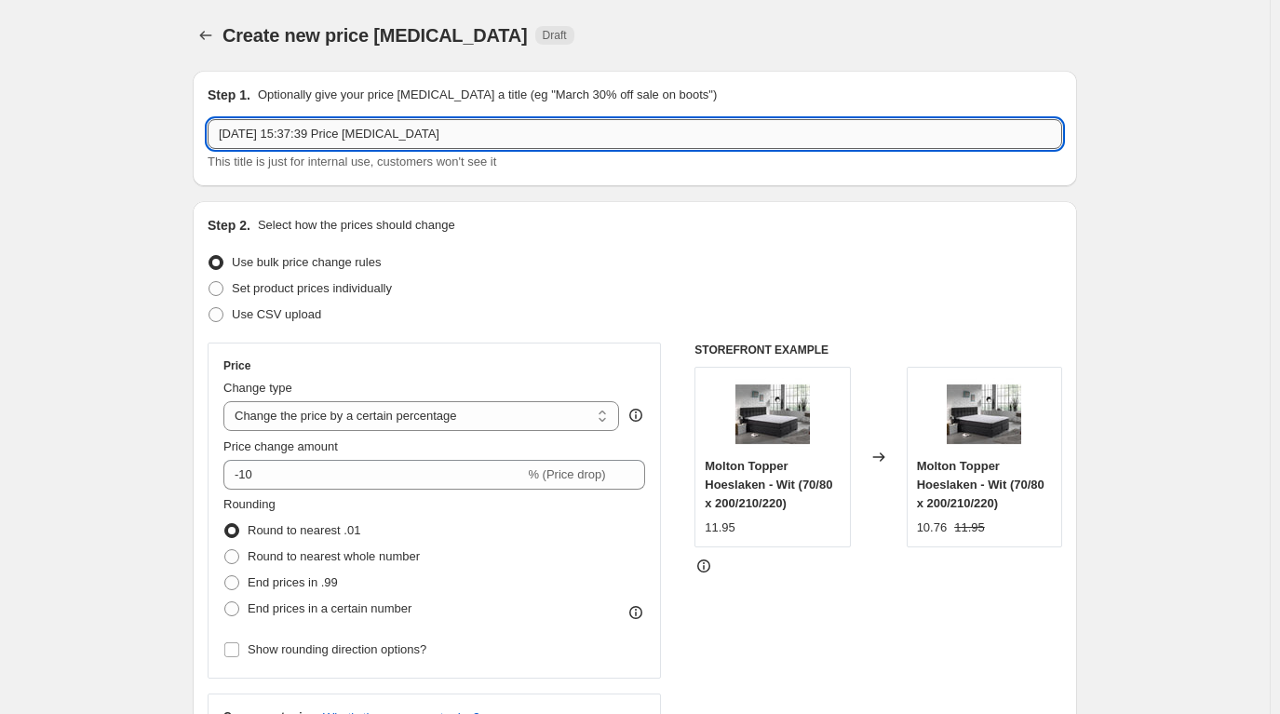
click at [272, 130] on input "1 sep 2025, 15:37:39 Price change job" at bounding box center [635, 134] width 855 height 30
drag, startPoint x: 458, startPoint y: 130, endPoint x: 21, endPoint y: 134, distance: 436.7
paste input "DBO 2 - 30% korting -Sep - Back to work"
click at [255, 132] on input "DBO 2 - 30% korting -Sep - Back to work" at bounding box center [635, 134] width 855 height 30
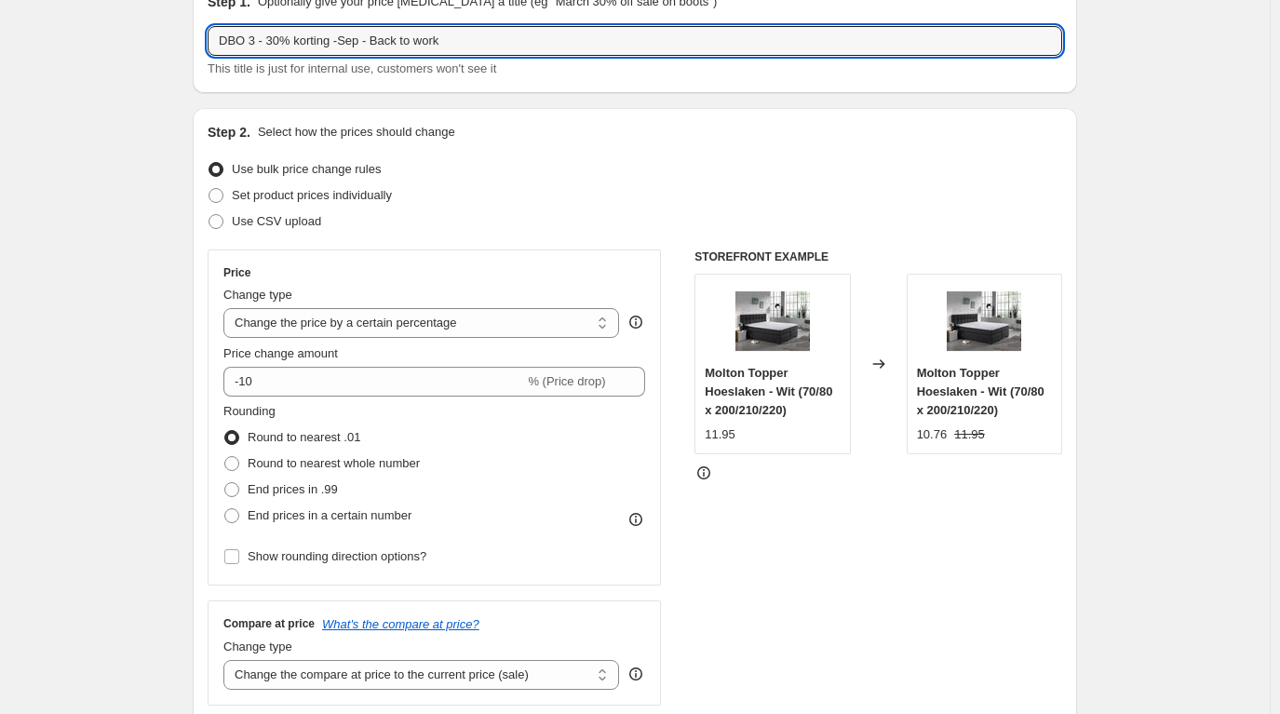
scroll to position [186, 0]
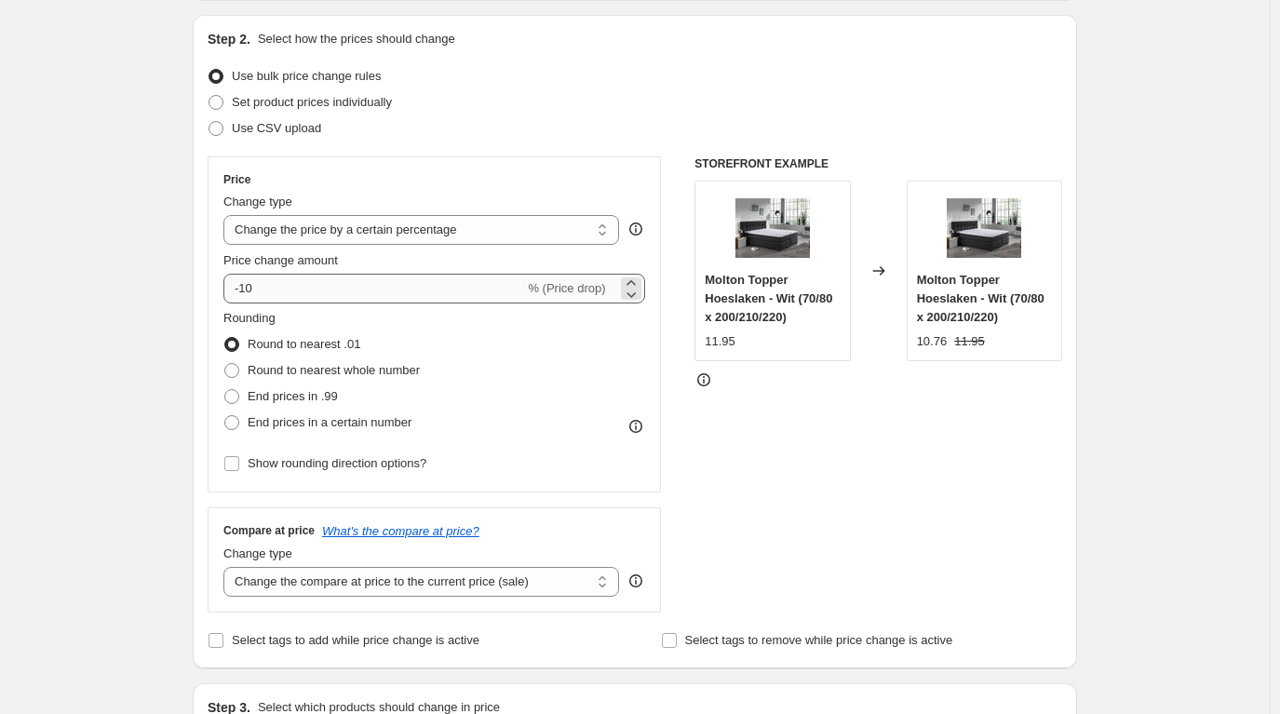
type input "DBO 3 - 30% korting -Sep - Back to work"
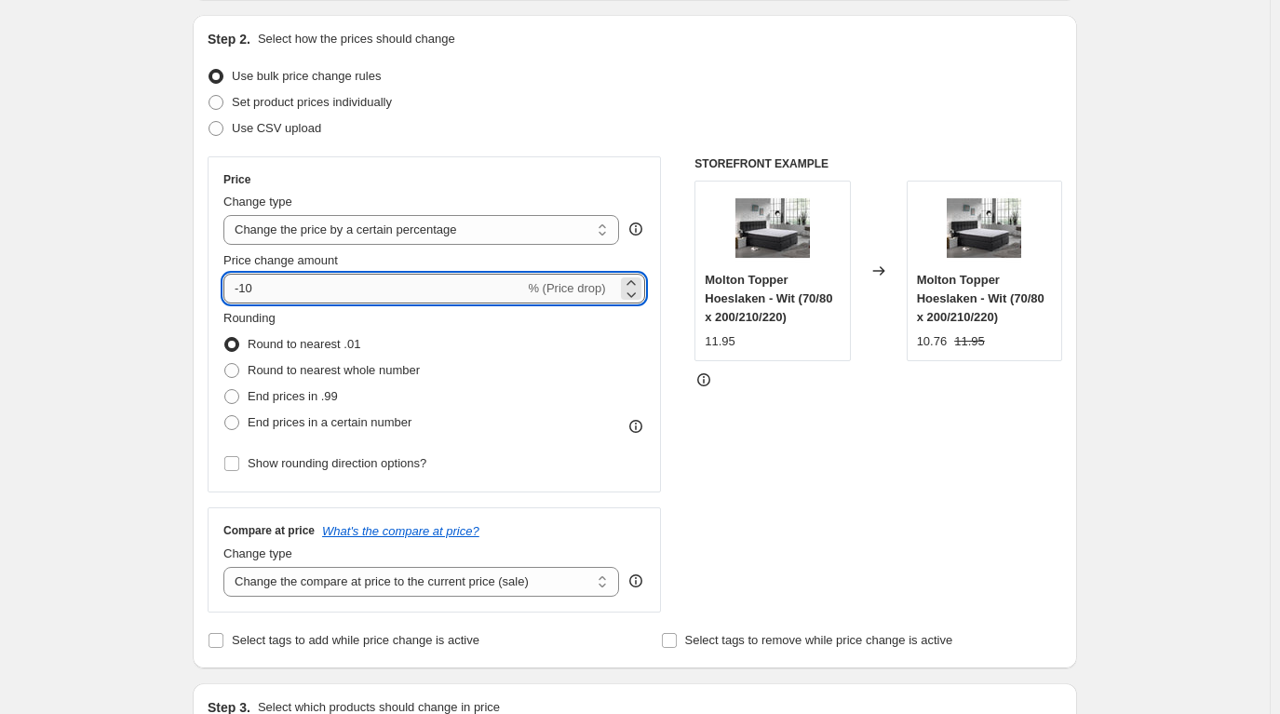
click at [305, 301] on input "-10" at bounding box center [373, 289] width 301 height 30
type input "-1"
type input "-30"
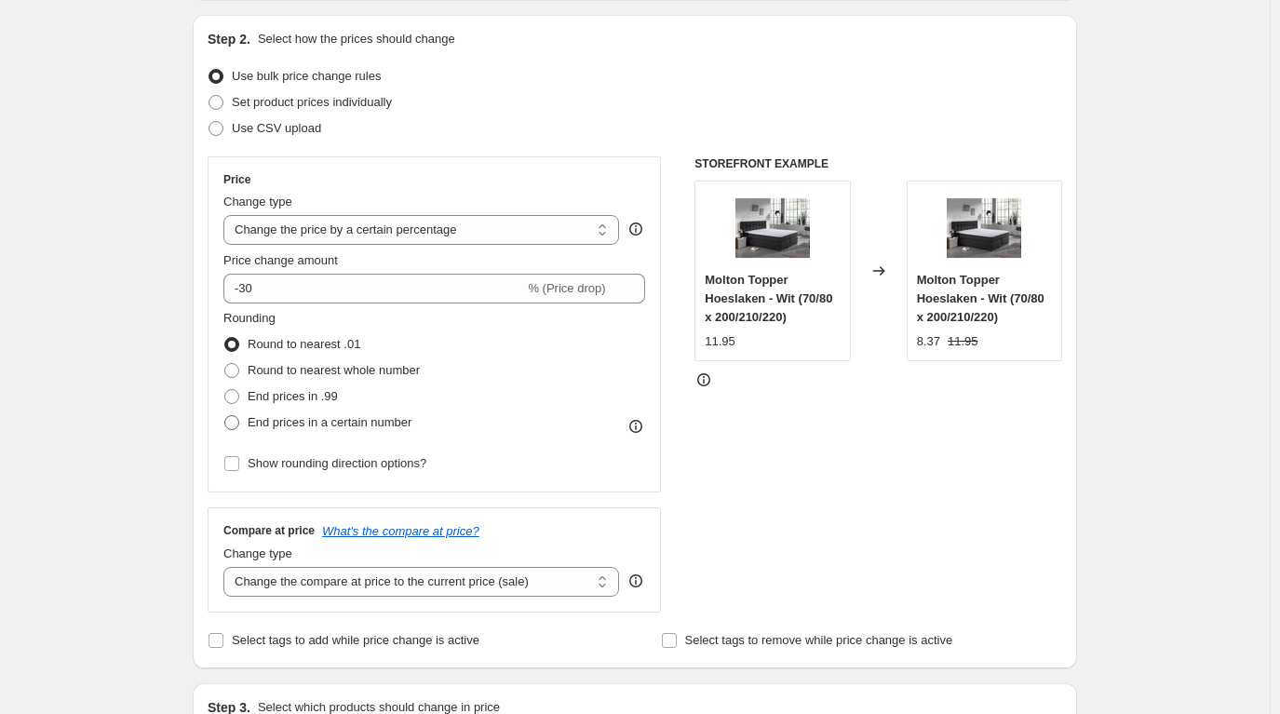
click at [235, 415] on span at bounding box center [231, 422] width 15 height 15
click at [225, 415] on input "End prices in a certain number" at bounding box center [224, 415] width 1 height 1
radio input "true"
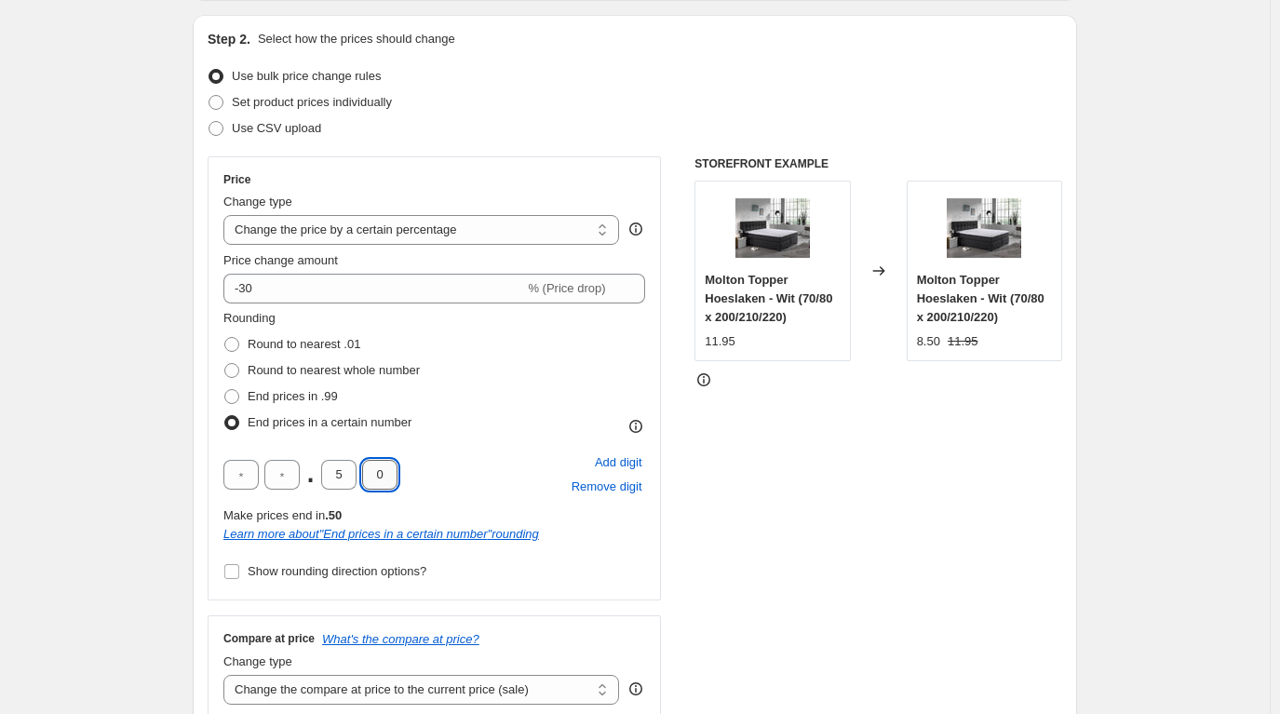
click at [391, 471] on input "0" at bounding box center [379, 475] width 35 height 30
type input "5"
click at [342, 474] on input "5" at bounding box center [338, 475] width 35 height 30
type input "9"
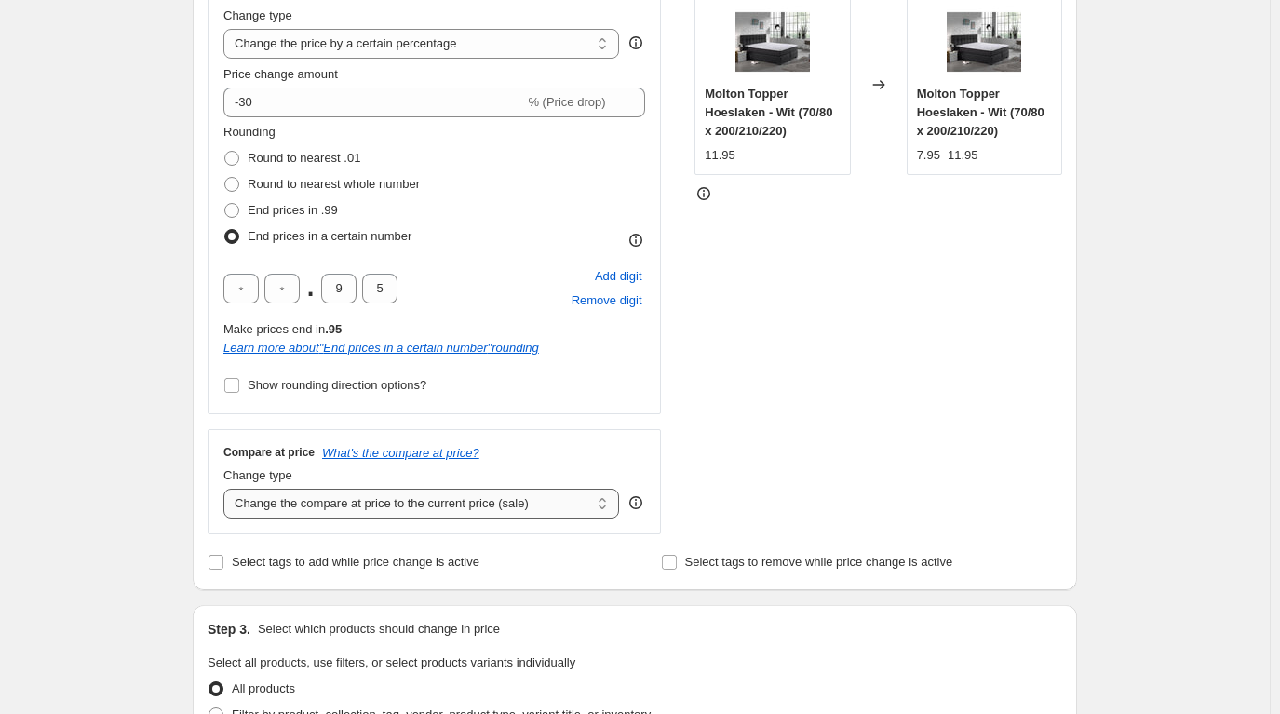
drag, startPoint x: 350, startPoint y: 505, endPoint x: 303, endPoint y: 567, distance: 78.4
click at [350, 505] on select "Change the compare at price to the current price (sale) Change the compare at p…" at bounding box center [421, 504] width 396 height 30
select select "remove"
click at [228, 489] on select "Change the compare at price to the current price (sale) Change the compare at p…" at bounding box center [421, 504] width 396 height 30
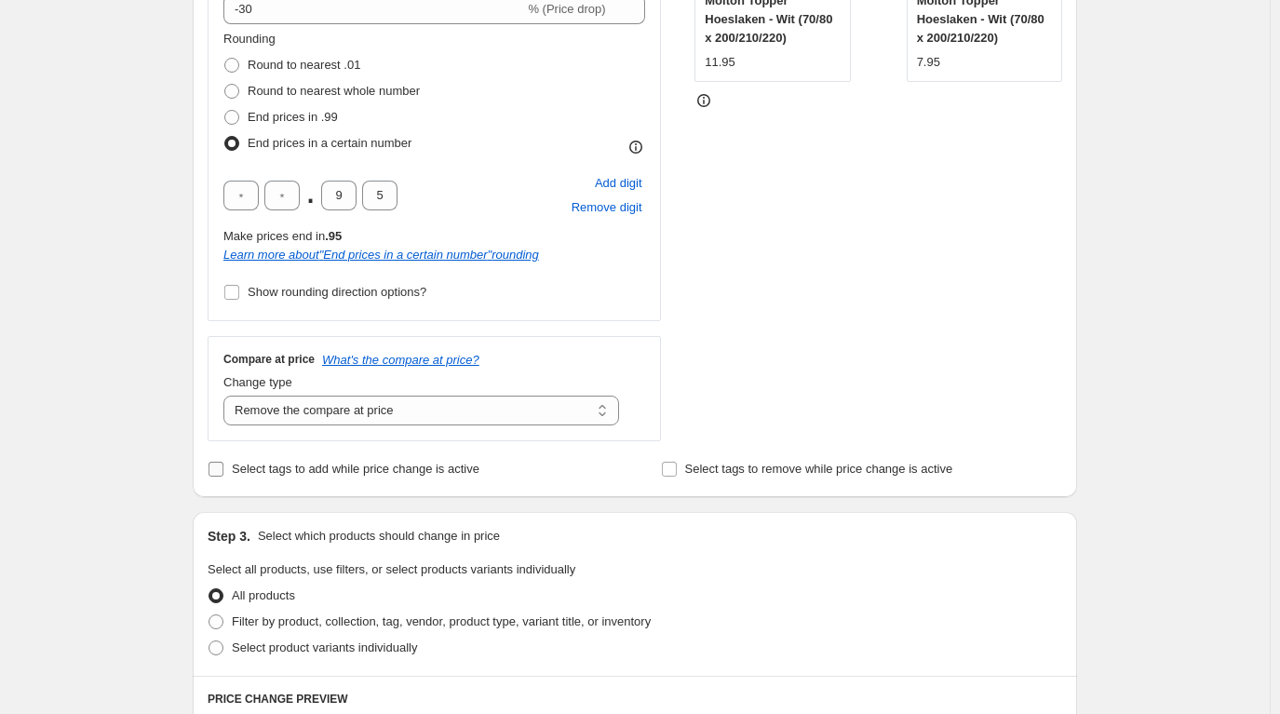
click at [219, 466] on input "Select tags to add while price change is active" at bounding box center [216, 469] width 15 height 15
checkbox input "true"
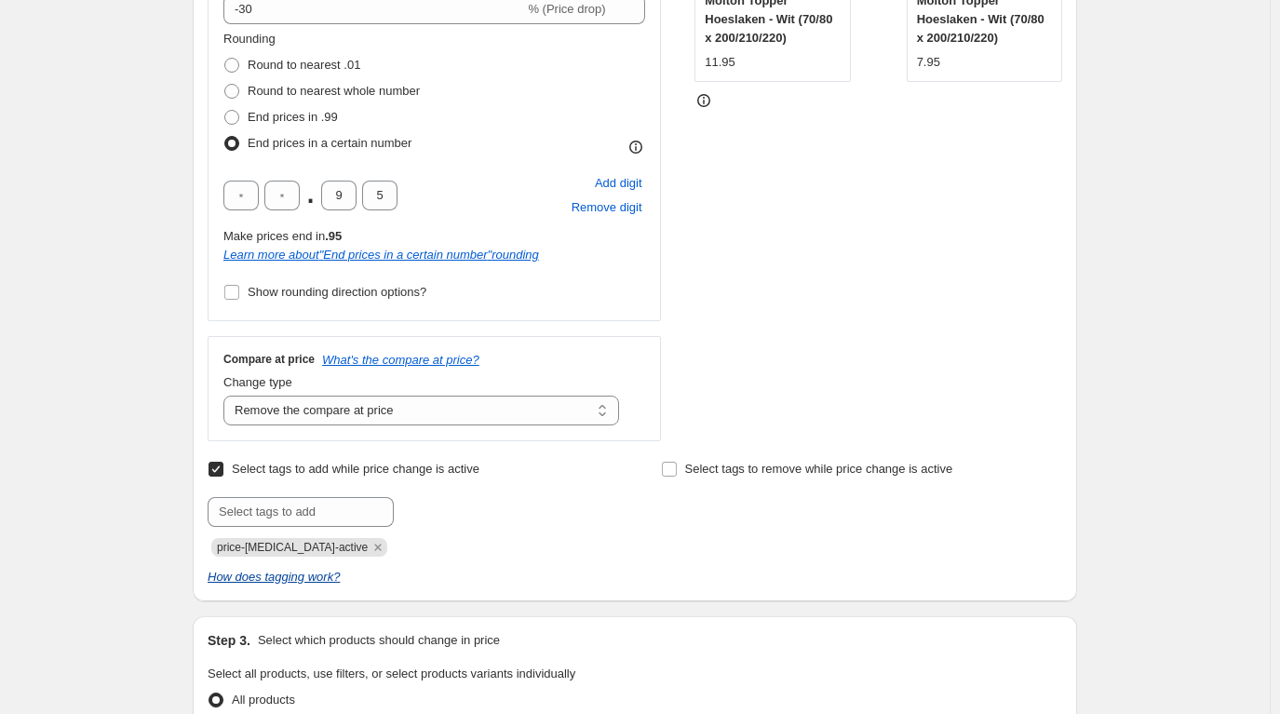
click at [370, 545] on icon "Remove price-change-job-active" at bounding box center [378, 547] width 17 height 17
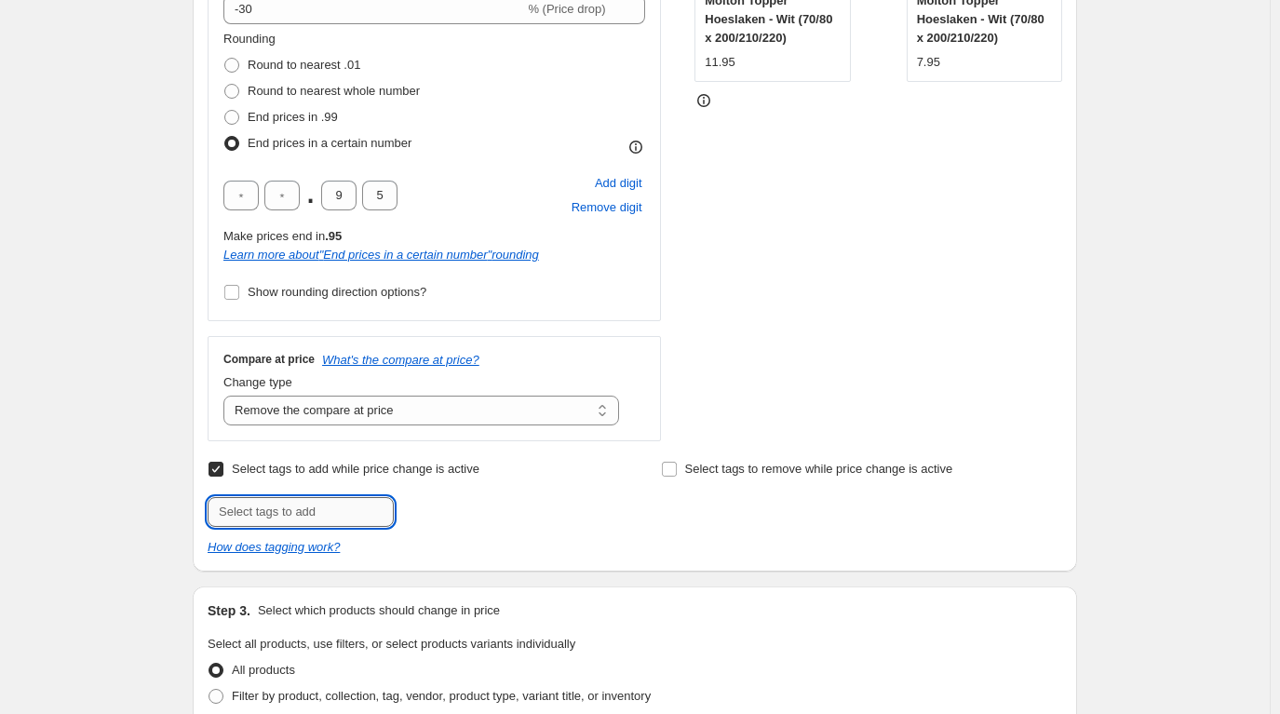
click at [293, 511] on input "text" at bounding box center [301, 512] width 186 height 30
type input "I"
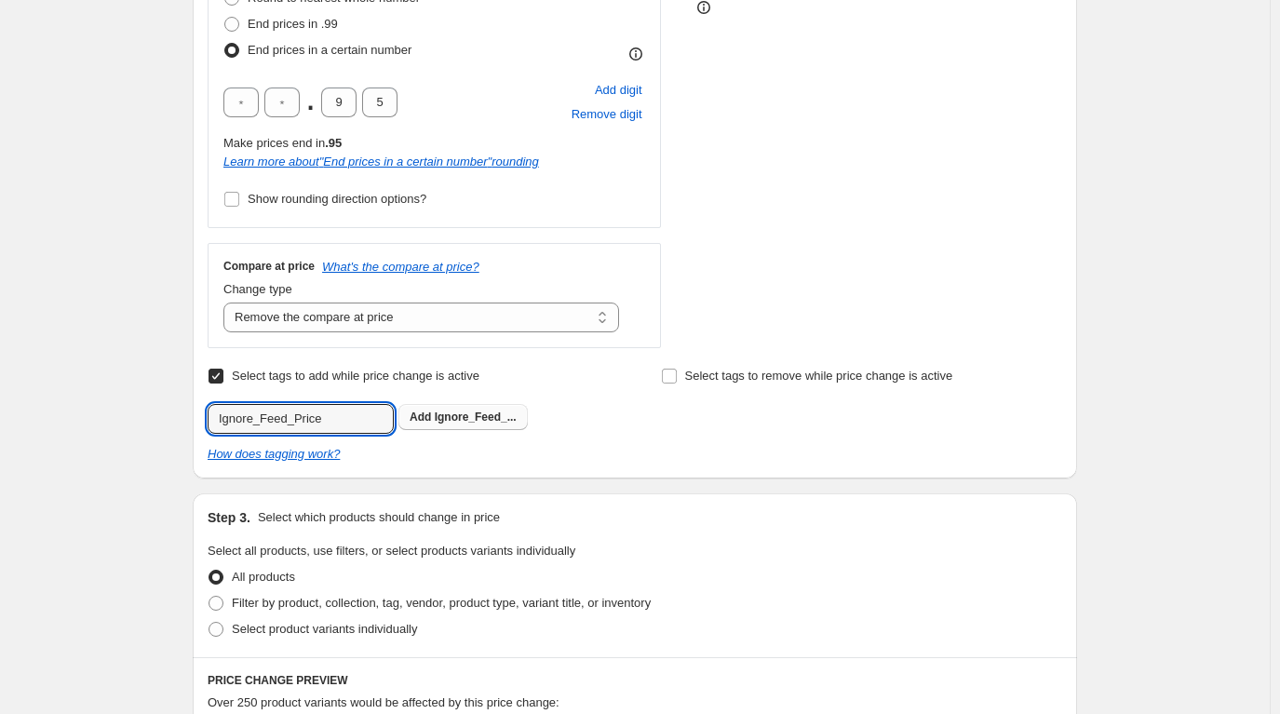
type input "Ignore_Feed_Price"
click at [453, 421] on span "Ignore_Feed_..." at bounding box center [476, 417] width 82 height 13
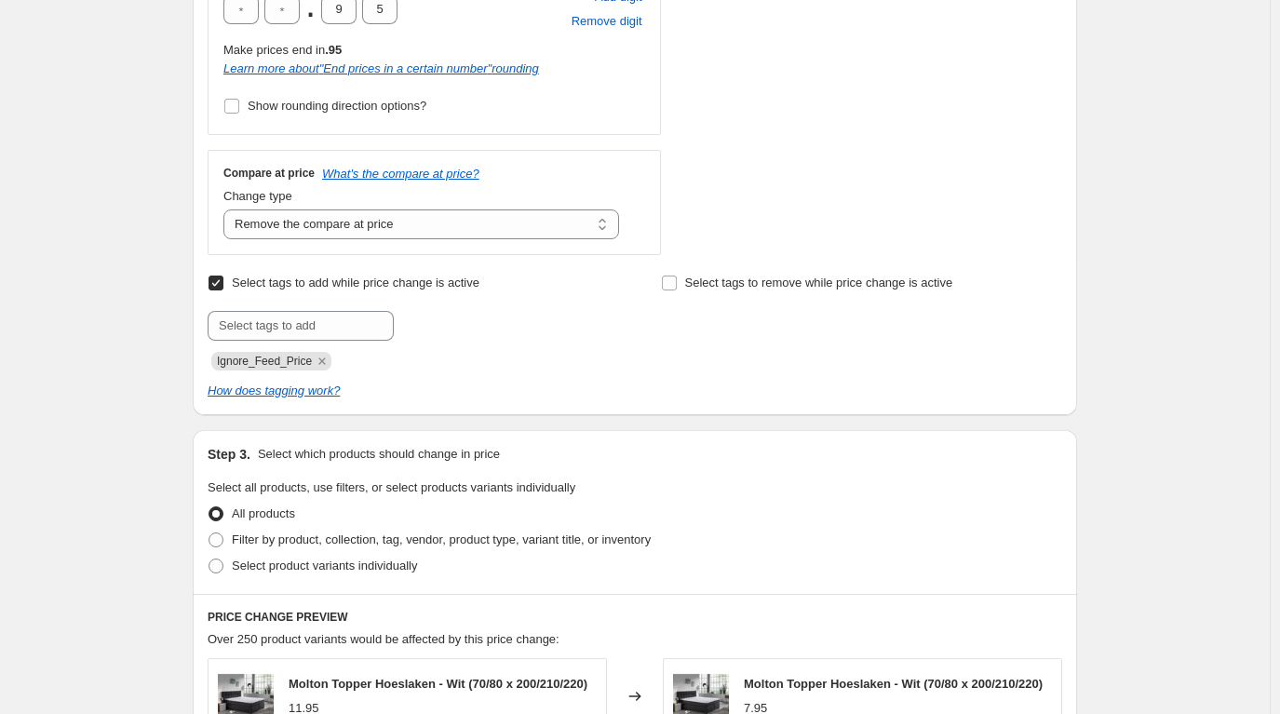
scroll to position [745, 0]
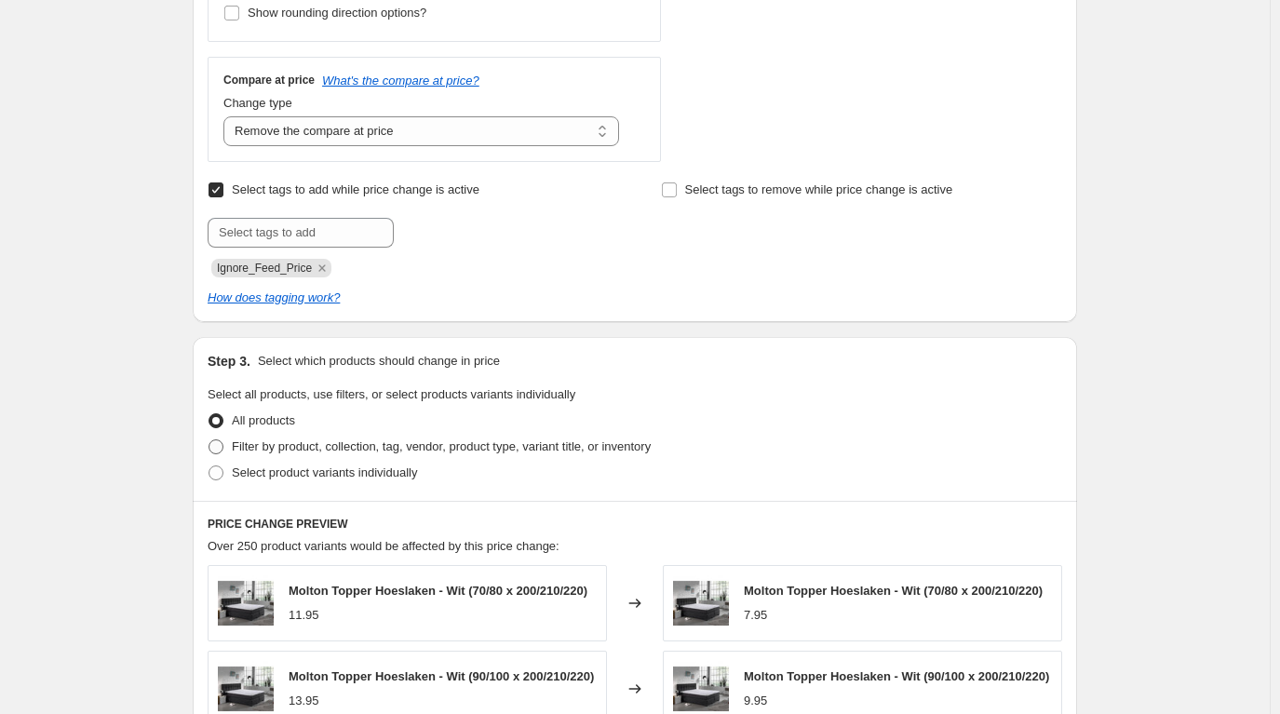
click at [223, 452] on span at bounding box center [216, 446] width 15 height 15
click at [209, 440] on input "Filter by product, collection, tag, vendor, product type, variant title, or inv…" at bounding box center [209, 439] width 1 height 1
radio input "true"
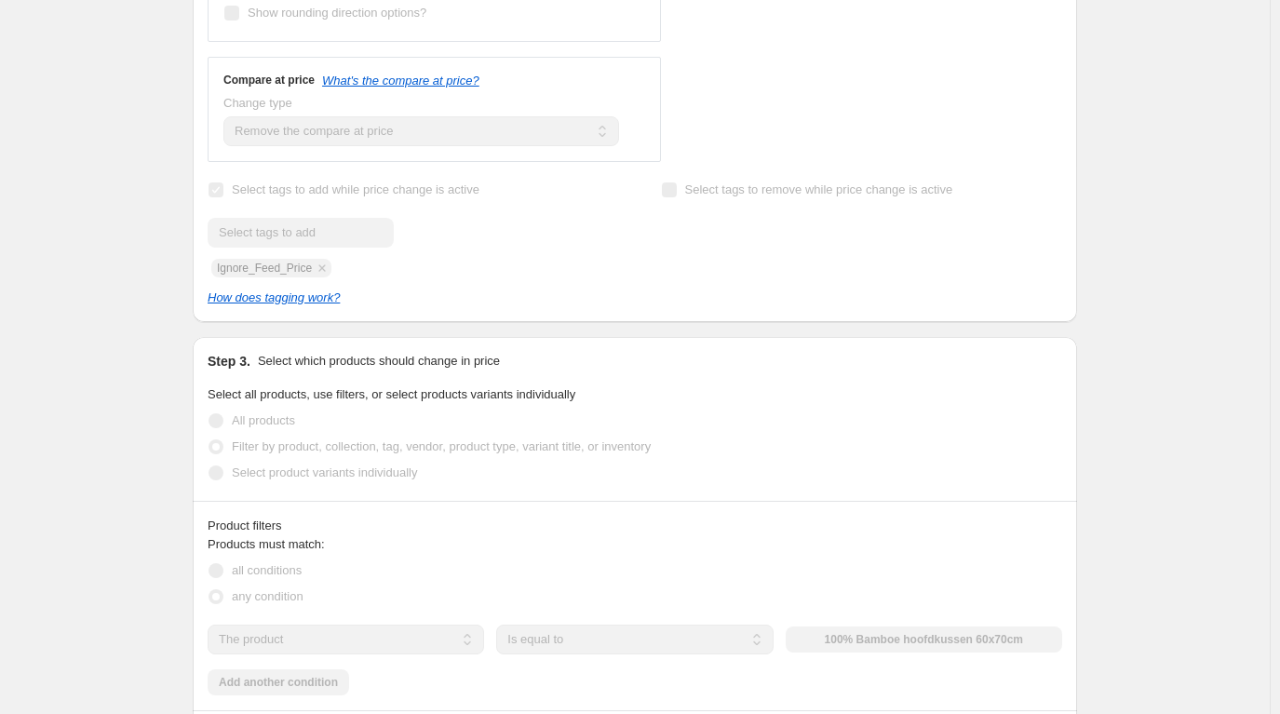
scroll to position [931, 0]
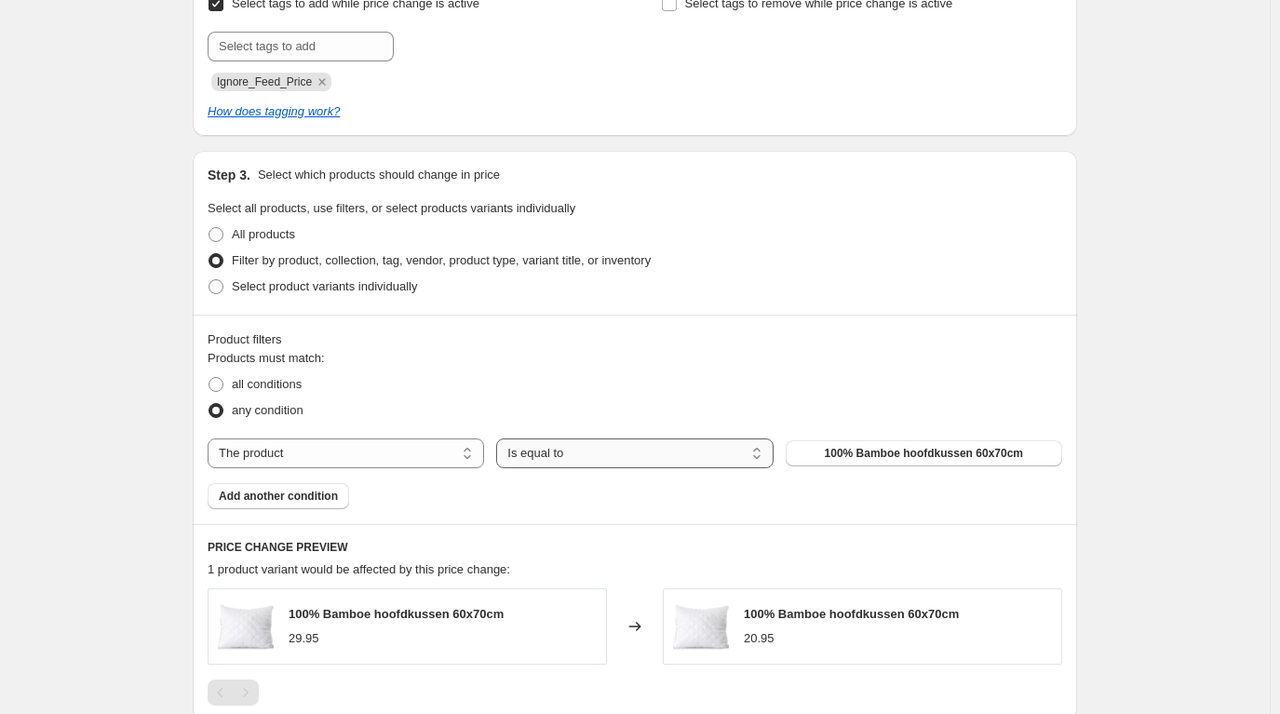
click at [599, 456] on select "Is equal to Is not equal to" at bounding box center [634, 454] width 277 height 30
drag, startPoint x: 358, startPoint y: 453, endPoint x: 321, endPoint y: 454, distance: 37.3
click at [358, 453] on select "The product The product's collection The product's tag The product's vendor The…" at bounding box center [346, 454] width 277 height 30
select select "collection"
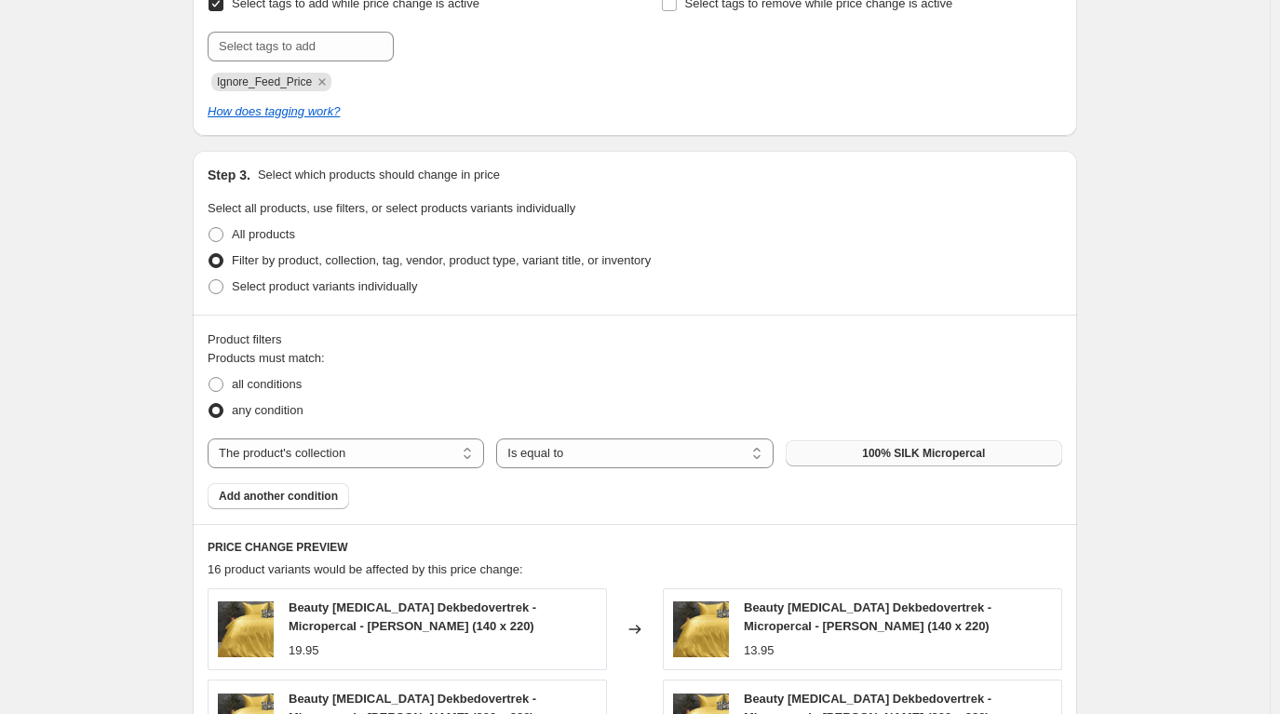
click at [927, 457] on span "100% SILK Micropercal" at bounding box center [923, 453] width 123 height 15
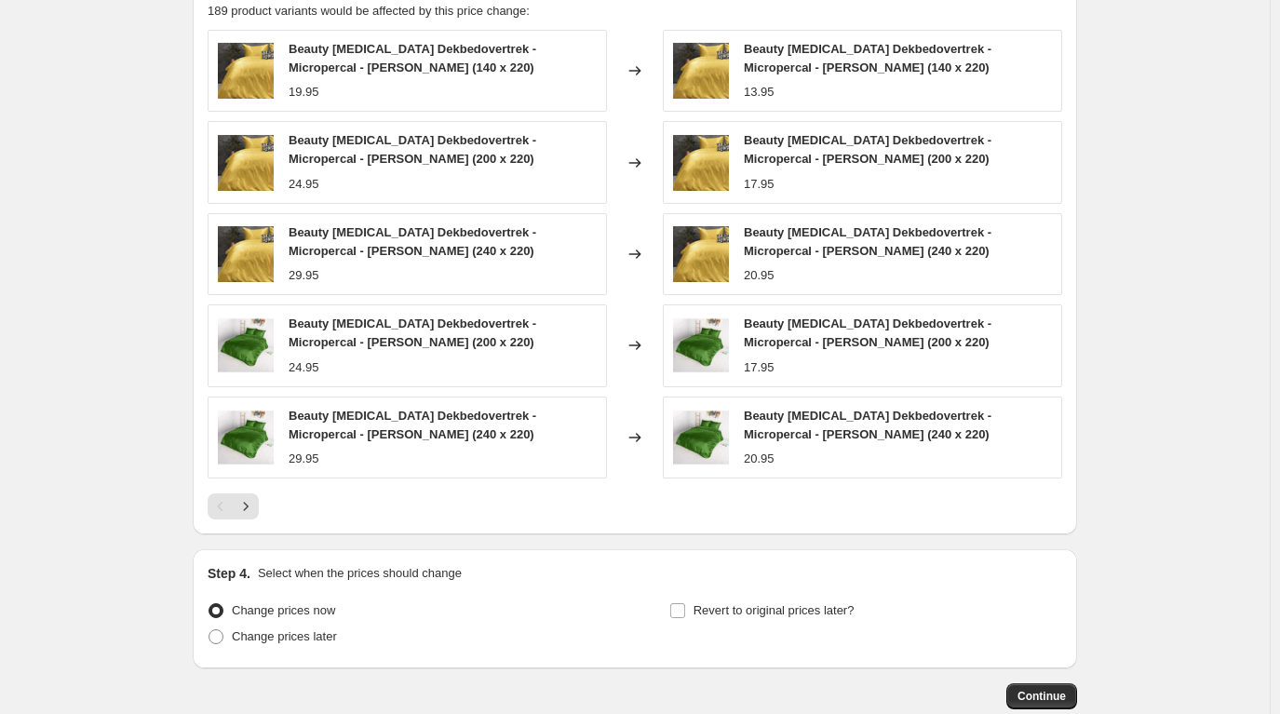
scroll to position [1600, 0]
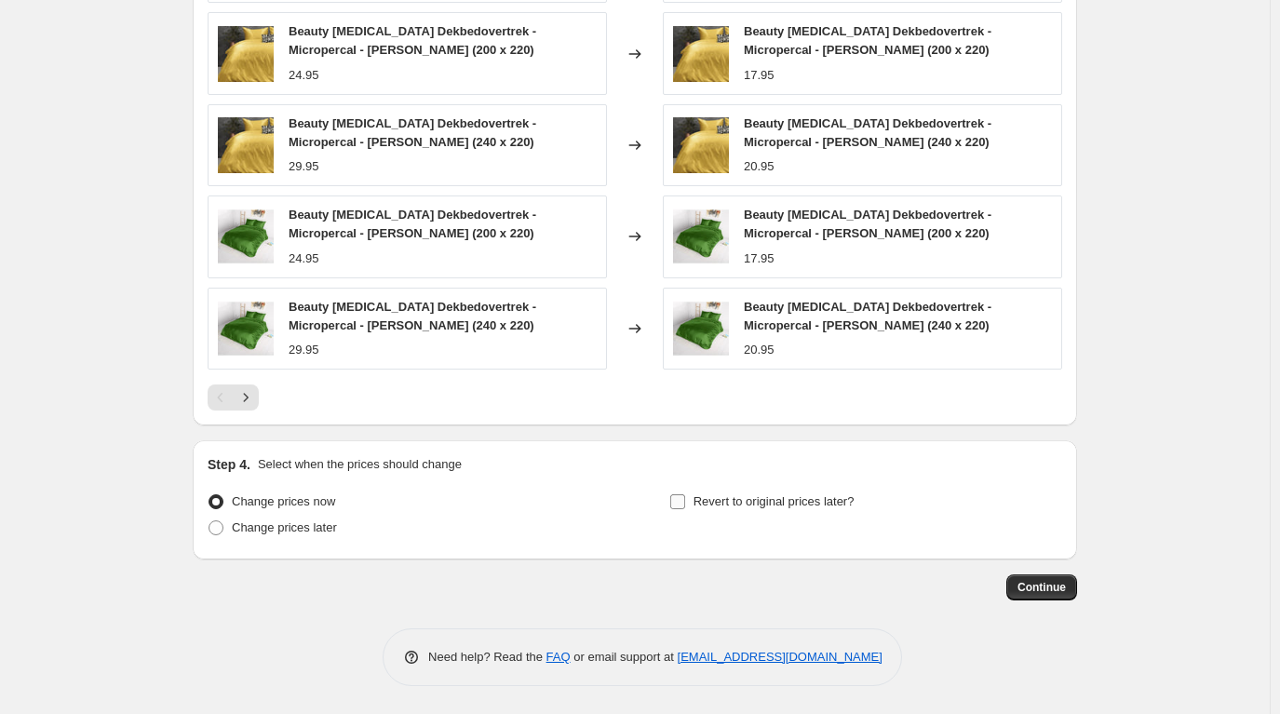
click at [692, 502] on label "Revert to original prices later?" at bounding box center [761, 502] width 185 height 26
click at [685, 502] on input "Revert to original prices later?" at bounding box center [677, 501] width 15 height 15
checkbox input "true"
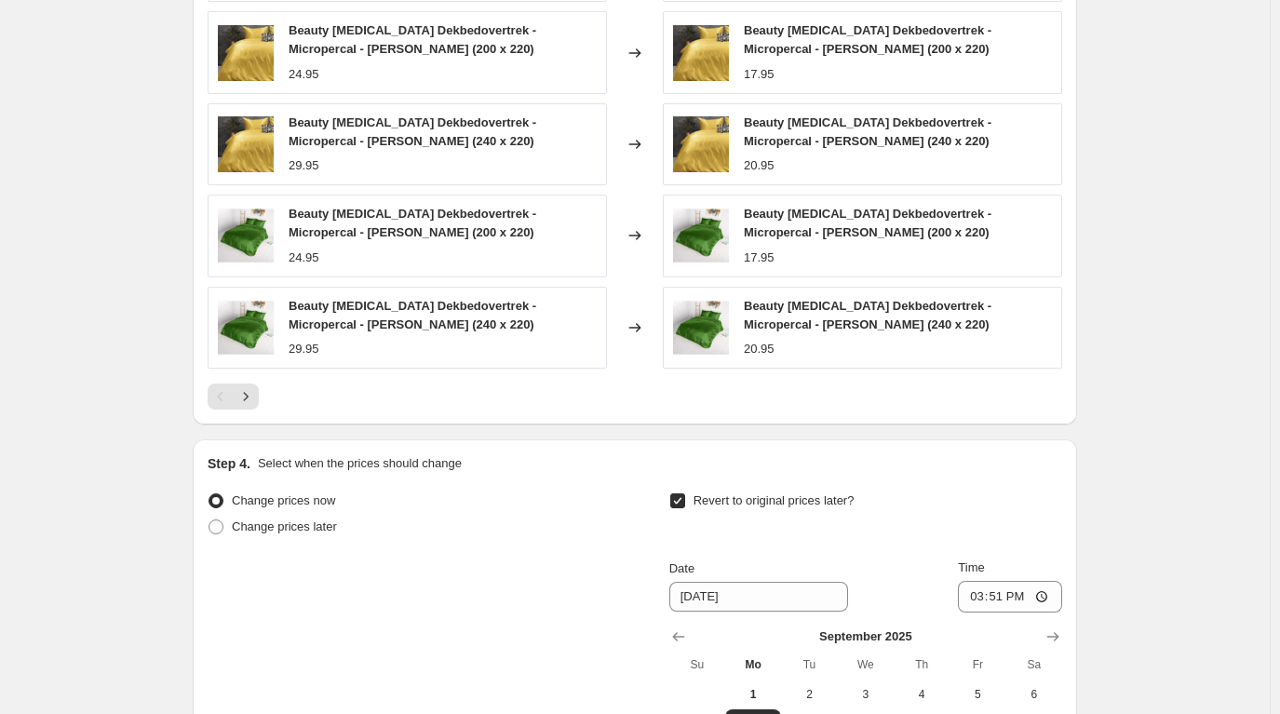
scroll to position [1918, 0]
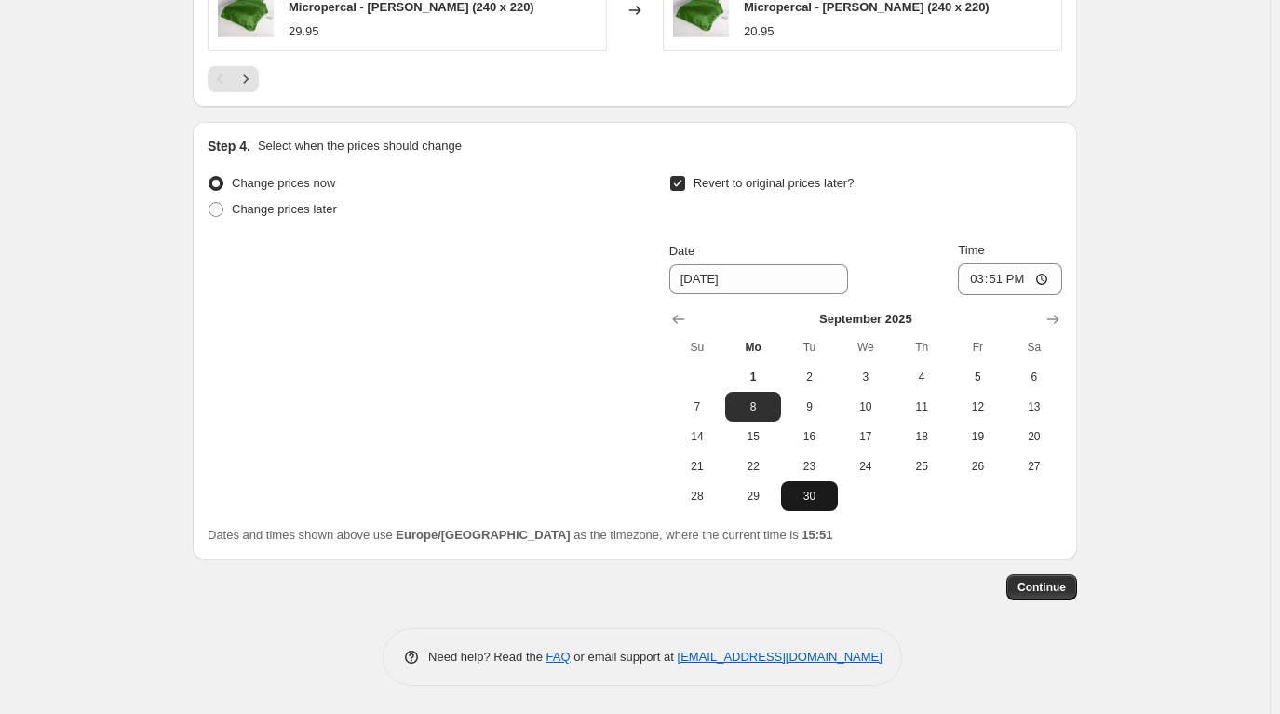
click at [819, 493] on span "30" at bounding box center [809, 496] width 41 height 15
type input "[DATE]"
click at [1010, 272] on input "15:51" at bounding box center [1010, 280] width 104 height 32
click at [1007, 281] on input "15:51" at bounding box center [1010, 280] width 104 height 32
type input "23:59"
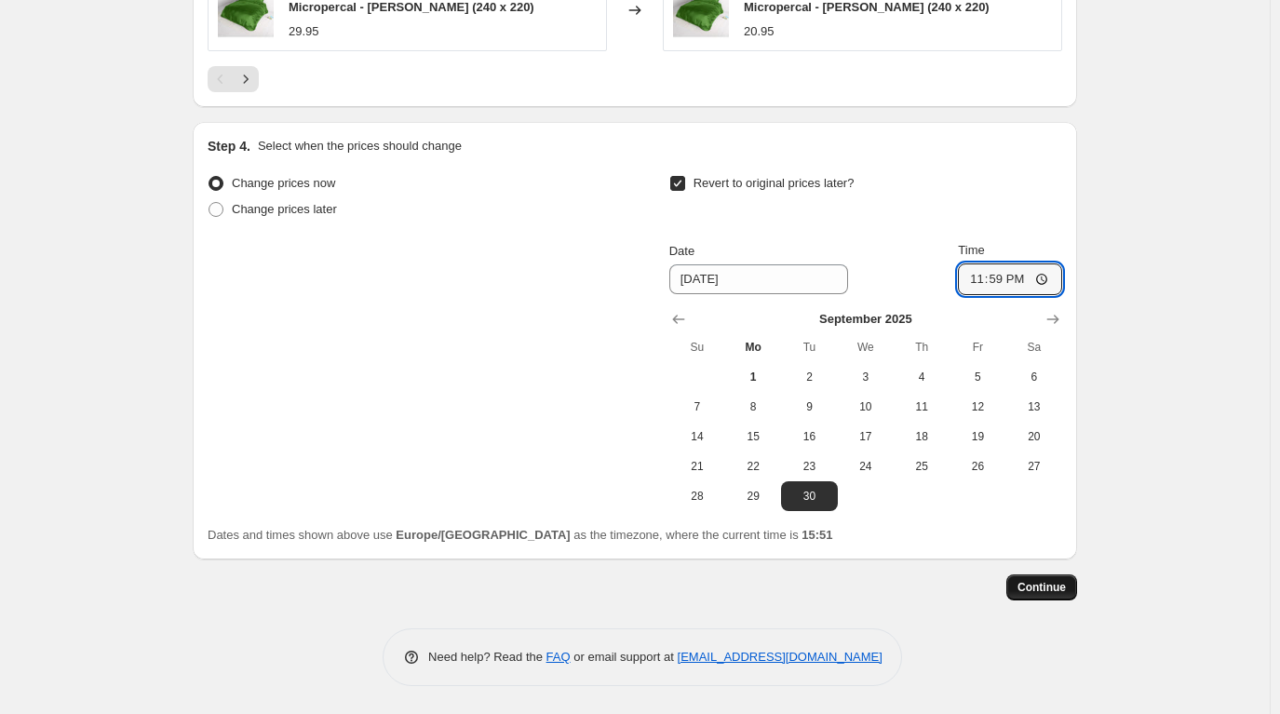
click at [1060, 585] on span "Continue" at bounding box center [1042, 587] width 48 height 15
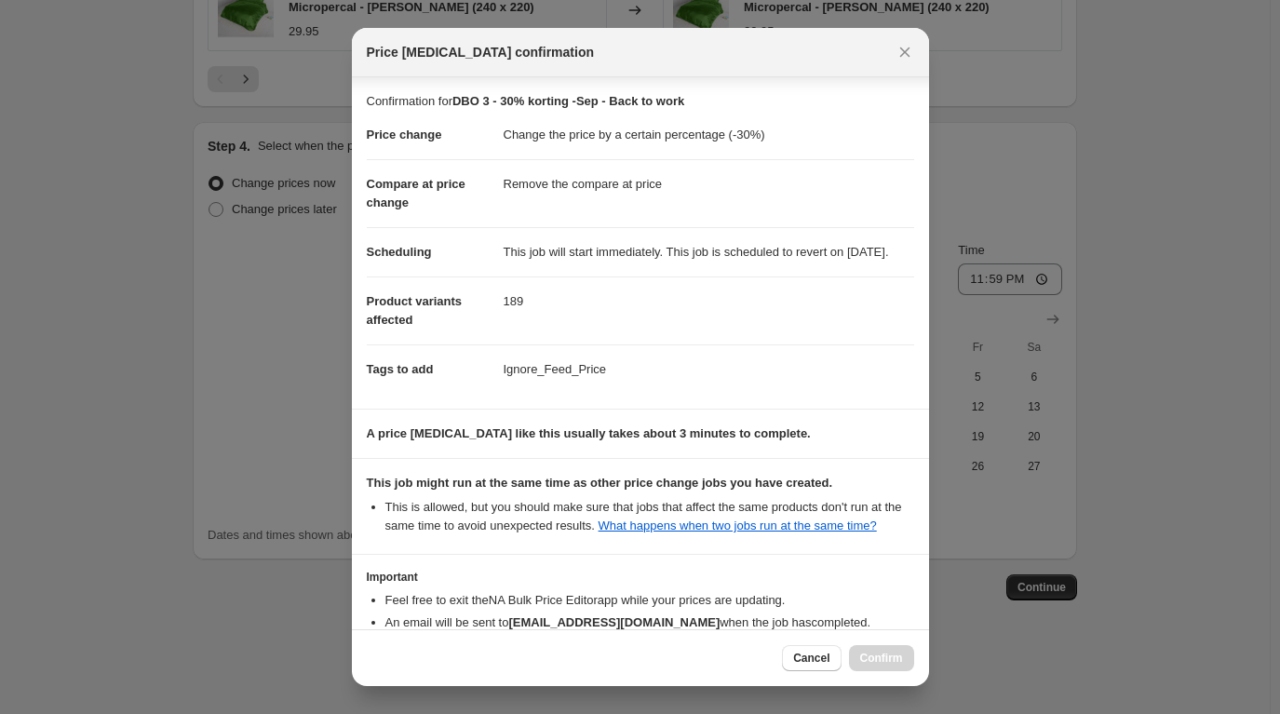
scroll to position [138, 0]
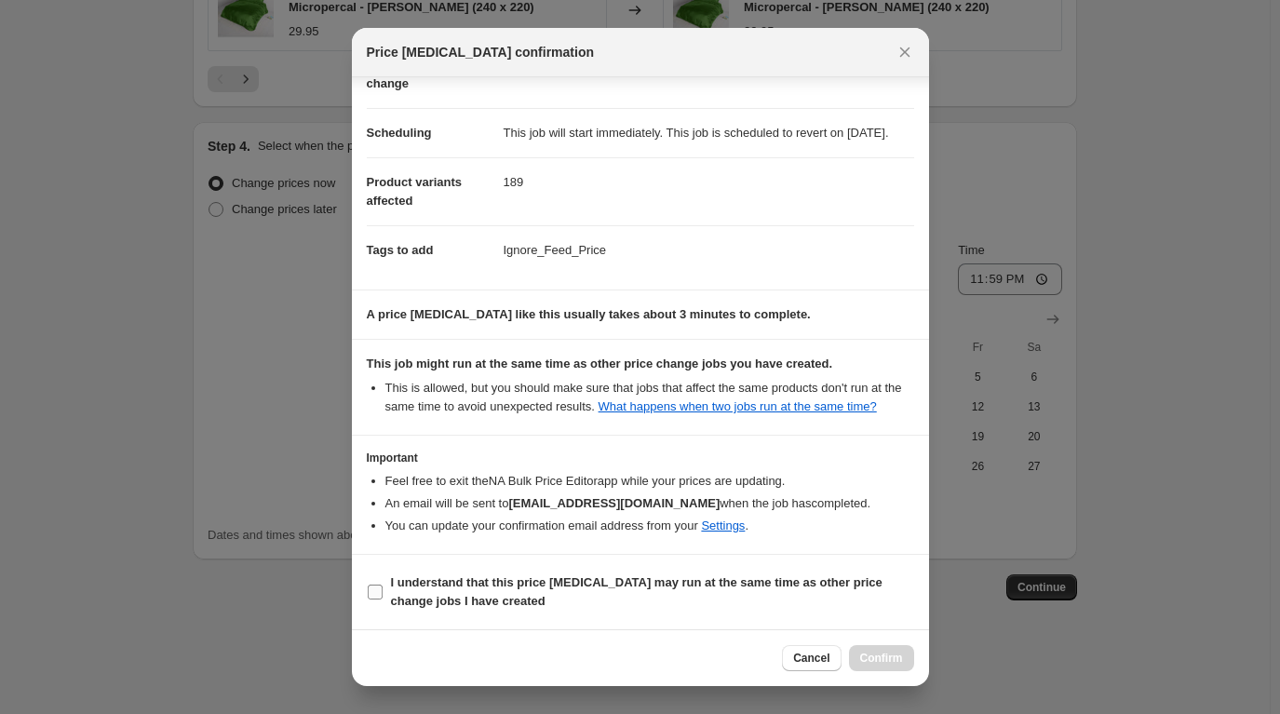
drag, startPoint x: 367, startPoint y: 592, endPoint x: 379, endPoint y: 593, distance: 12.1
click at [368, 592] on input "I understand that this price change job may run at the same time as other price…" at bounding box center [375, 592] width 15 height 15
checkbox input "true"
click at [889, 661] on span "Confirm" at bounding box center [881, 658] width 43 height 15
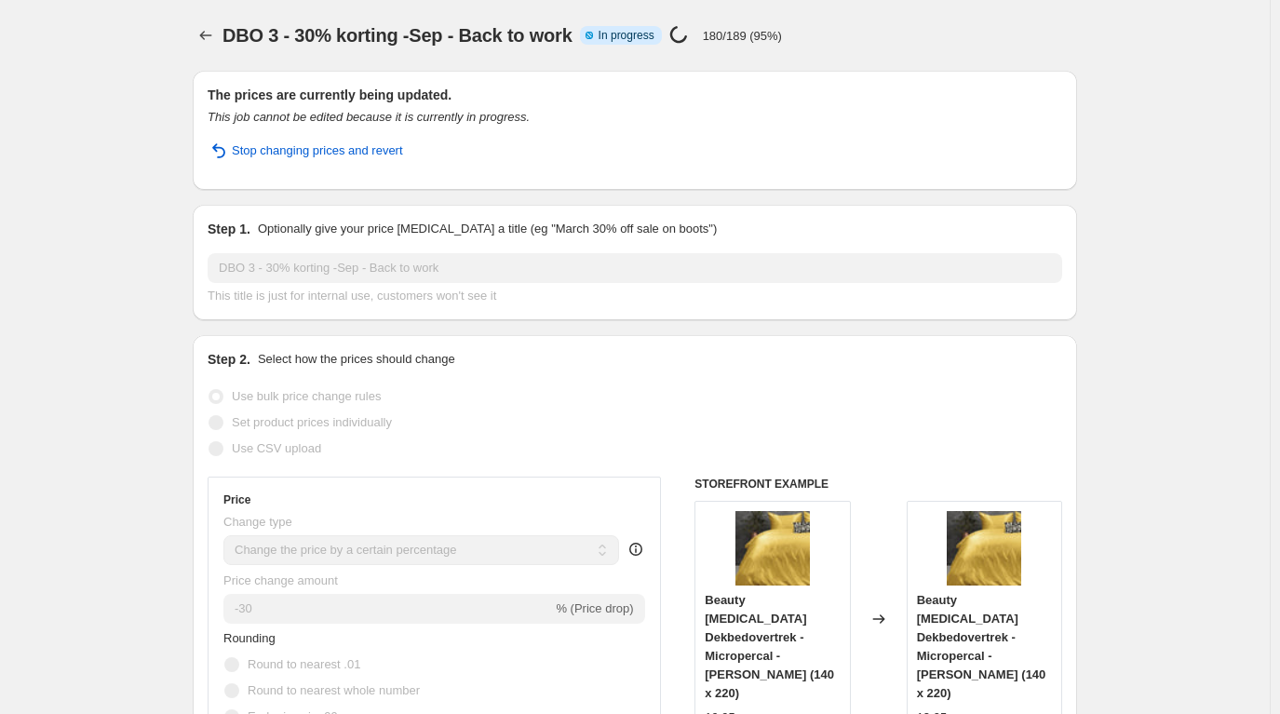
select select "percentage"
select select "remove"
select select "collection"
